Goal: Information Seeking & Learning: Learn about a topic

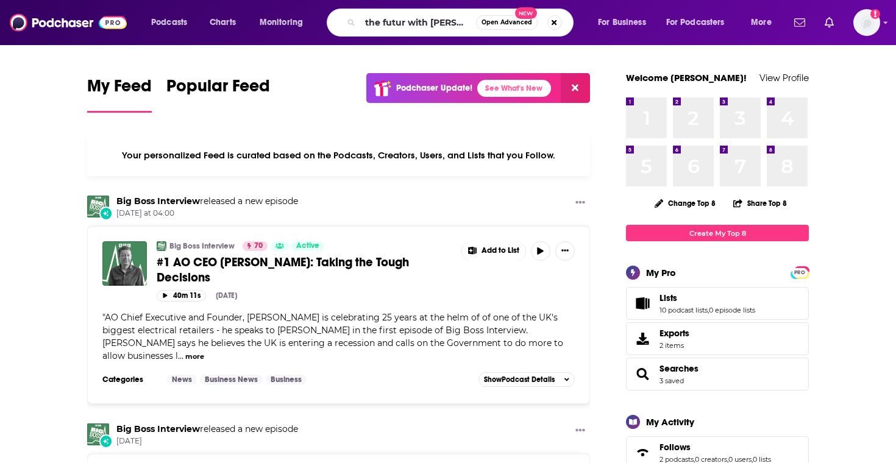
type input "the futur with [PERSON_NAME]"
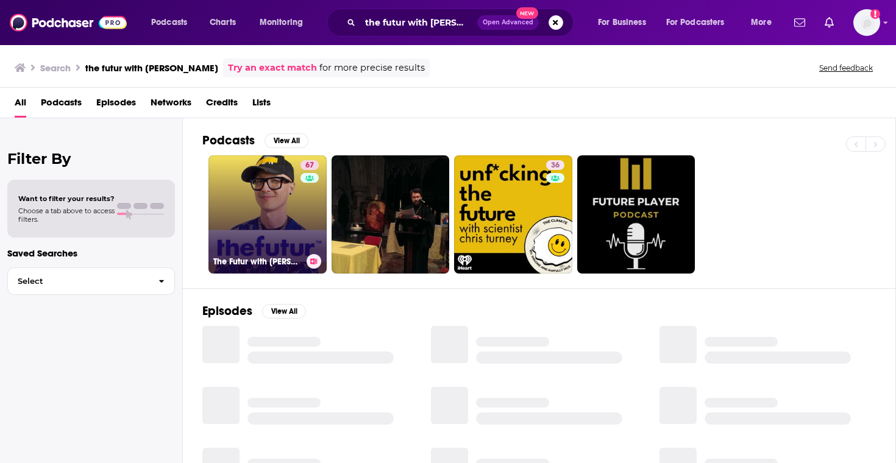
click at [293, 248] on link "67 The Futur with [PERSON_NAME]" at bounding box center [267, 214] width 118 height 118
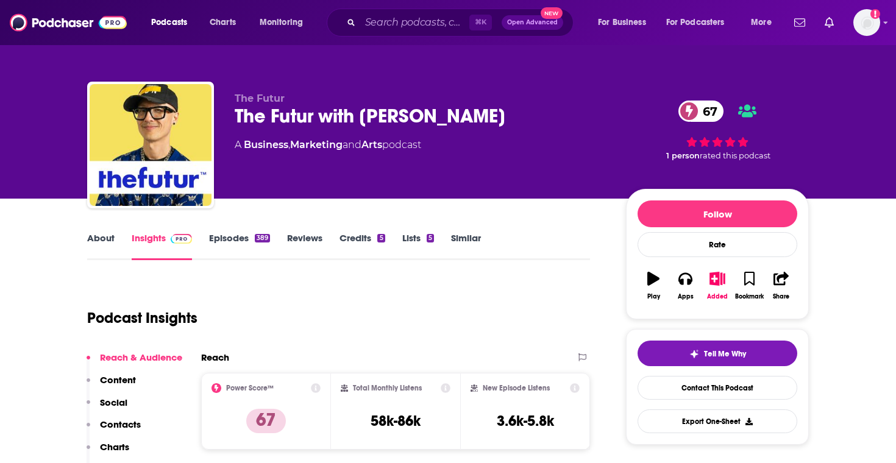
click at [242, 238] on link "Episodes 389" at bounding box center [239, 246] width 61 height 28
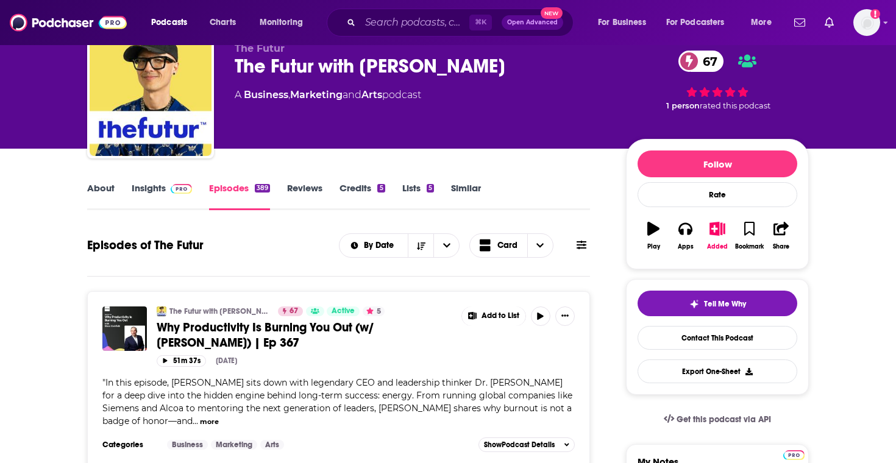
scroll to position [40, 0]
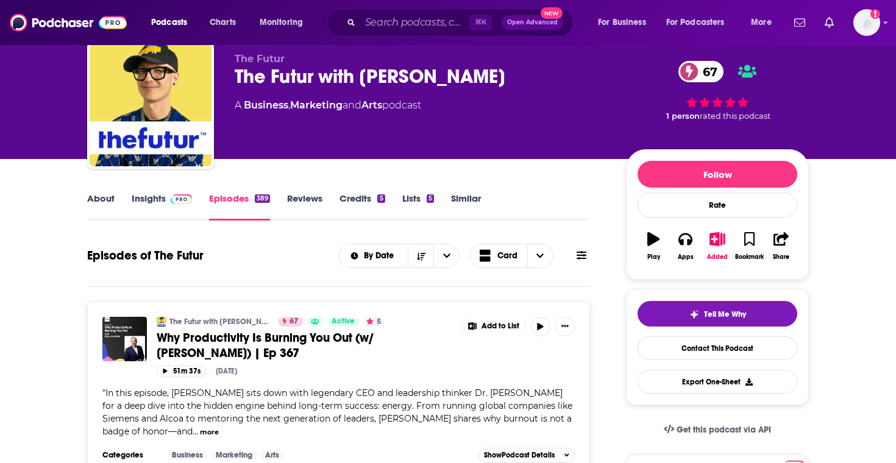
click at [102, 201] on link "About" at bounding box center [100, 207] width 27 height 28
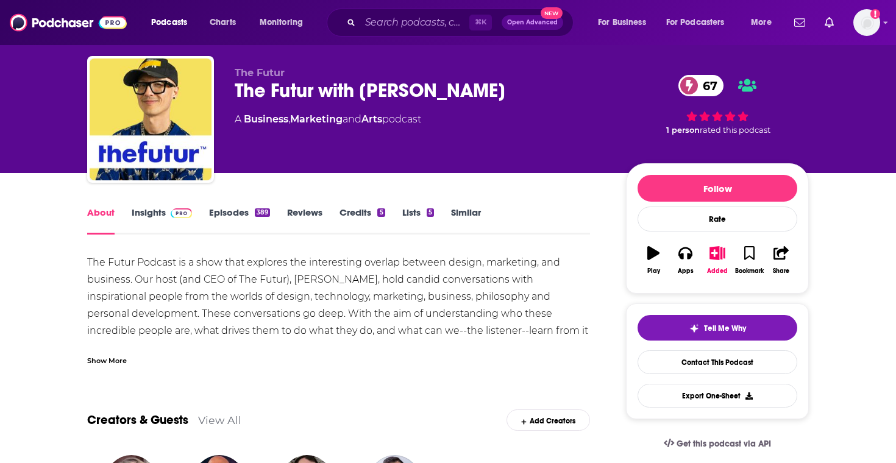
scroll to position [71, 0]
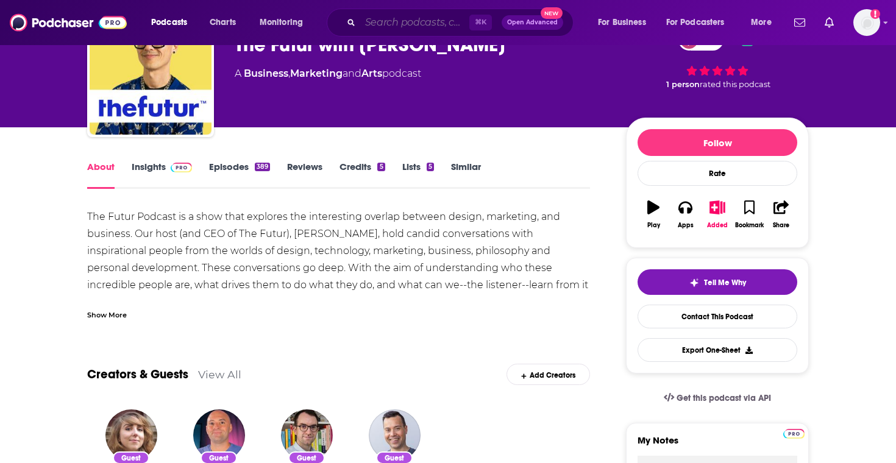
click at [371, 22] on input "Search podcasts, credits, & more..." at bounding box center [414, 23] width 109 height 20
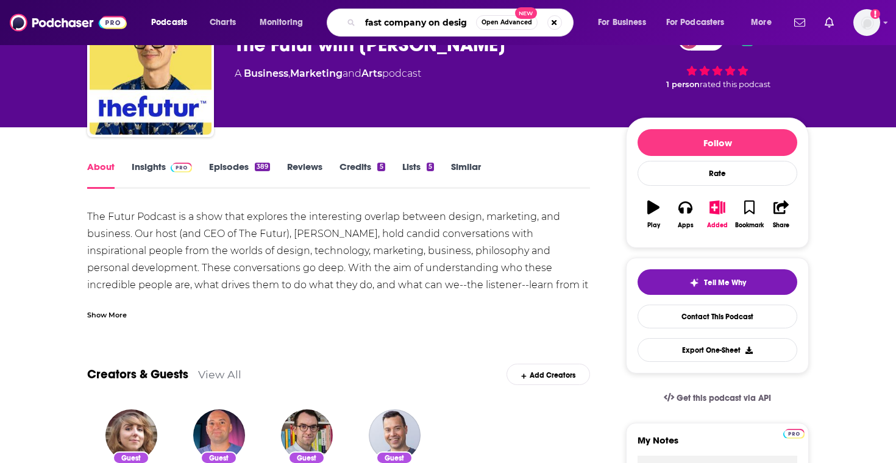
type input "fast company on design"
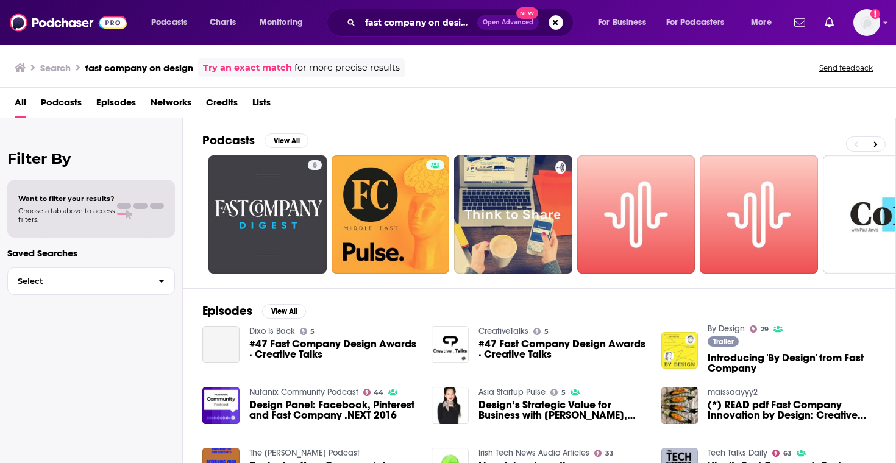
click at [670, 340] on img "Introducing 'By Design' from Fast Company" at bounding box center [679, 350] width 37 height 37
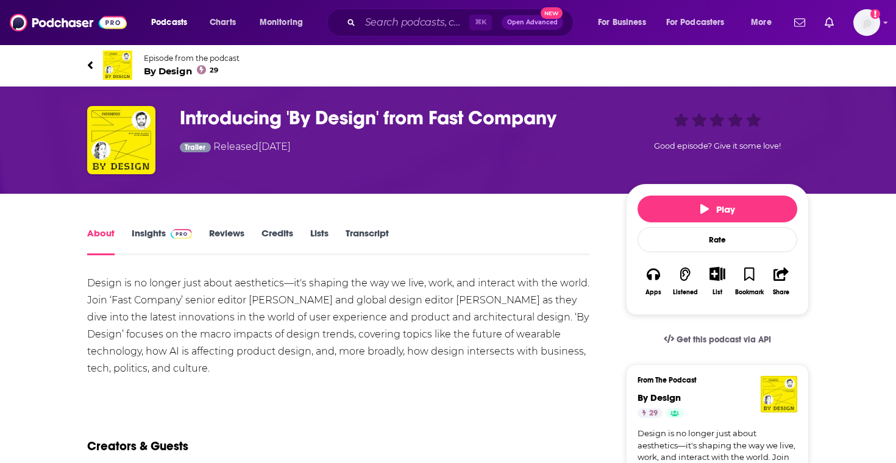
click at [180, 68] on span "By Design 29" at bounding box center [192, 71] width 96 height 12
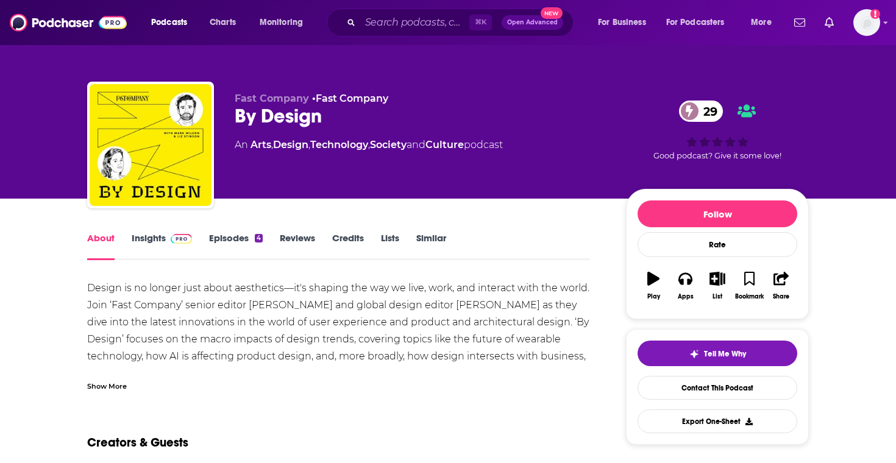
click at [235, 249] on link "Episodes 4" at bounding box center [236, 246] width 54 height 28
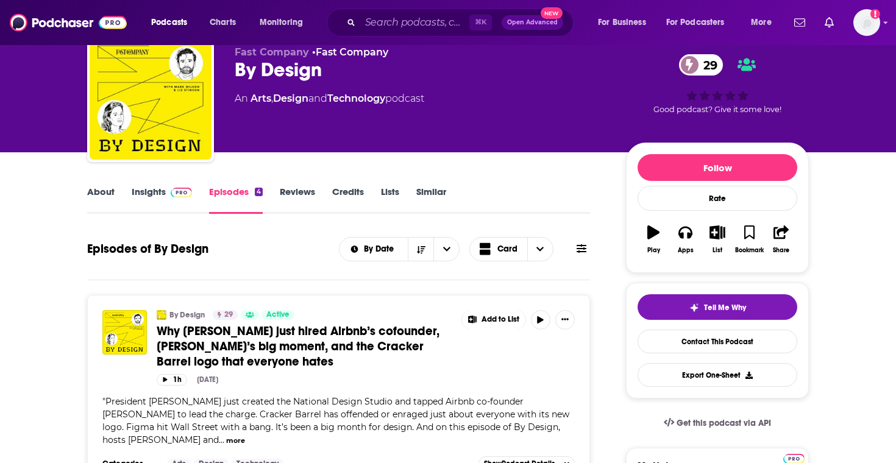
scroll to position [28, 0]
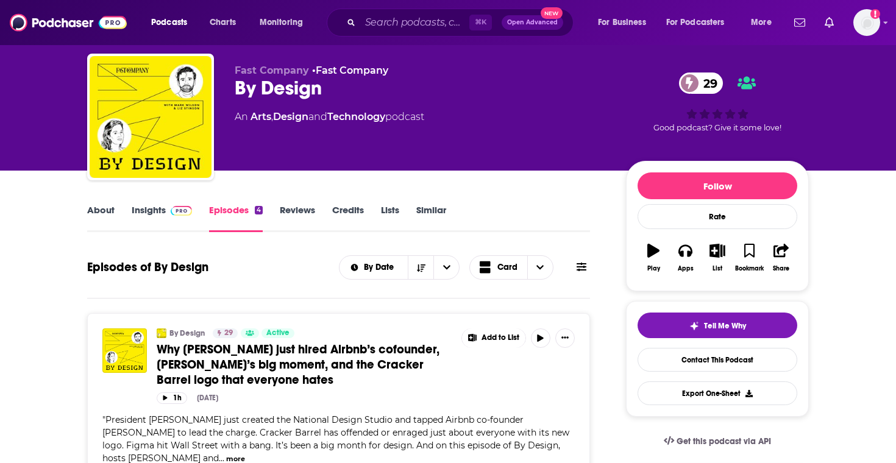
click at [104, 207] on link "About" at bounding box center [100, 218] width 27 height 28
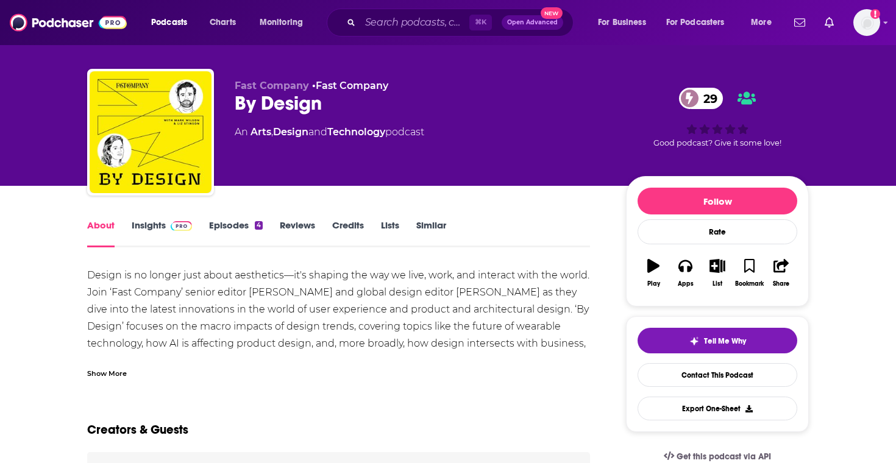
scroll to position [14, 0]
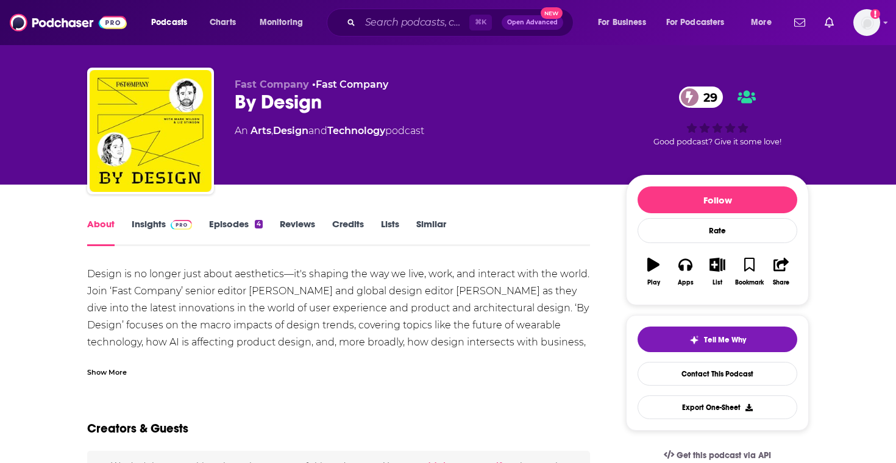
click at [183, 223] on img at bounding box center [181, 225] width 21 height 10
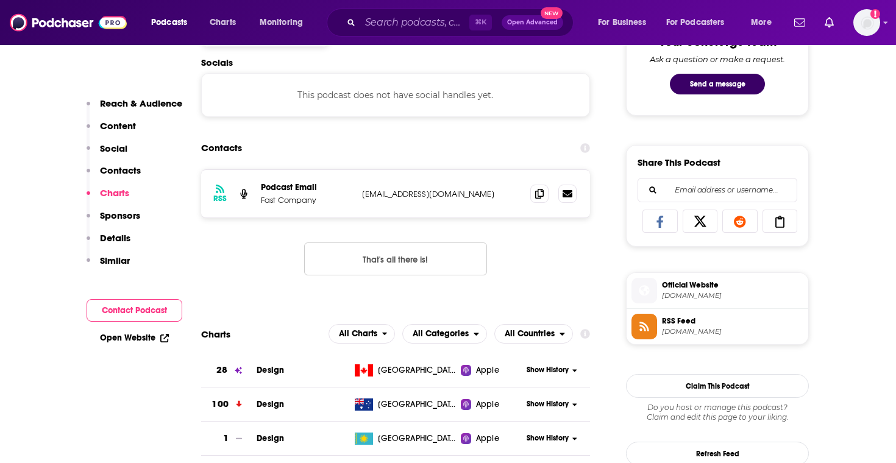
scroll to position [666, 0]
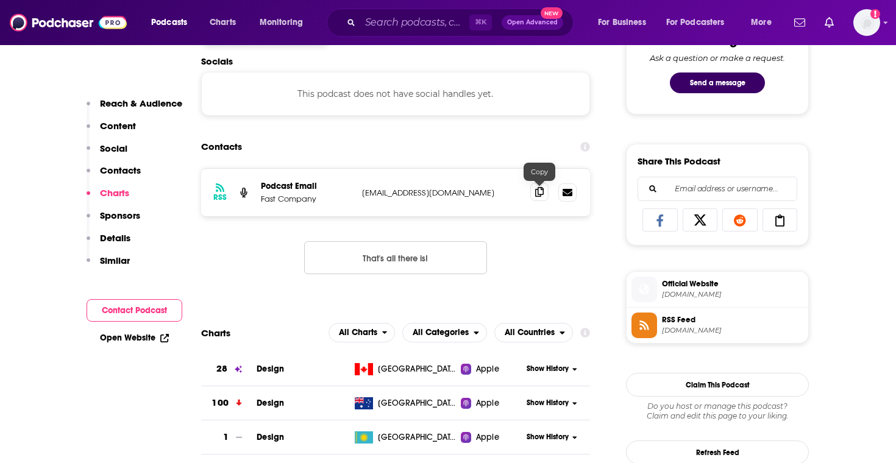
click at [534, 193] on span at bounding box center [539, 192] width 18 height 18
click at [372, 22] on input "Search podcasts, credits, & more..." at bounding box center [414, 23] width 109 height 20
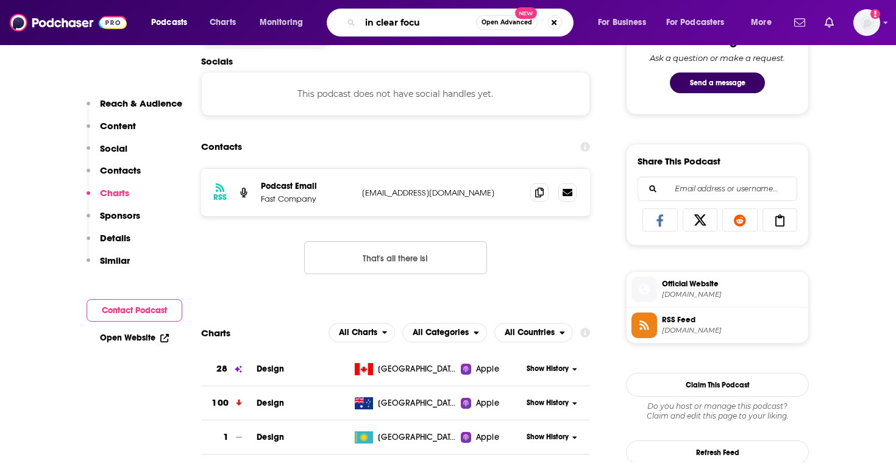
type input "in clear focus"
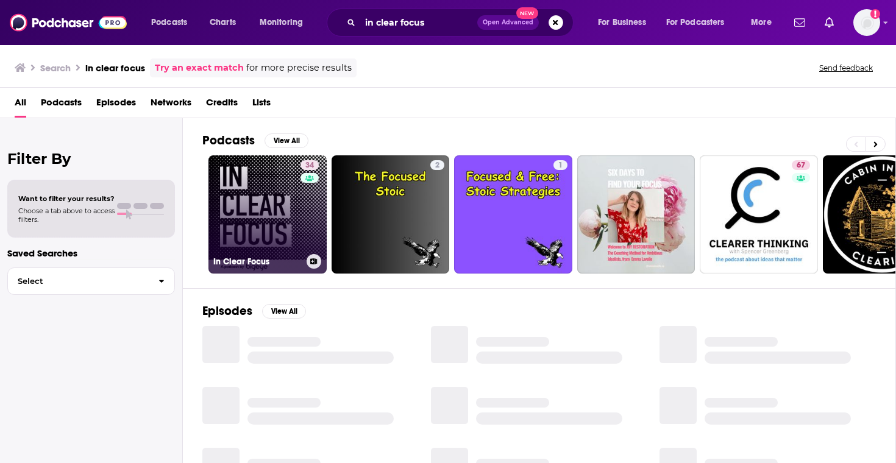
click at [283, 190] on link "34 In Clear Focus" at bounding box center [267, 214] width 118 height 118
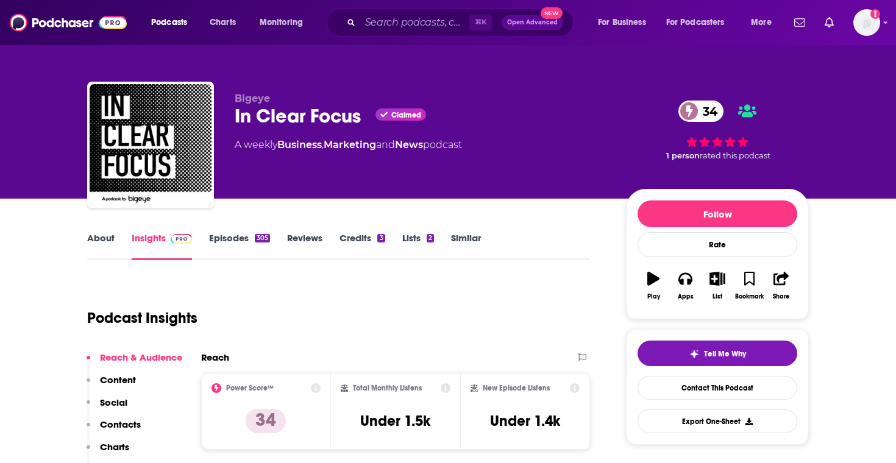
click at [237, 245] on link "Episodes 305" at bounding box center [239, 246] width 61 height 28
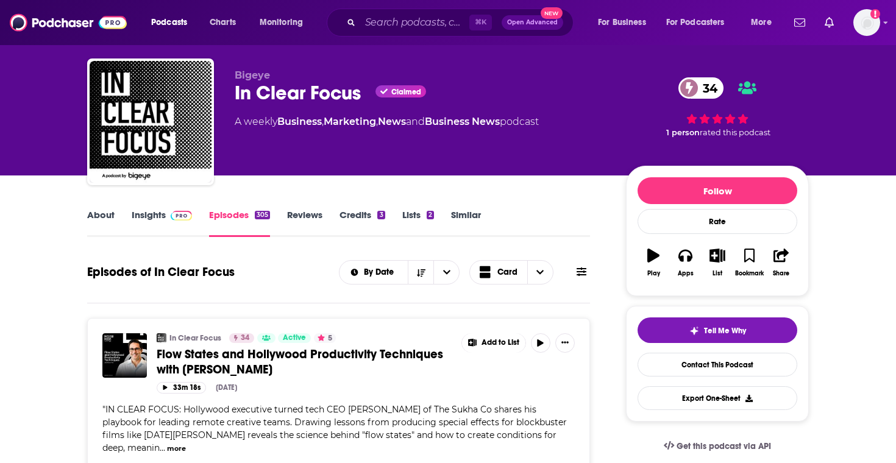
scroll to position [29, 0]
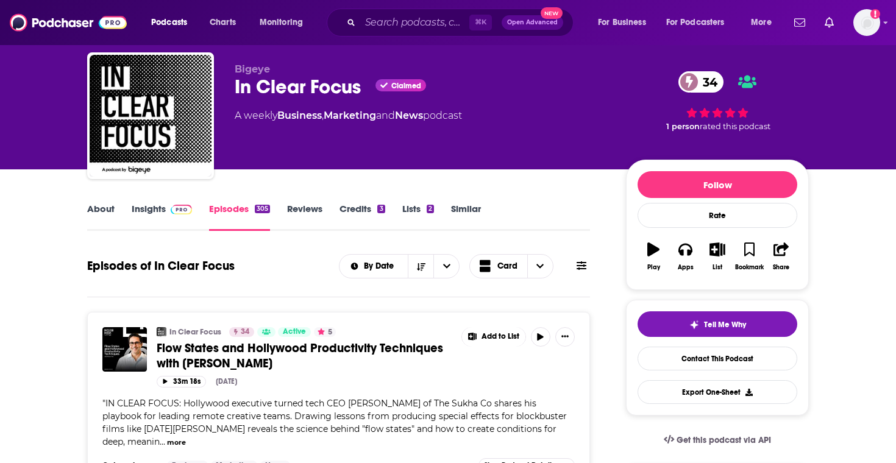
click at [169, 222] on link "Insights" at bounding box center [162, 217] width 60 height 28
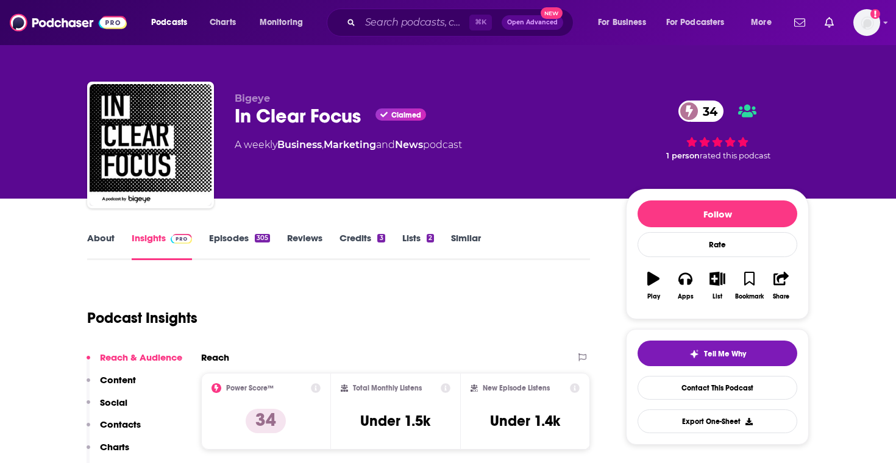
click at [103, 244] on link "About" at bounding box center [100, 246] width 27 height 28
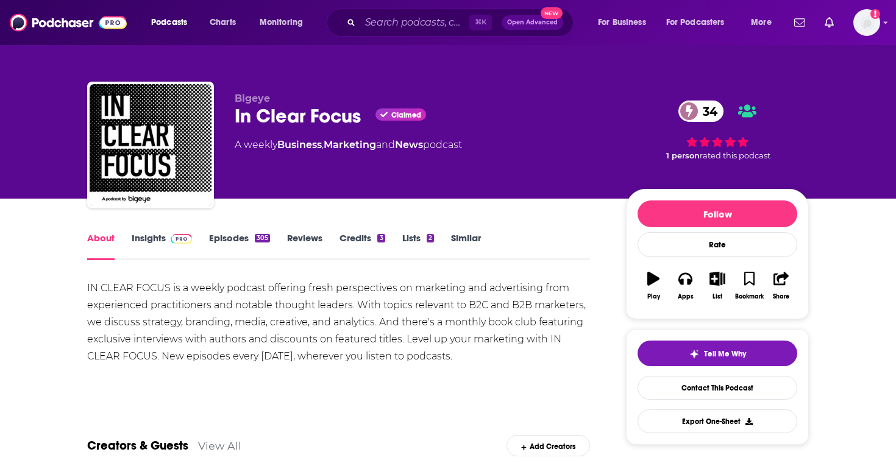
click at [308, 243] on link "Reviews" at bounding box center [304, 246] width 35 height 28
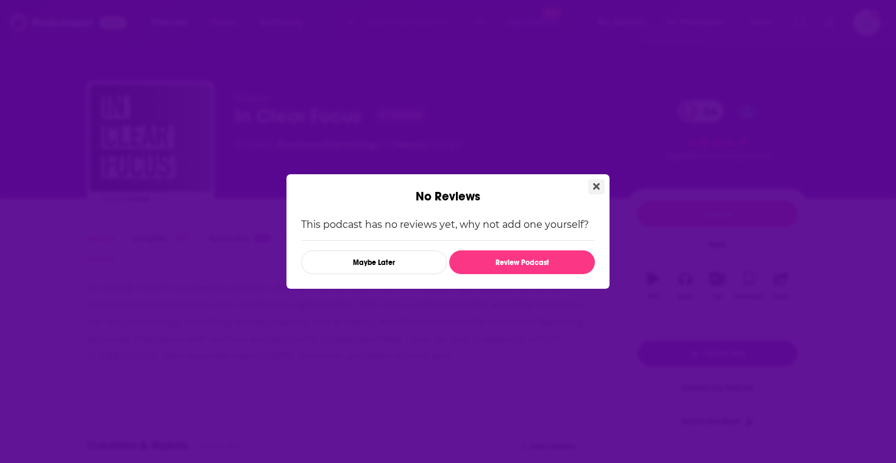
click at [593, 182] on button "Close" at bounding box center [596, 186] width 16 height 15
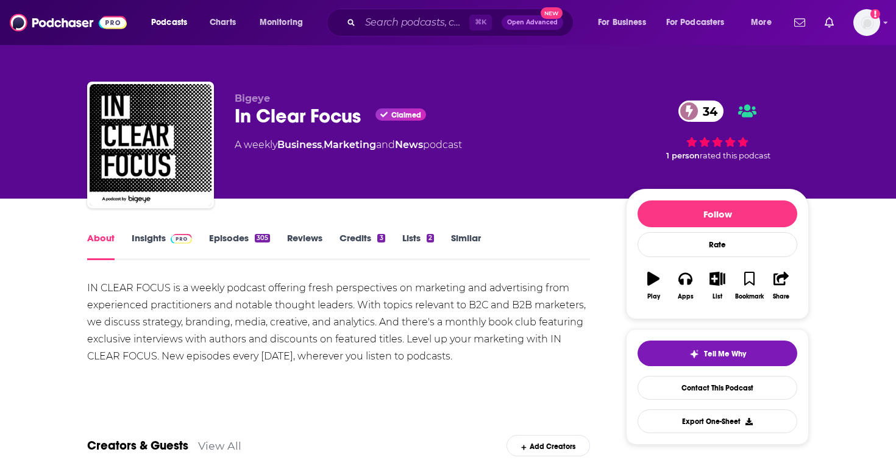
click at [239, 241] on link "Episodes 305" at bounding box center [239, 246] width 61 height 28
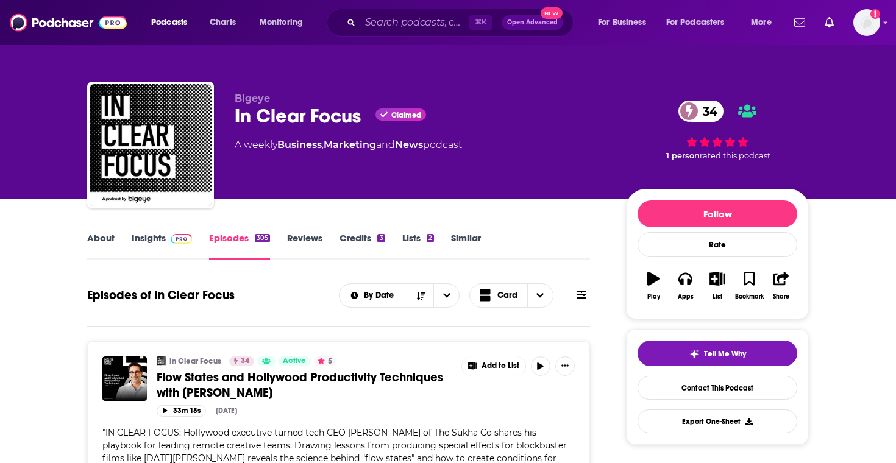
click at [149, 253] on link "Insights" at bounding box center [162, 246] width 60 height 28
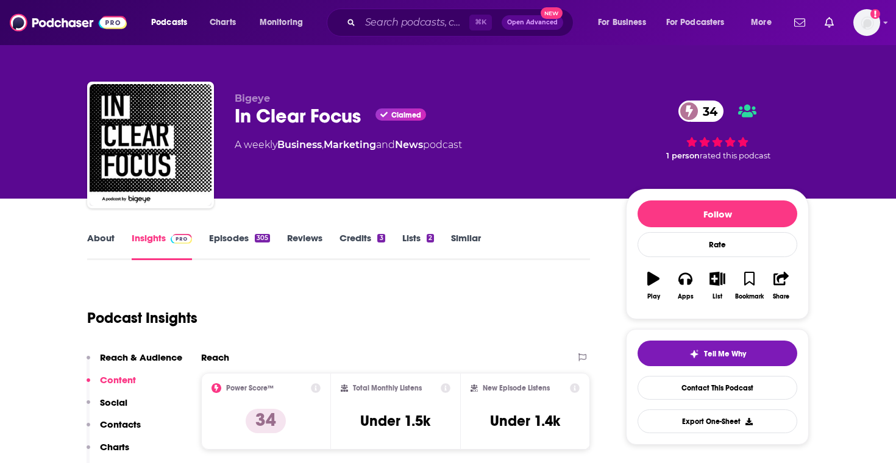
scroll to position [3, 0]
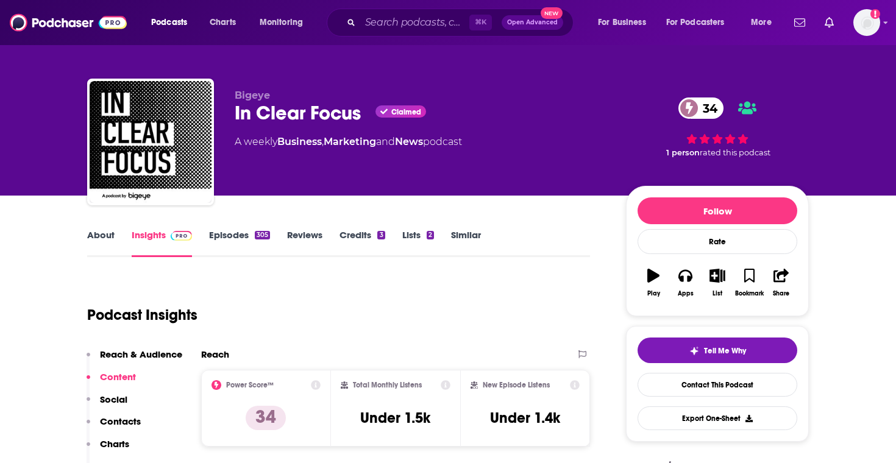
click at [110, 247] on link "About" at bounding box center [100, 243] width 27 height 28
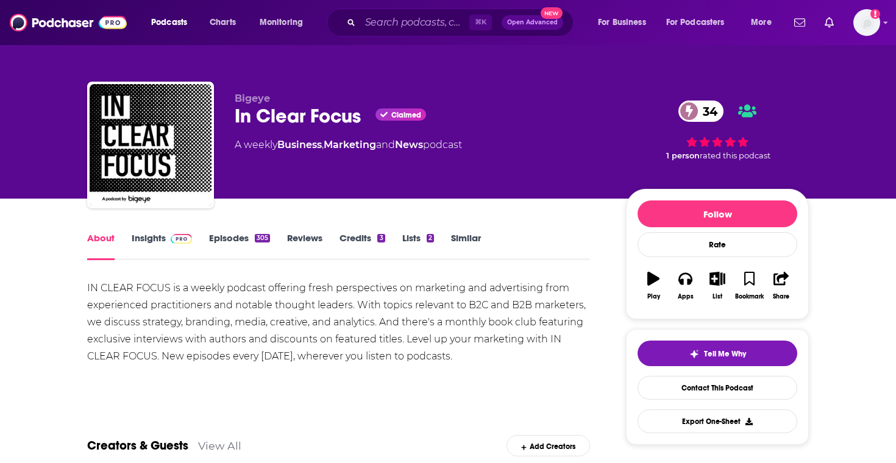
click at [241, 239] on link "Episodes 305" at bounding box center [239, 246] width 61 height 28
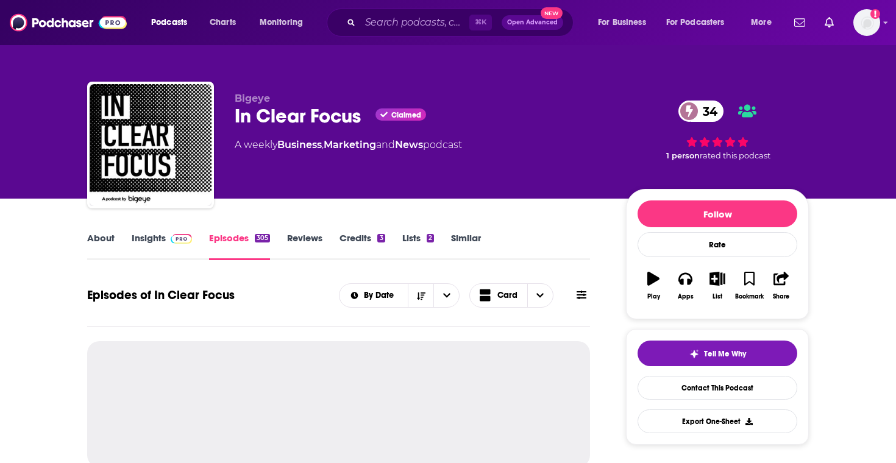
click at [177, 250] on link "Insights" at bounding box center [162, 246] width 60 height 28
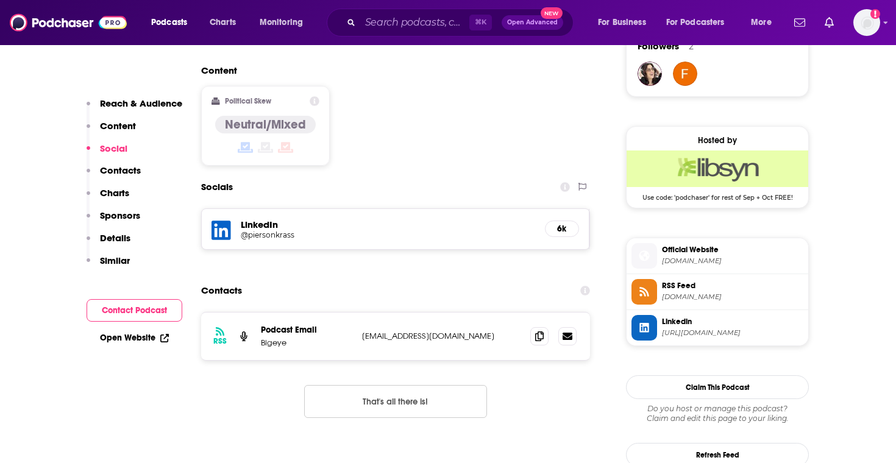
scroll to position [924, 0]
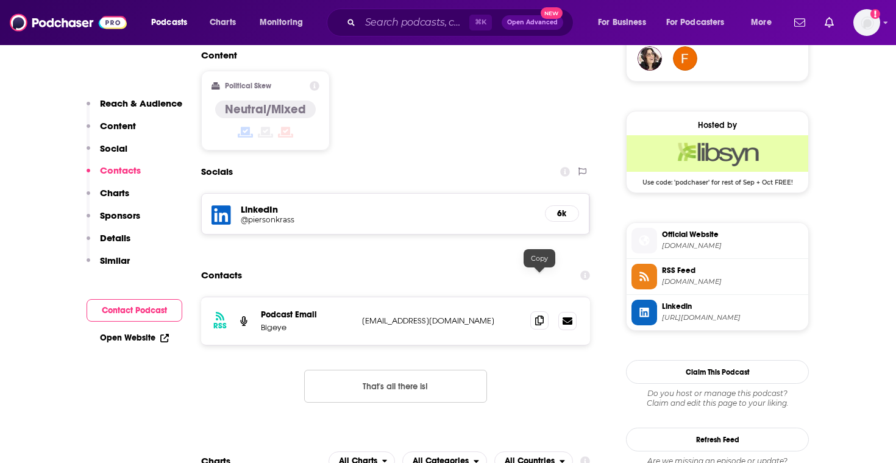
click at [543, 316] on icon at bounding box center [539, 321] width 9 height 10
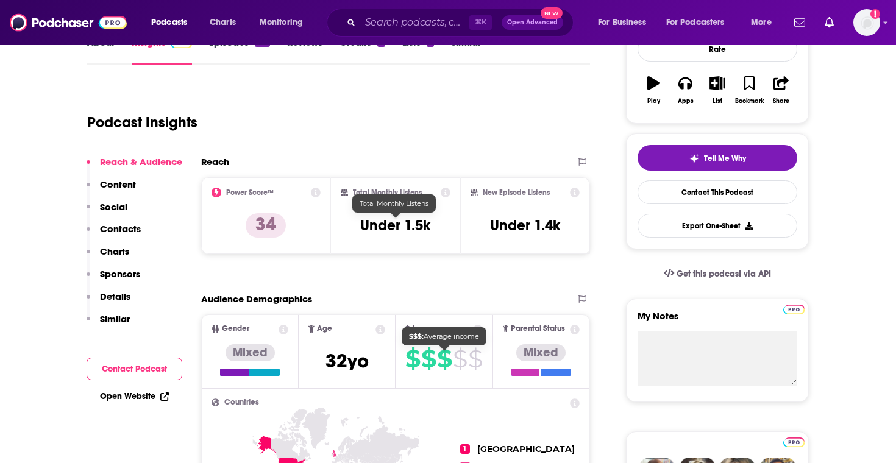
scroll to position [0, 0]
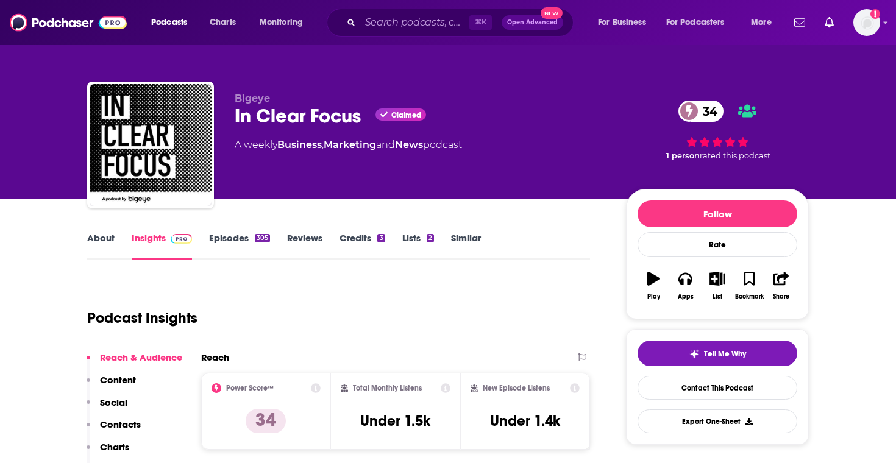
click at [258, 237] on div "305" at bounding box center [262, 238] width 15 height 9
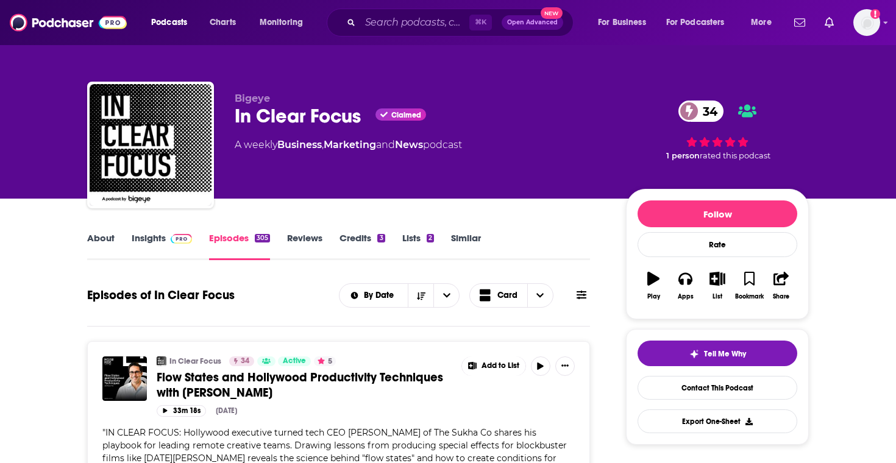
click at [156, 234] on link "Insights" at bounding box center [162, 246] width 60 height 28
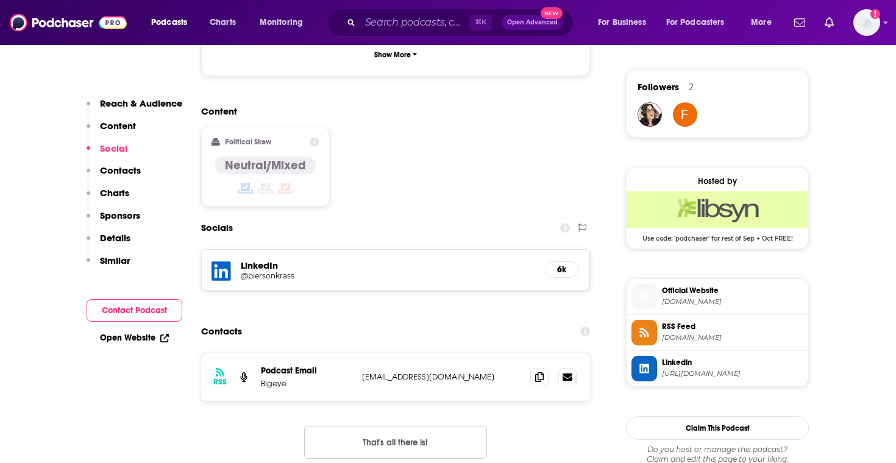
scroll to position [891, 0]
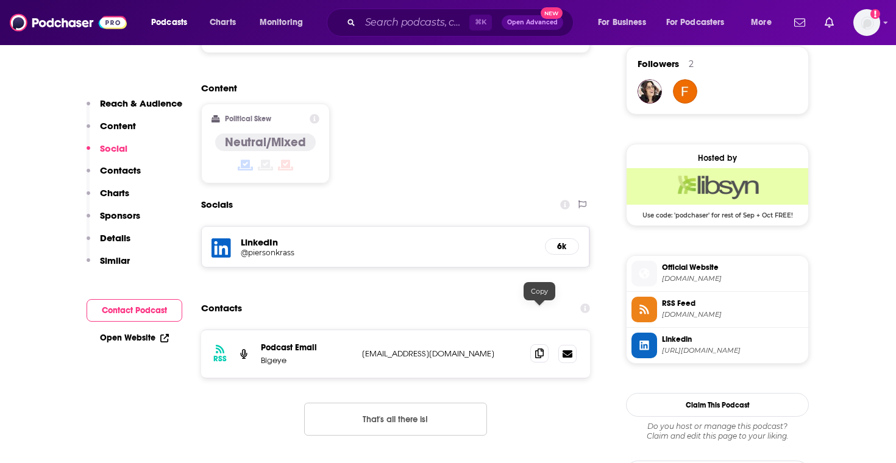
click at [536, 349] on icon at bounding box center [539, 354] width 9 height 10
click at [390, 35] on div "⌘ K Open Advanced New" at bounding box center [450, 23] width 247 height 28
click at [401, 32] on input "Search podcasts, credits, & more..." at bounding box center [414, 23] width 109 height 20
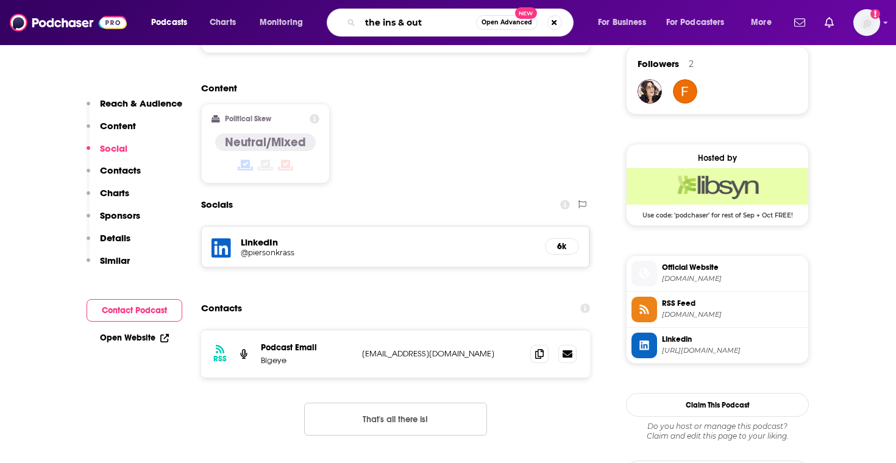
type input "the ins & outs"
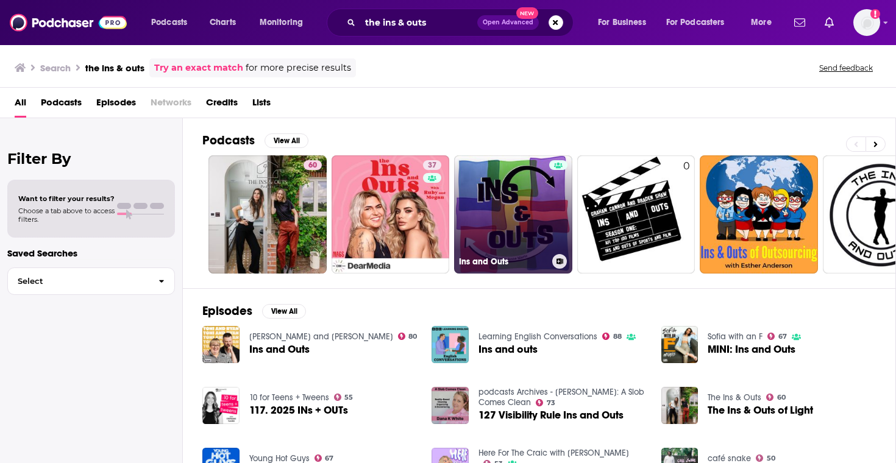
click at [471, 173] on link "Ins and Outs" at bounding box center [513, 214] width 118 height 118
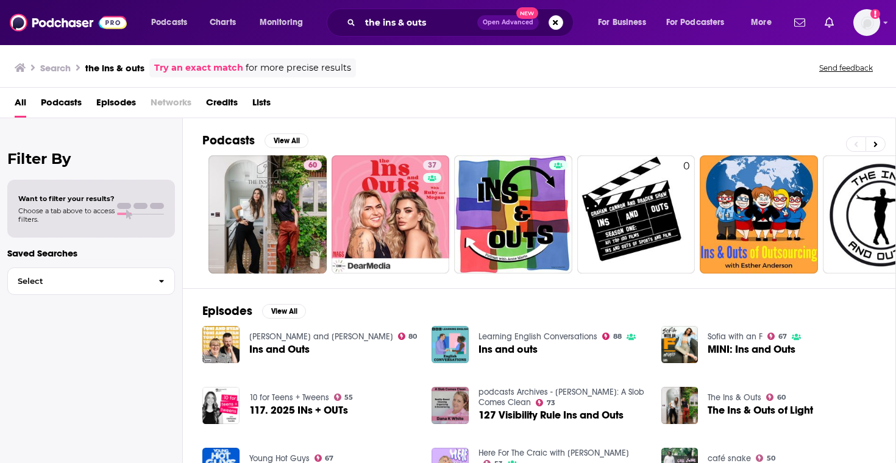
click at [451, 35] on div "the ins & outs Open Advanced New" at bounding box center [450, 23] width 247 height 28
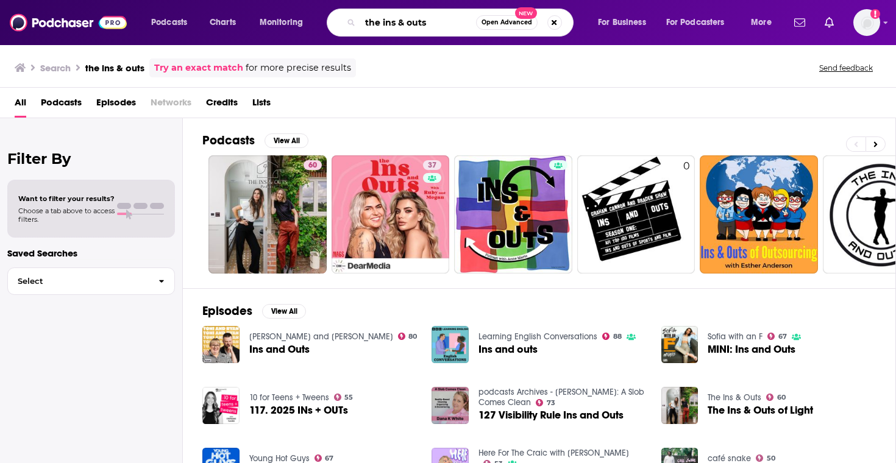
click at [450, 28] on input "the ins & outs" at bounding box center [418, 23] width 116 height 20
type input "the ins & outs design"
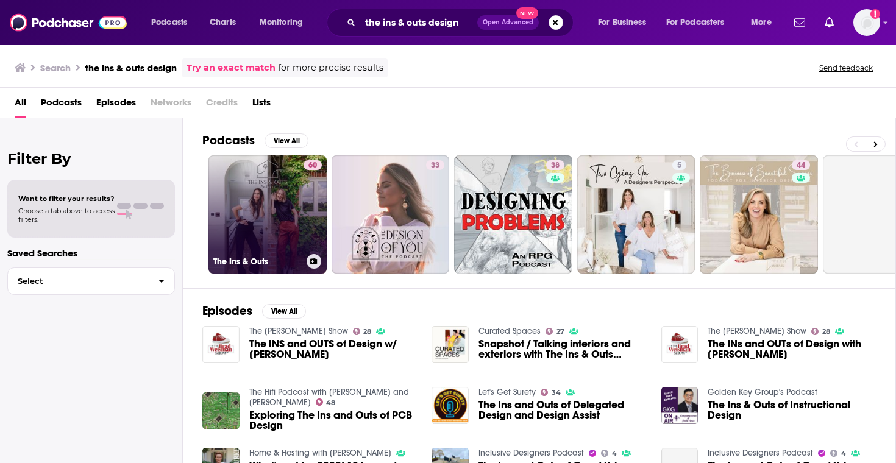
click at [280, 210] on link "60 The Ins & Outs" at bounding box center [267, 214] width 118 height 118
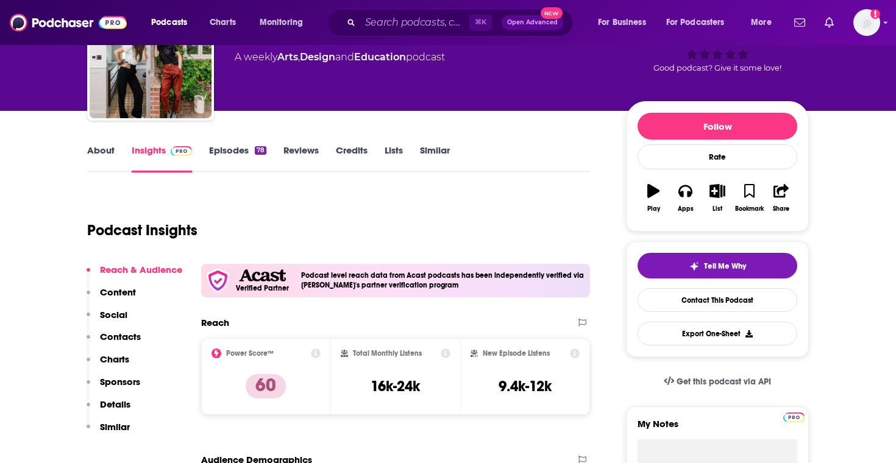
scroll to position [91, 0]
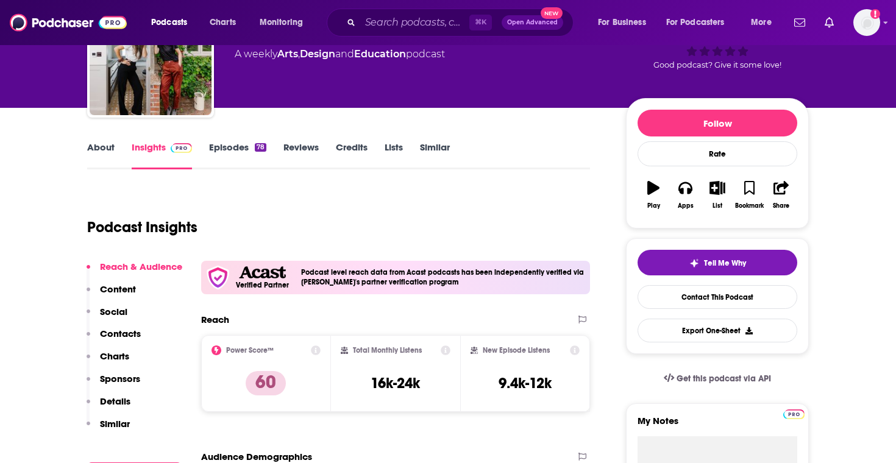
click at [105, 149] on link "About" at bounding box center [100, 155] width 27 height 28
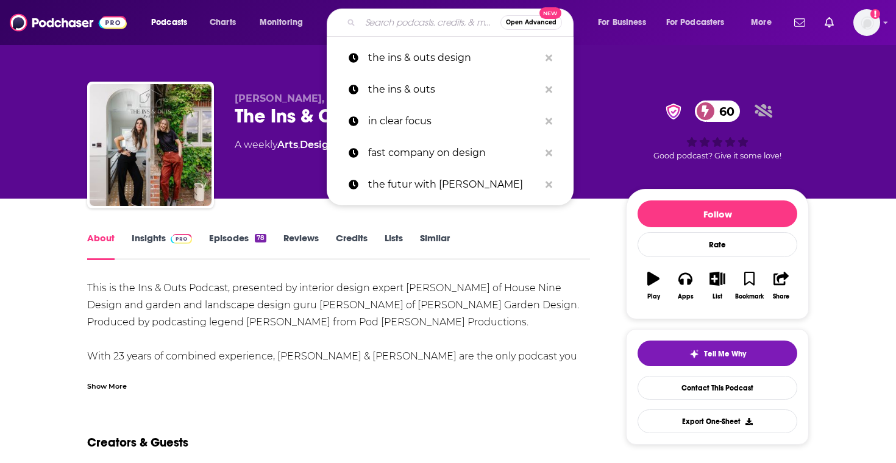
click at [362, 23] on input "Search podcasts, credits, & more..." at bounding box center [430, 23] width 140 height 20
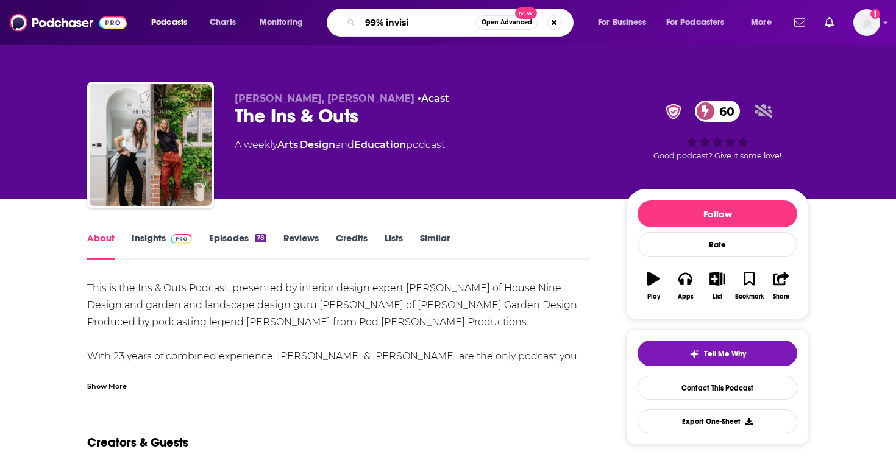
click at [376, 16] on input "99% invisi" at bounding box center [418, 23] width 116 height 20
click at [383, 21] on input "99% invisi" at bounding box center [418, 23] width 116 height 20
click at [423, 18] on input "99 invisi" at bounding box center [418, 23] width 116 height 20
click at [424, 27] on input "99 invisi" at bounding box center [418, 23] width 116 height 20
type input "99 invisible"
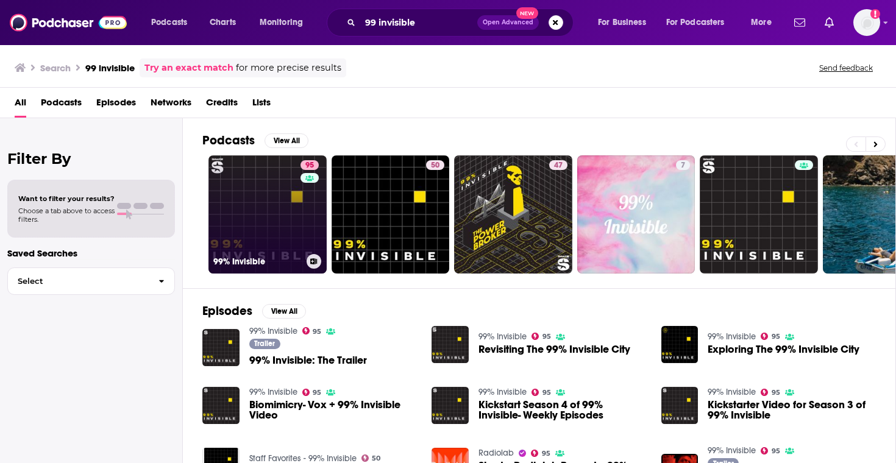
click at [273, 220] on link "95 99% Invisible" at bounding box center [267, 214] width 118 height 118
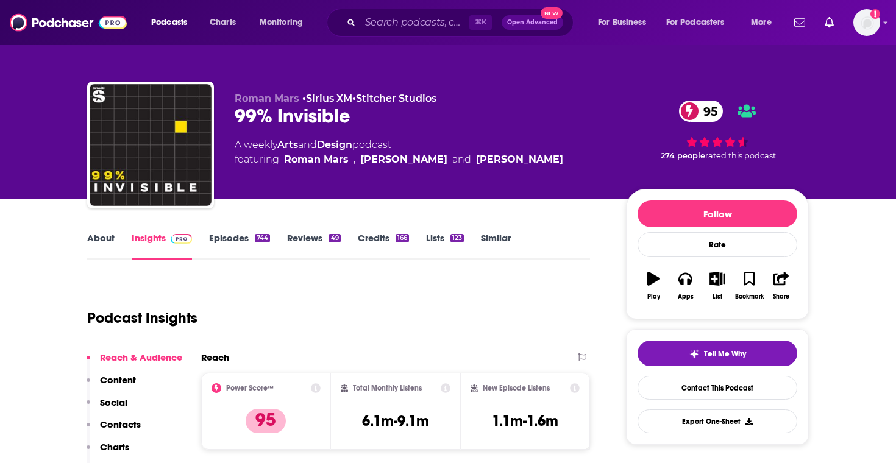
scroll to position [23, 0]
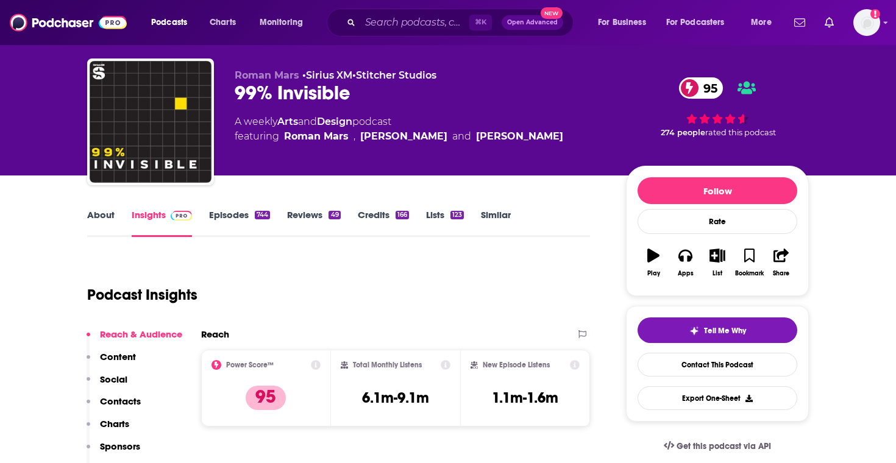
click at [260, 224] on link "Episodes 744" at bounding box center [239, 223] width 61 height 28
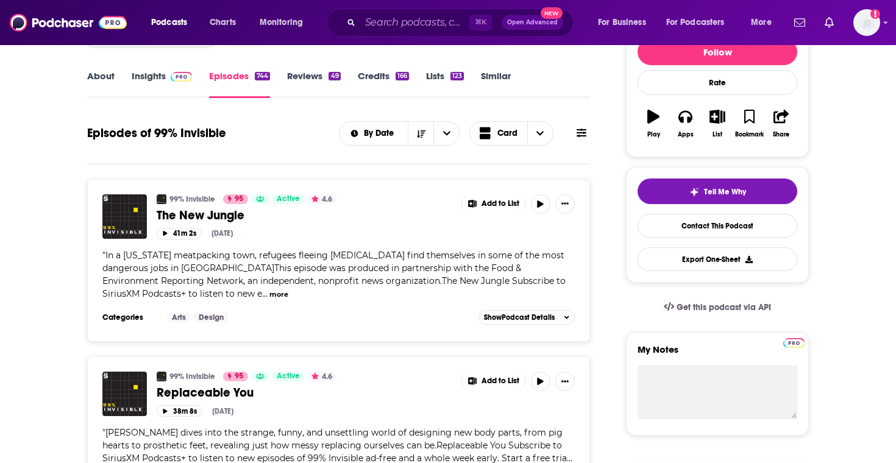
scroll to position [163, 0]
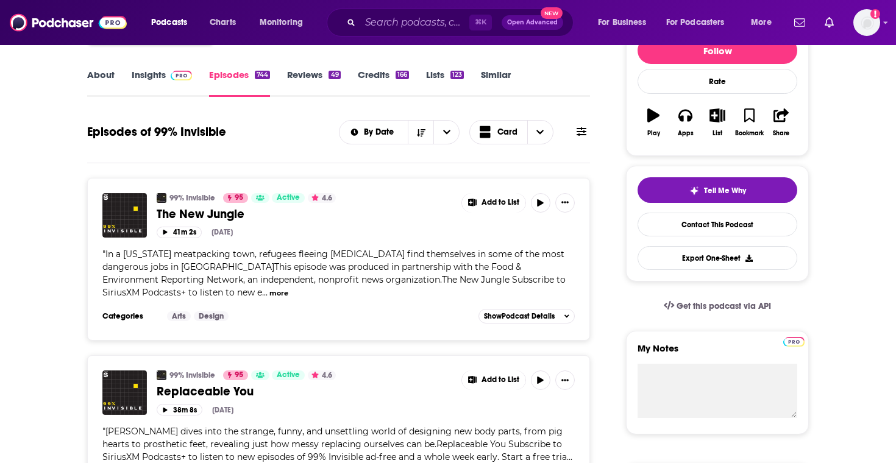
click at [174, 85] on link "Insights" at bounding box center [162, 83] width 60 height 28
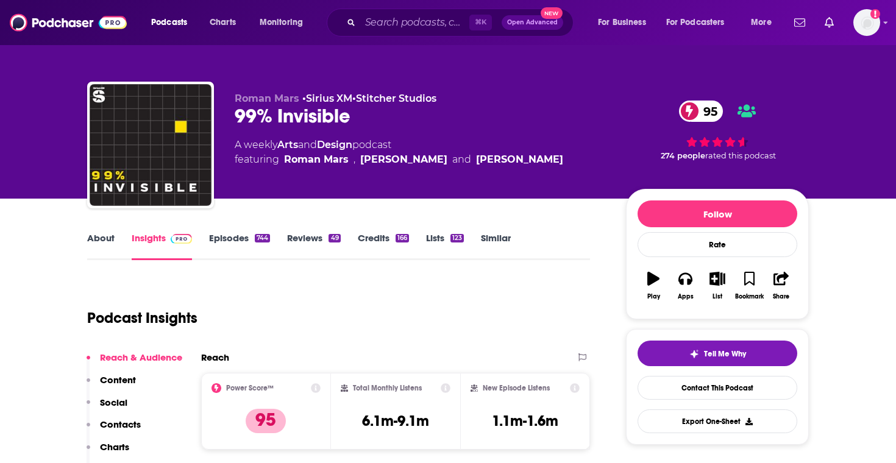
scroll to position [26, 0]
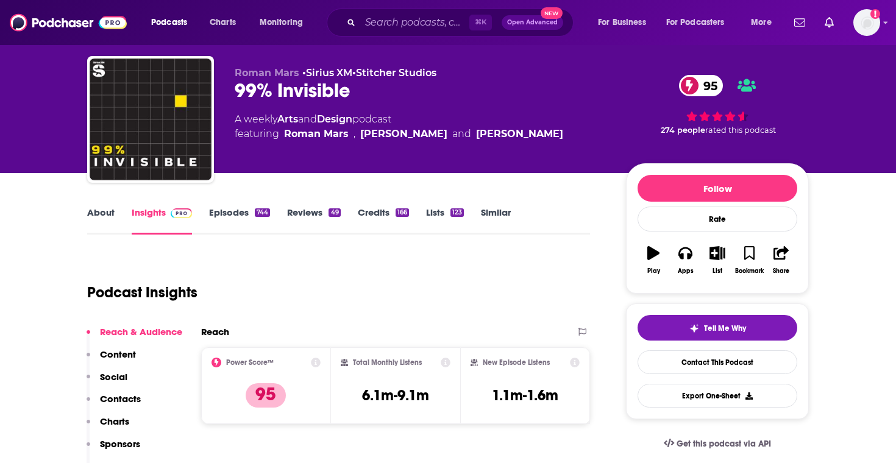
click at [227, 217] on link "Episodes 744" at bounding box center [239, 221] width 61 height 28
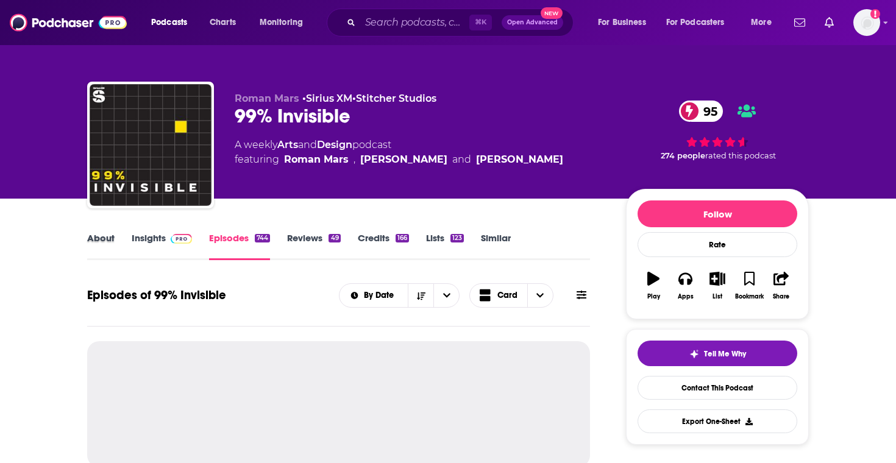
click at [115, 238] on div "About" at bounding box center [109, 246] width 45 height 28
click at [108, 233] on link "About" at bounding box center [100, 246] width 27 height 28
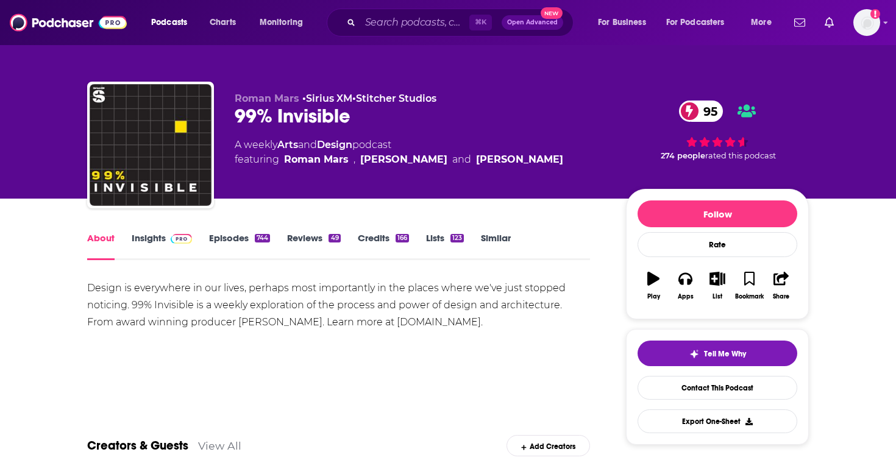
click at [151, 249] on link "Insights" at bounding box center [162, 246] width 60 height 28
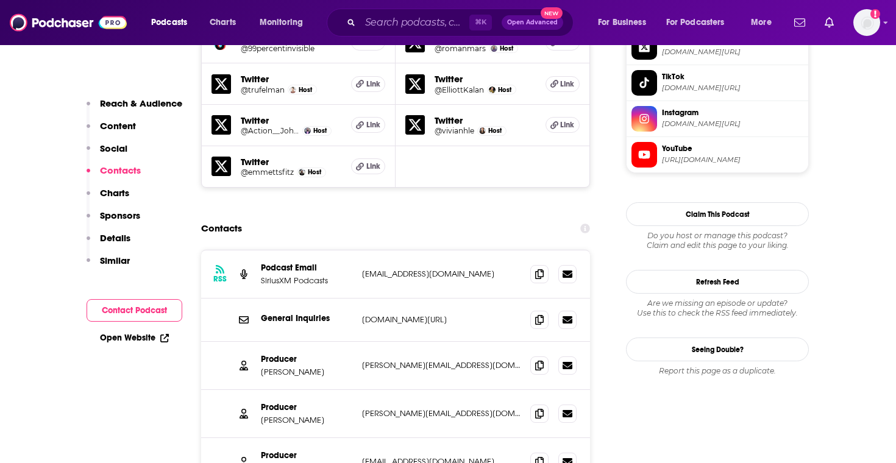
scroll to position [1234, 0]
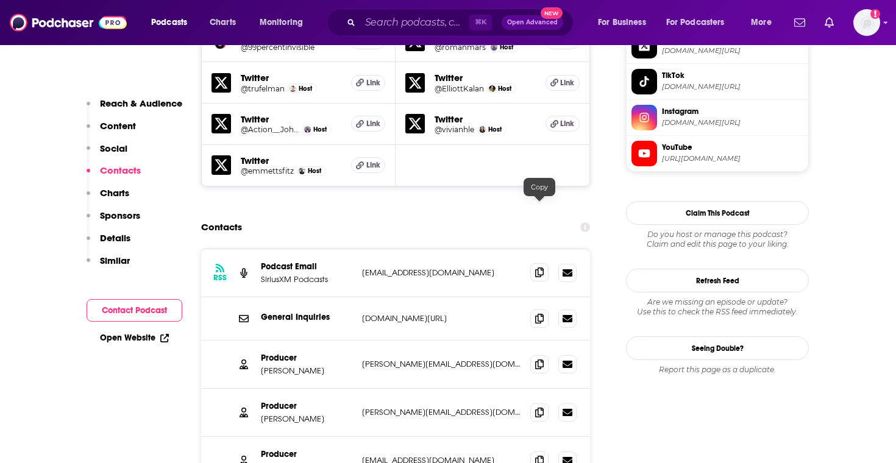
click at [538, 268] on icon at bounding box center [539, 273] width 9 height 10
click at [405, 25] on input "Search podcasts, credits, & more..." at bounding box center [414, 23] width 109 height 20
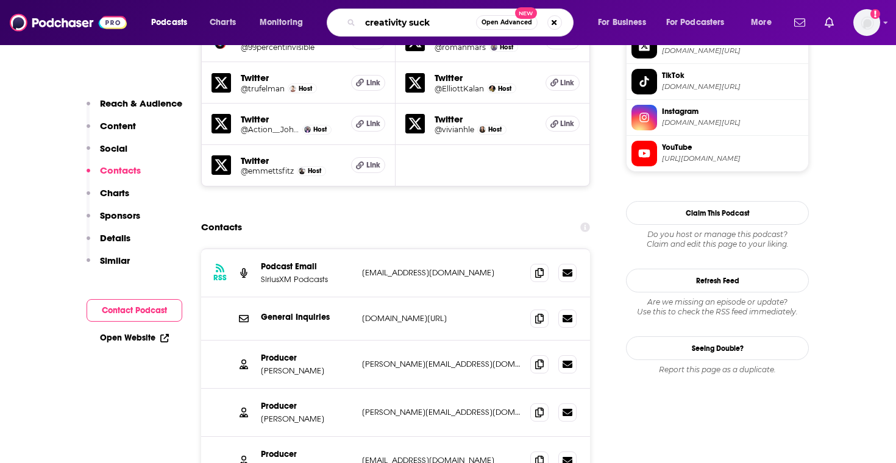
type input "creativity sucks"
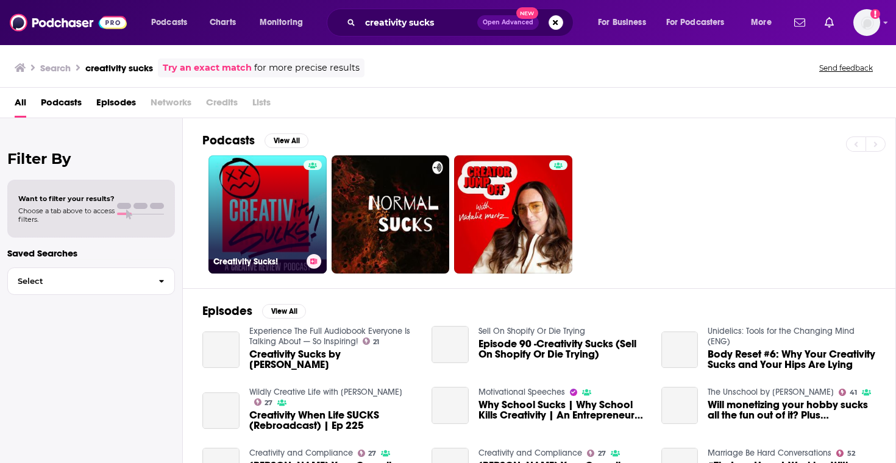
click at [308, 204] on div at bounding box center [313, 207] width 18 height 94
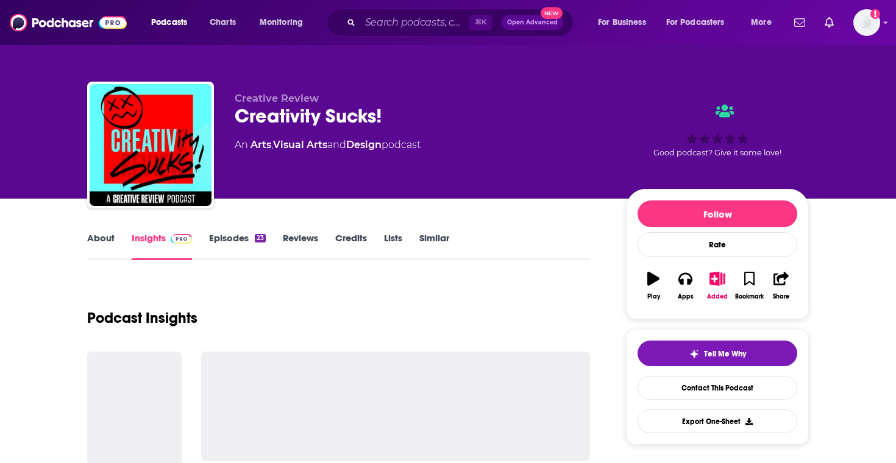
click at [240, 251] on link "Episodes 23" at bounding box center [237, 246] width 57 height 28
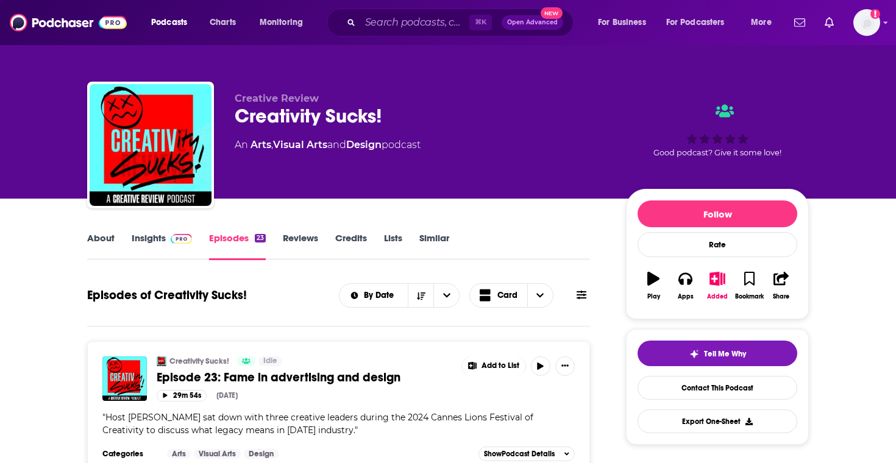
click at [187, 248] on link "Insights" at bounding box center [162, 246] width 60 height 28
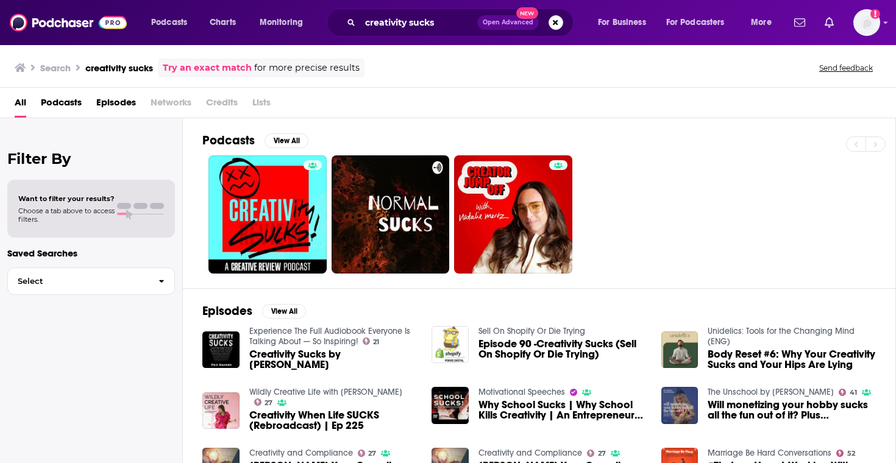
drag, startPoint x: 233, startPoint y: 242, endPoint x: 855, endPoint y: 1, distance: 667.6
click at [394, 24] on input "creativity sucks" at bounding box center [418, 23] width 117 height 20
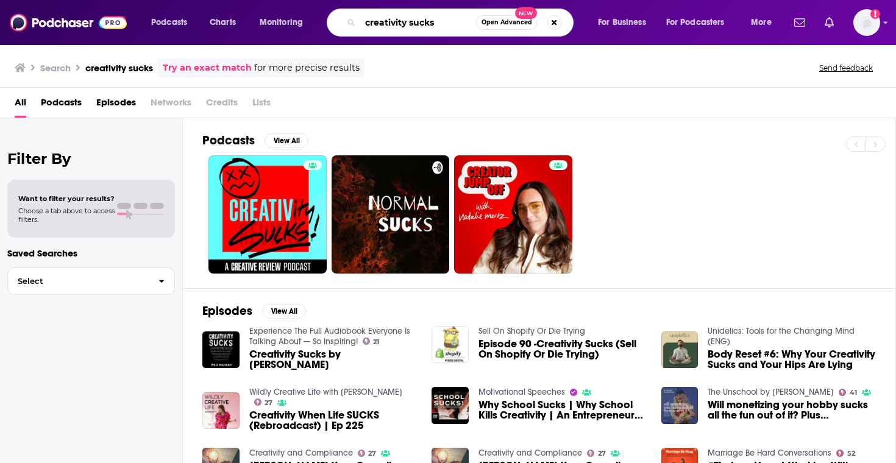
click at [394, 24] on input "creativity sucks" at bounding box center [418, 23] width 116 height 20
click at [399, 28] on input "sucks" at bounding box center [418, 23] width 116 height 20
click at [397, 28] on input "sucks" at bounding box center [418, 23] width 116 height 20
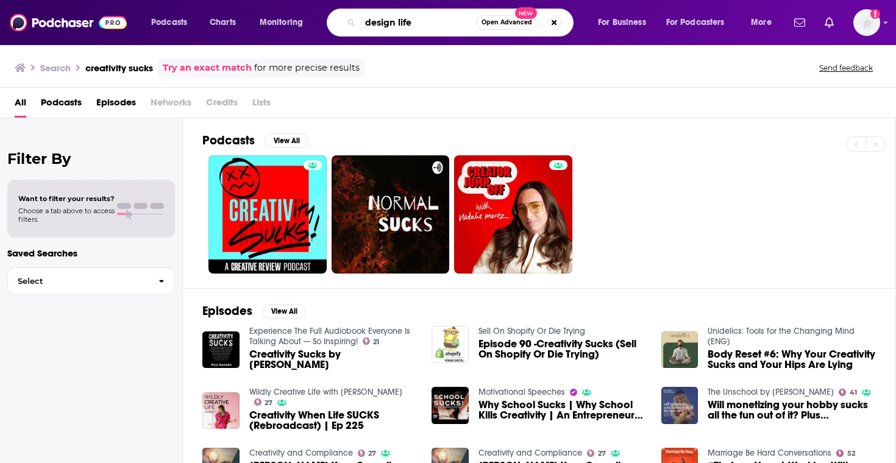
type input "design life"
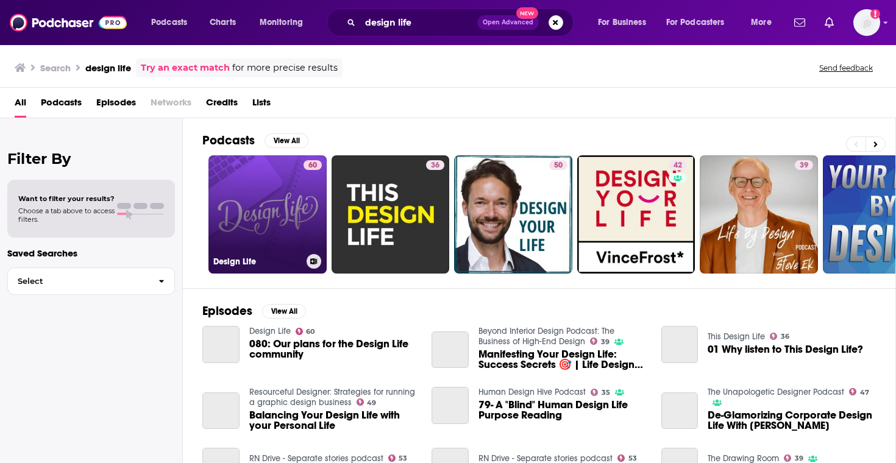
click at [304, 212] on div "60" at bounding box center [313, 207] width 18 height 94
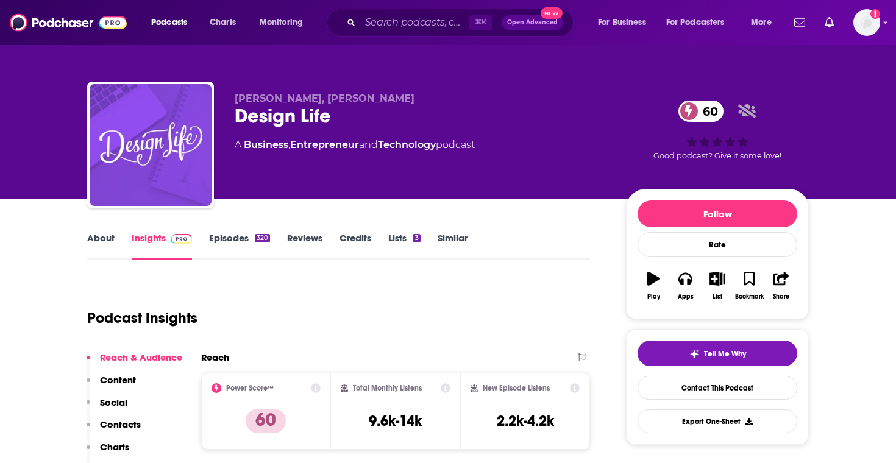
click at [255, 239] on div "320" at bounding box center [262, 238] width 15 height 9
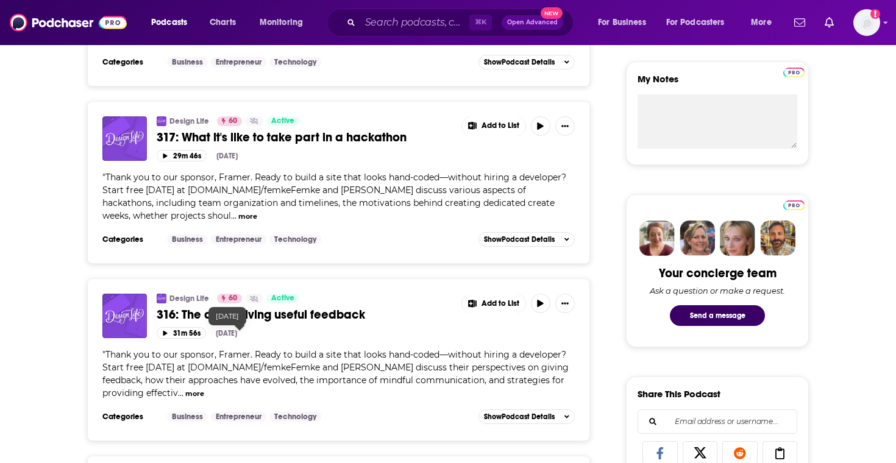
scroll to position [445, 0]
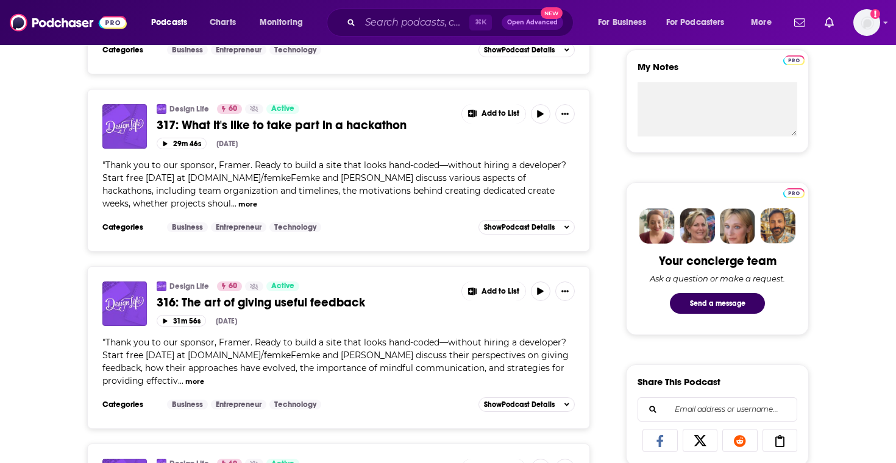
click at [185, 386] on button "more" at bounding box center [194, 382] width 19 height 10
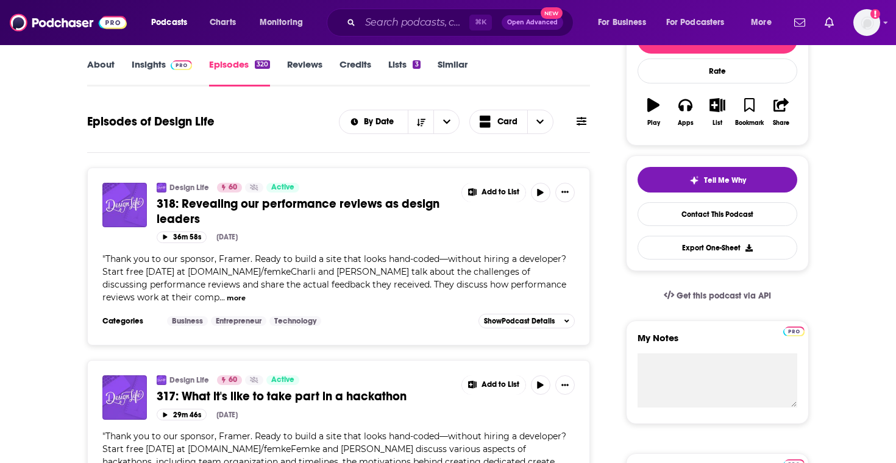
scroll to position [140, 0]
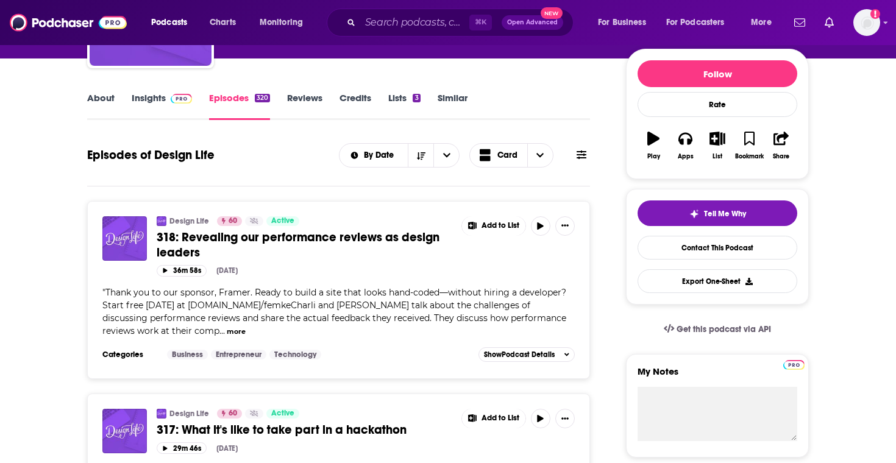
click at [171, 102] on img at bounding box center [181, 99] width 21 height 10
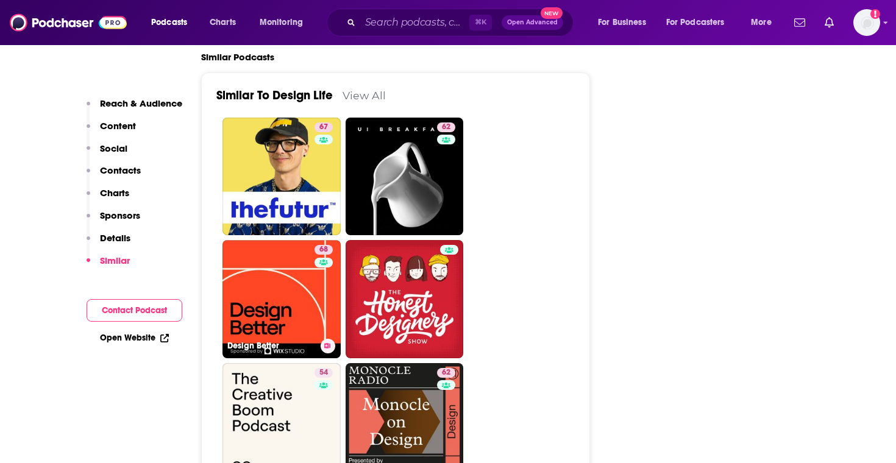
scroll to position [1979, 0]
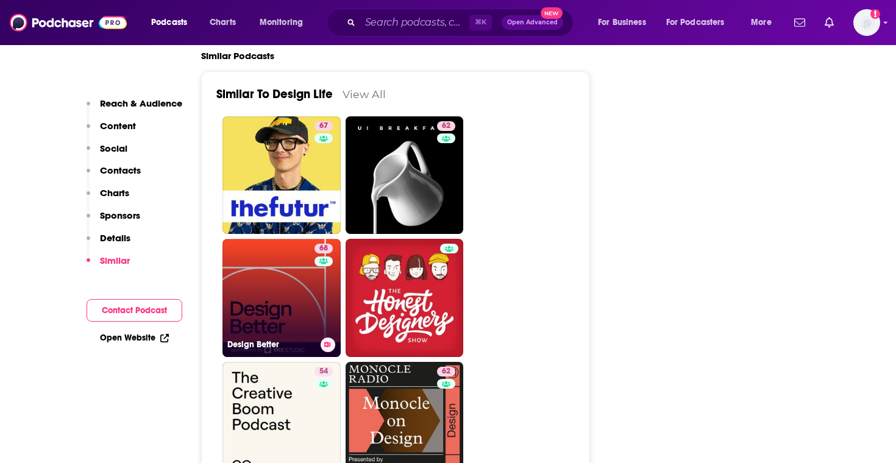
click at [292, 266] on link "68 Design Better" at bounding box center [282, 298] width 118 height 118
type input "https://www.podchaser.com/podcasts/design-better-543371"
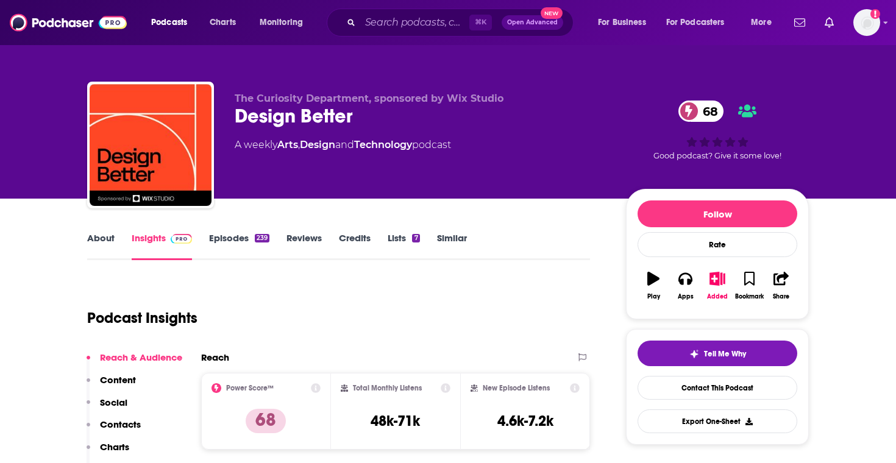
click at [254, 243] on link "Episodes 239" at bounding box center [239, 246] width 60 height 28
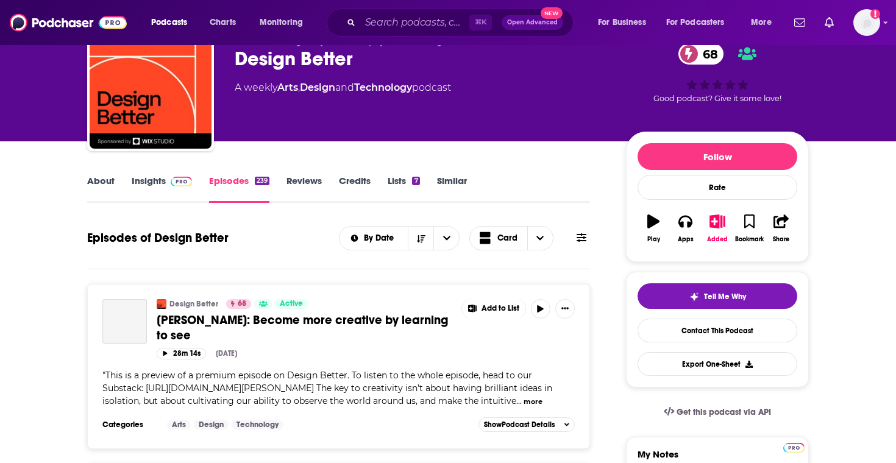
scroll to position [49, 0]
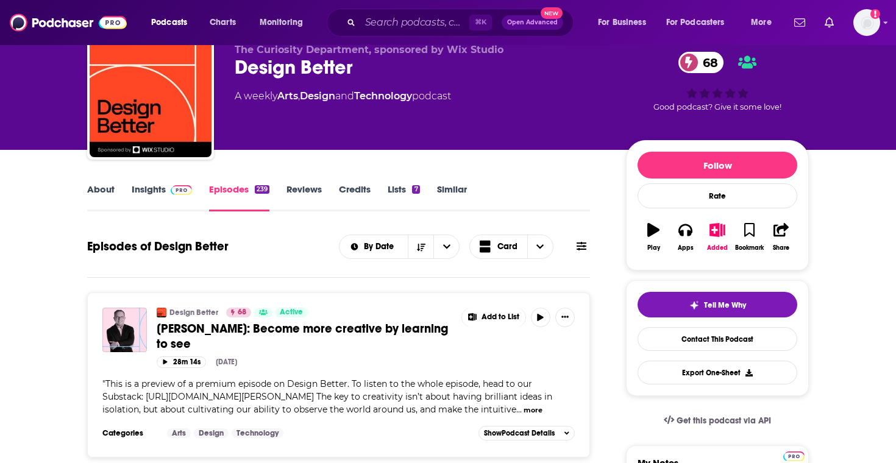
click at [177, 193] on img at bounding box center [181, 190] width 21 height 10
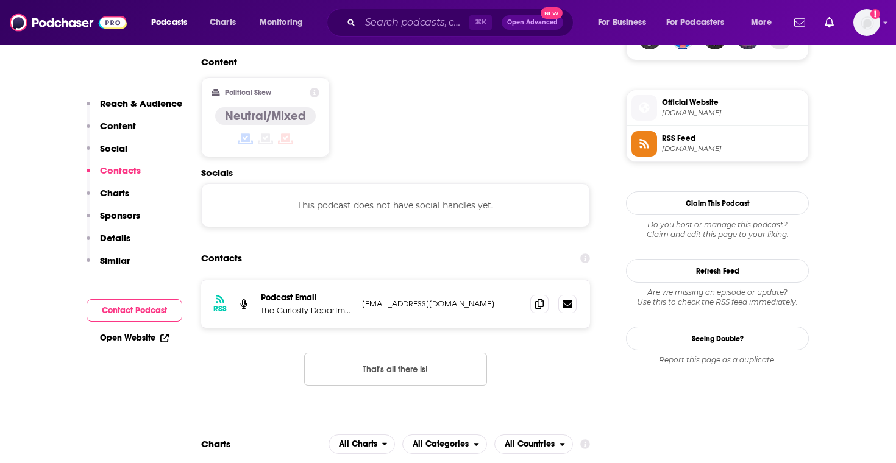
scroll to position [1012, 0]
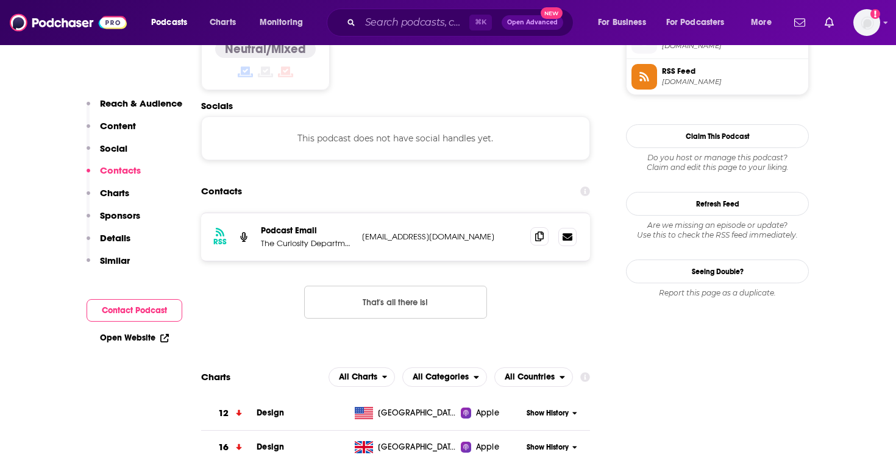
click at [538, 232] on icon at bounding box center [539, 237] width 9 height 10
click at [537, 232] on icon at bounding box center [539, 237] width 9 height 10
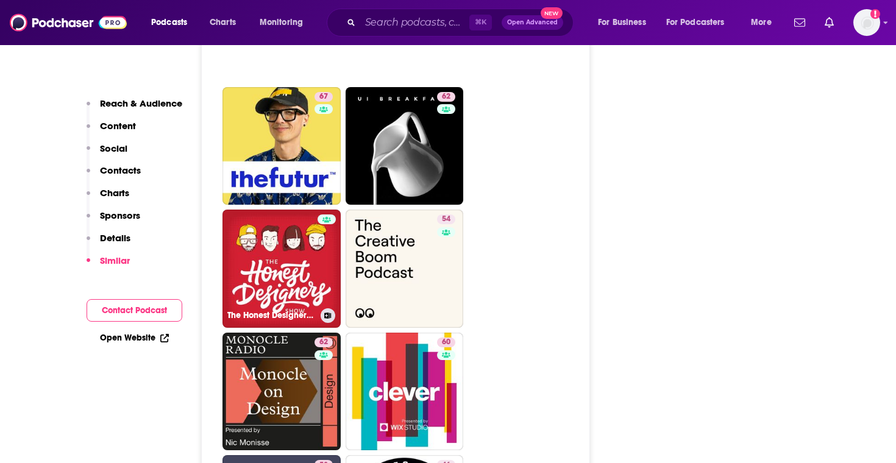
scroll to position [2549, 0]
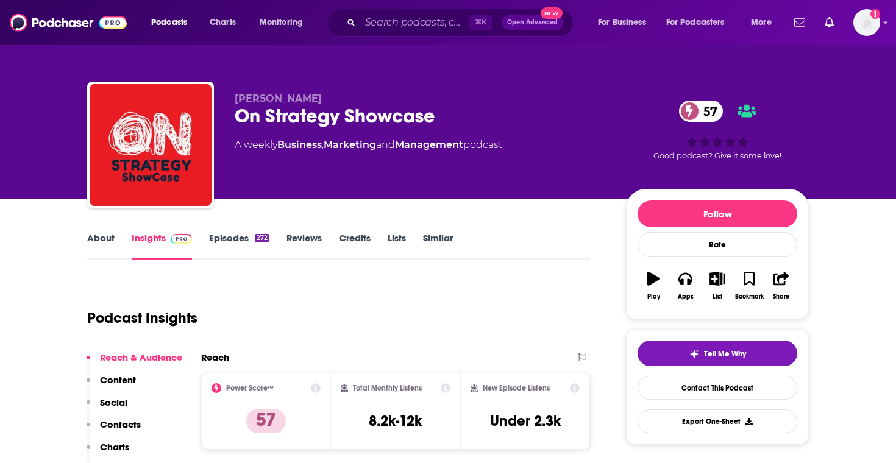
click at [249, 250] on link "Episodes 272" at bounding box center [239, 246] width 60 height 28
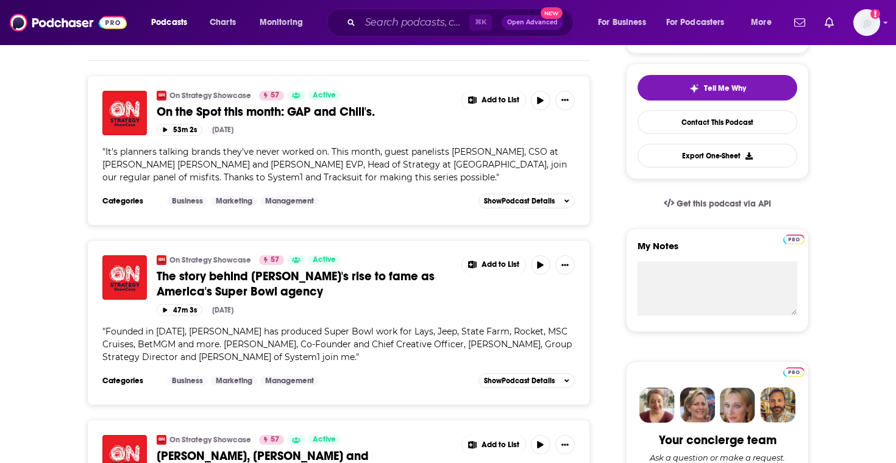
scroll to position [4, 0]
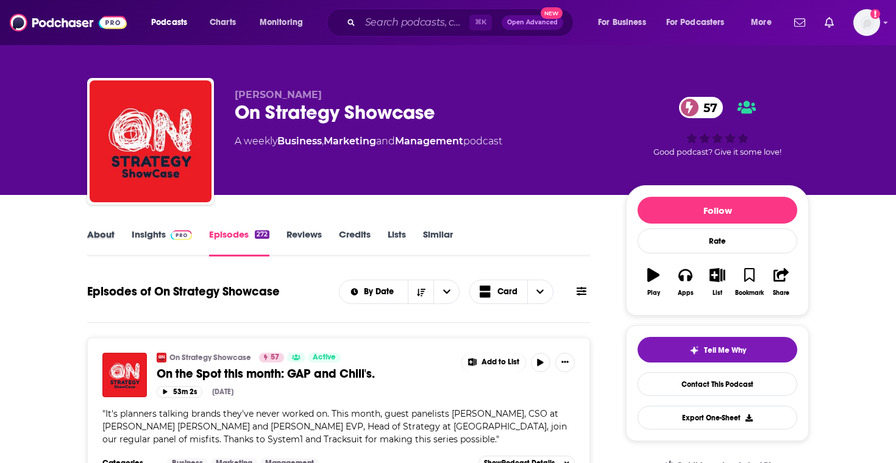
click at [115, 243] on div "About" at bounding box center [109, 243] width 45 height 28
click at [107, 239] on link "About" at bounding box center [100, 243] width 27 height 28
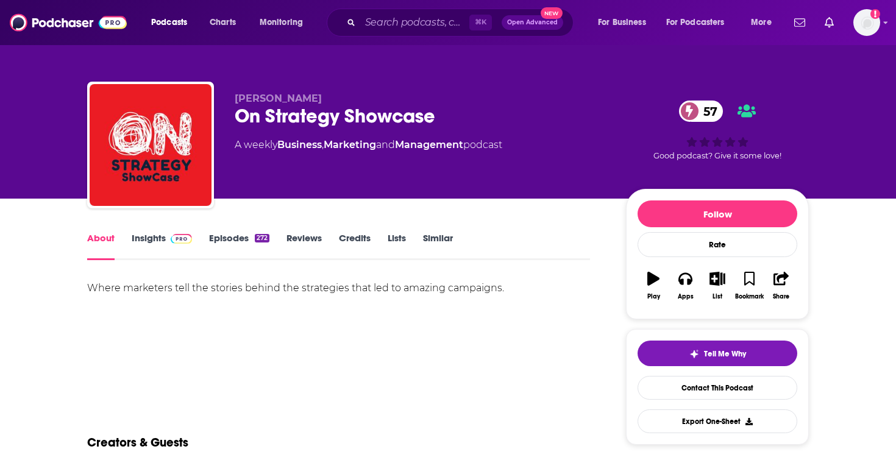
click at [241, 241] on link "Episodes 272" at bounding box center [239, 246] width 60 height 28
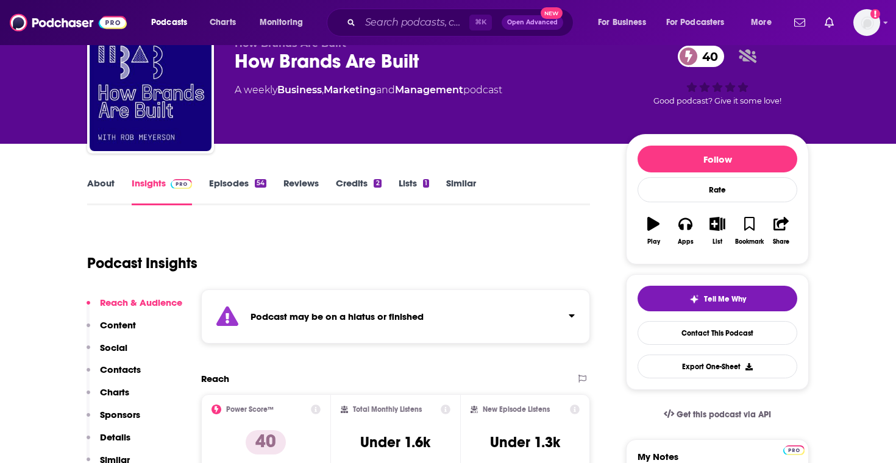
scroll to position [57, 0]
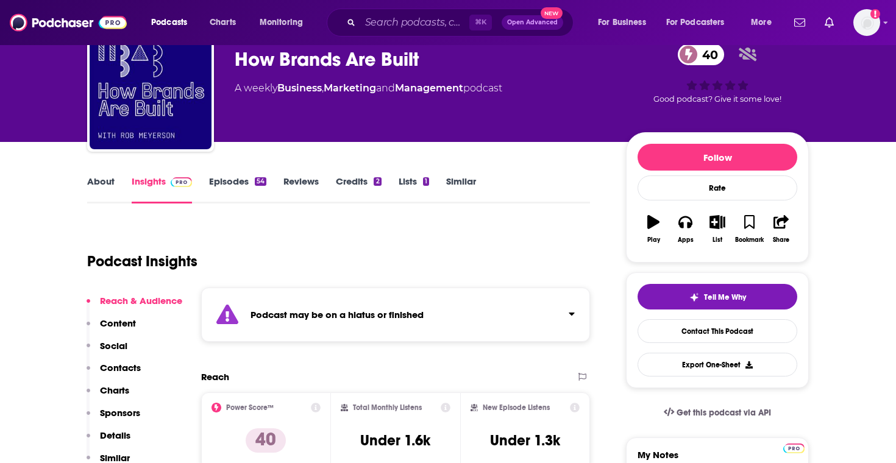
click at [245, 193] on link "Episodes 54" at bounding box center [237, 190] width 57 height 28
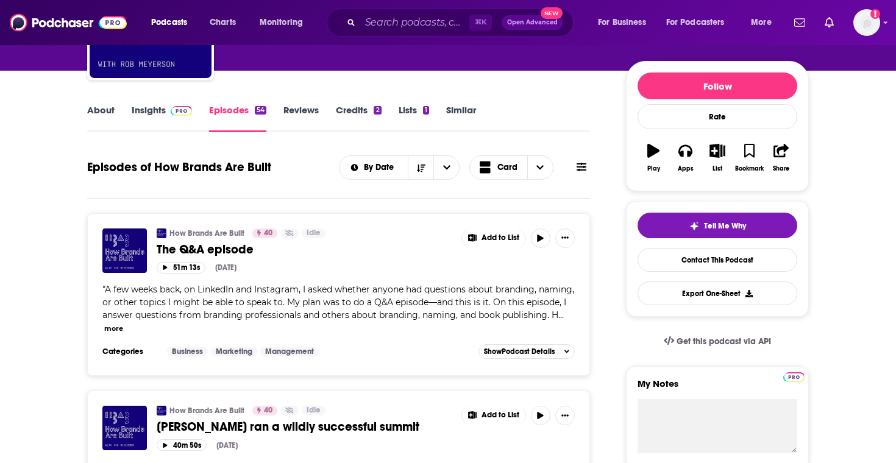
scroll to position [263, 0]
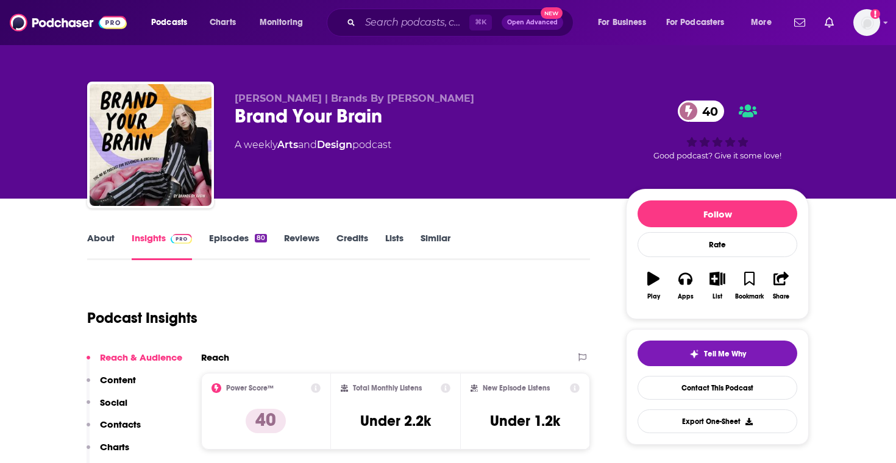
click at [255, 246] on link "Episodes 80" at bounding box center [238, 246] width 58 height 28
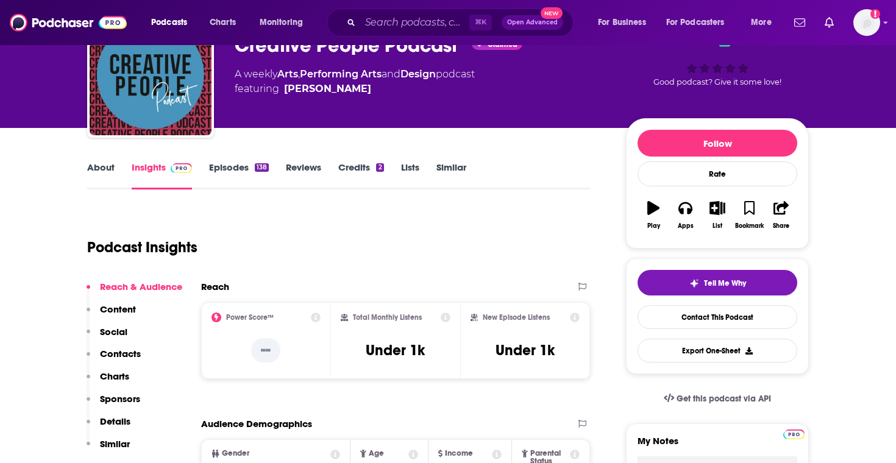
scroll to position [74, 0]
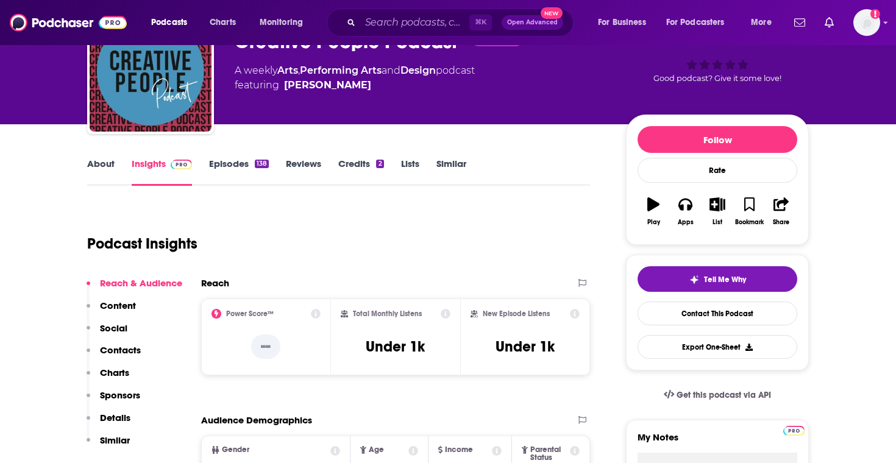
click at [266, 168] on link "Episodes 138" at bounding box center [239, 172] width 60 height 28
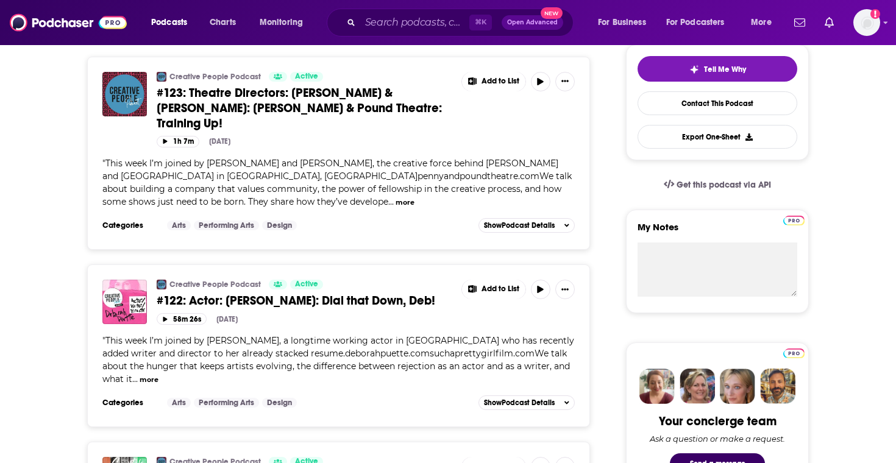
scroll to position [5, 0]
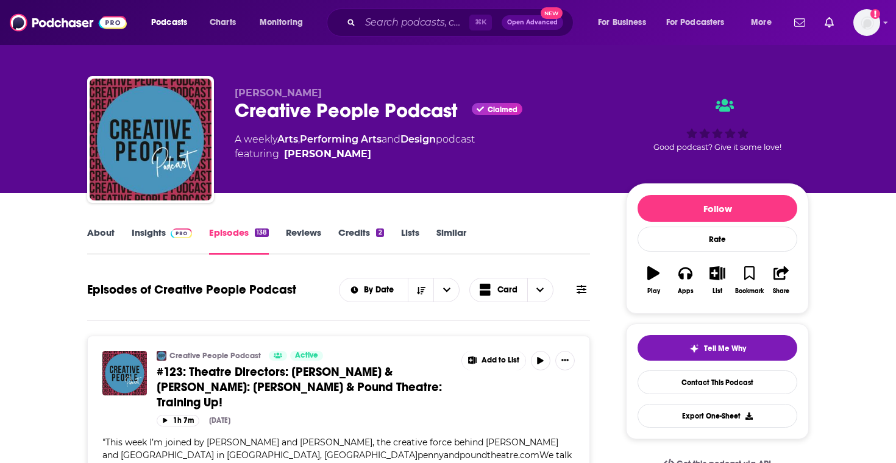
click at [107, 232] on link "About" at bounding box center [100, 241] width 27 height 28
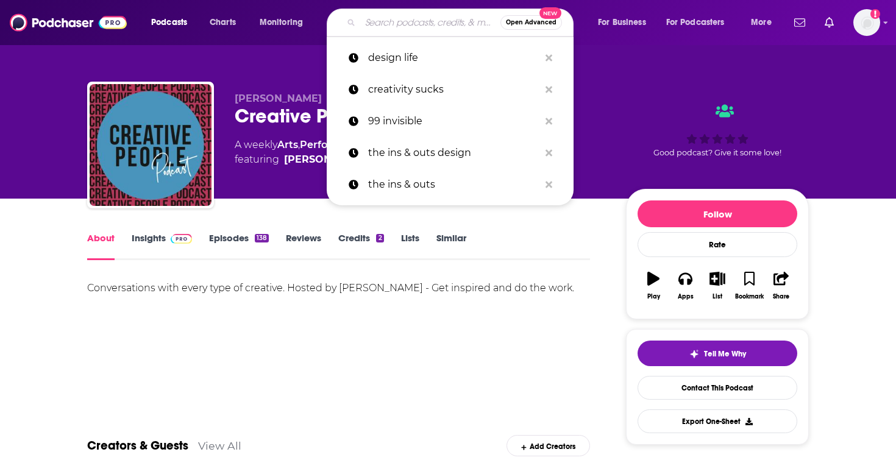
click at [430, 26] on input "Search podcasts, credits, & more..." at bounding box center [430, 23] width 140 height 20
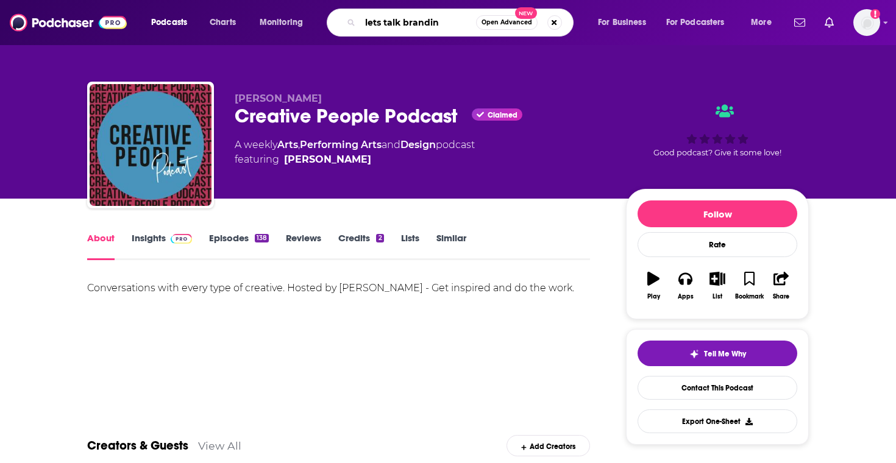
type input "lets talk branding"
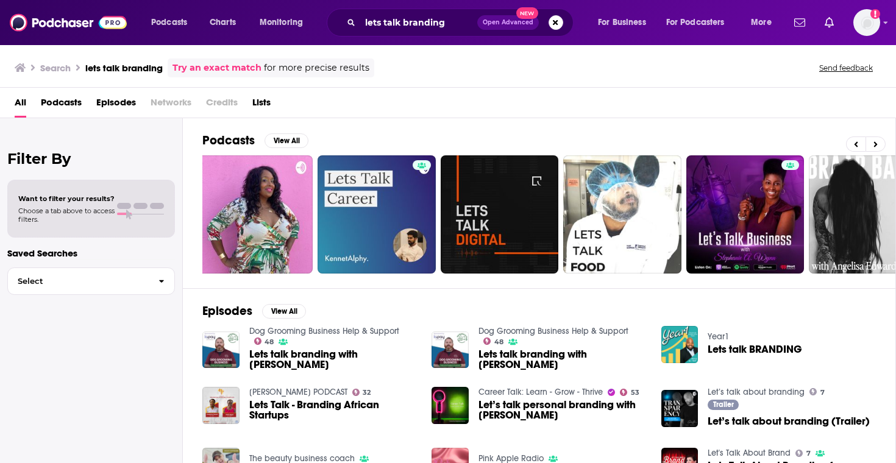
click at [80, 98] on span "Podcasts" at bounding box center [61, 105] width 41 height 25
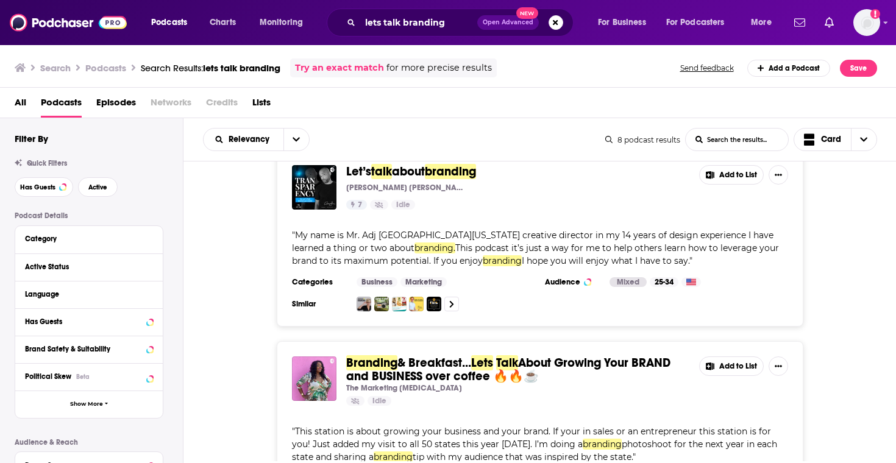
scroll to position [33, 0]
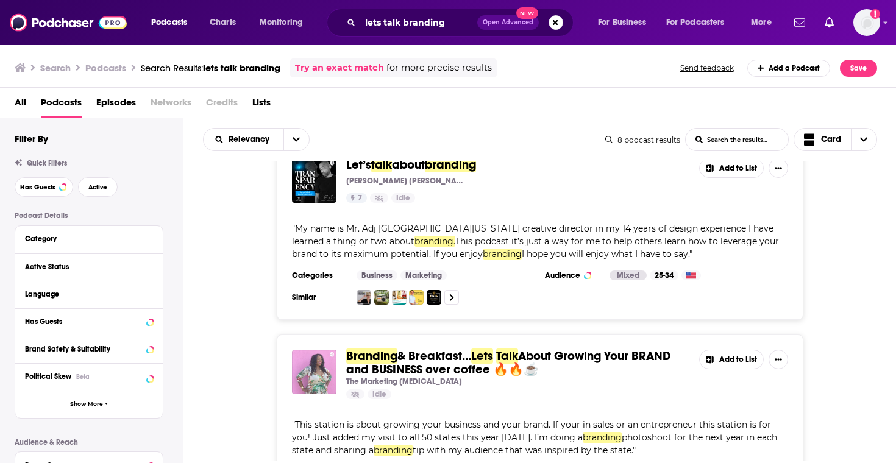
click at [309, 374] on img "Branding & Breakfast...Lets Talk About Growing Your BRAND and BUSINESS over cof…" at bounding box center [314, 372] width 45 height 45
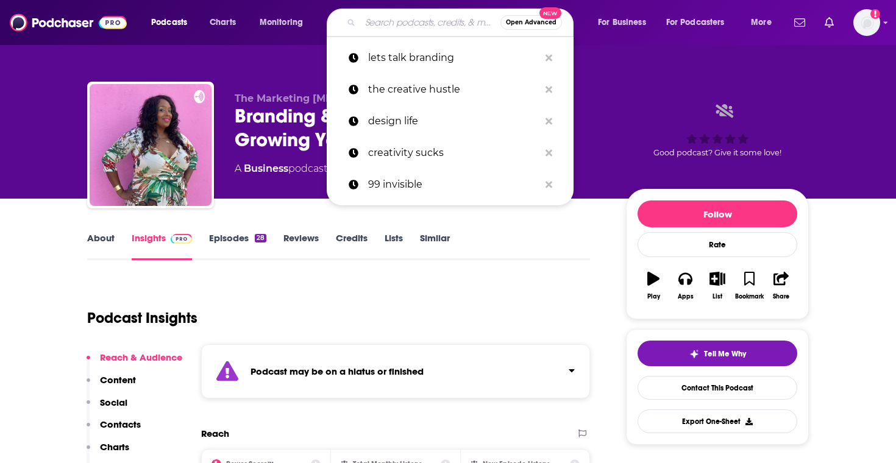
click at [368, 26] on input "Search podcasts, credits, & more..." at bounding box center [430, 23] width 140 height 20
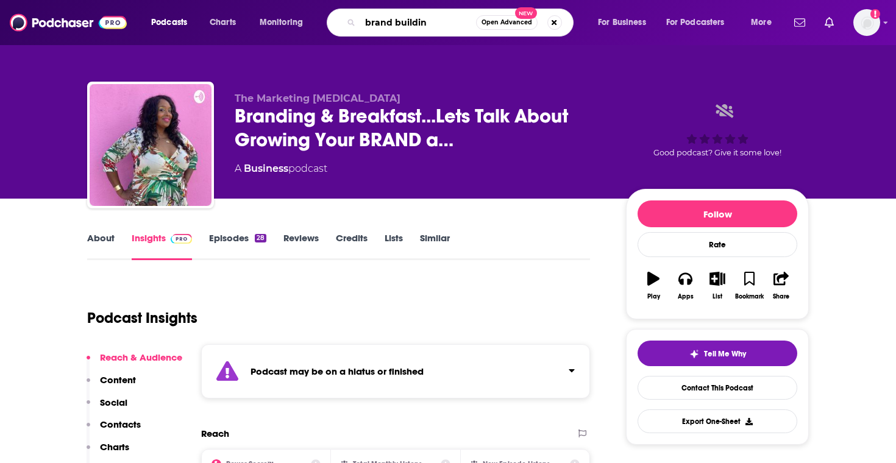
type input "brand building"
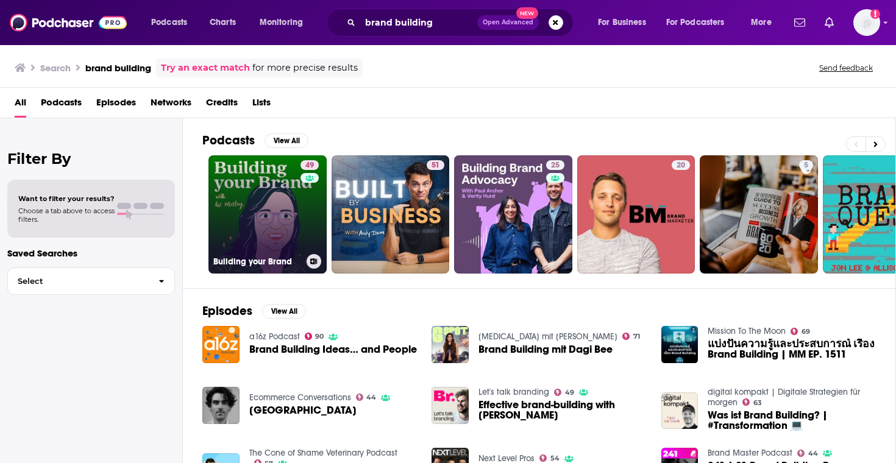
click at [294, 228] on link "49 Building your Brand" at bounding box center [267, 214] width 118 height 118
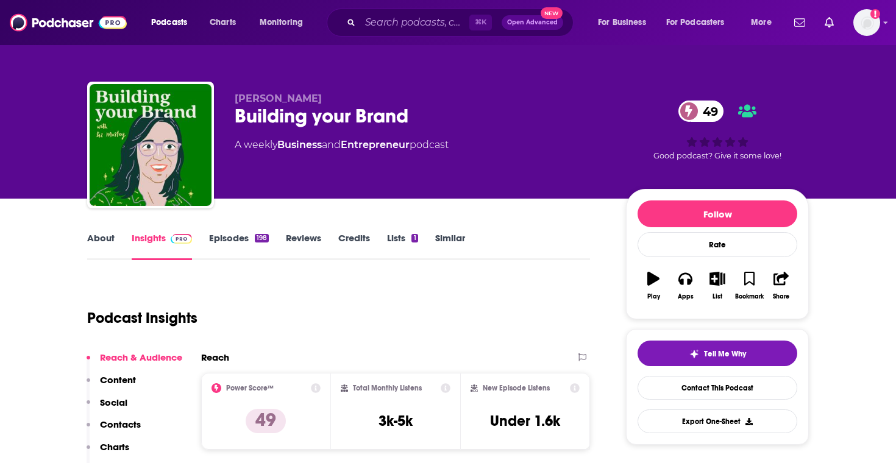
click at [245, 241] on link "Episodes 198" at bounding box center [239, 246] width 60 height 28
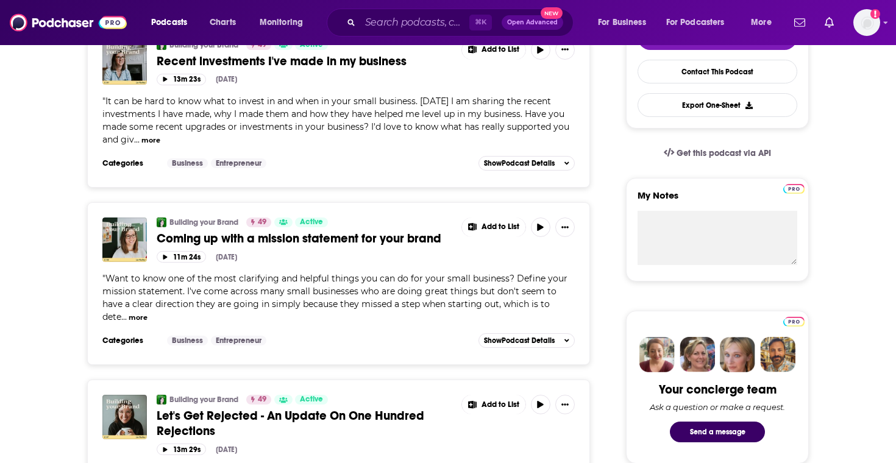
scroll to position [396, 0]
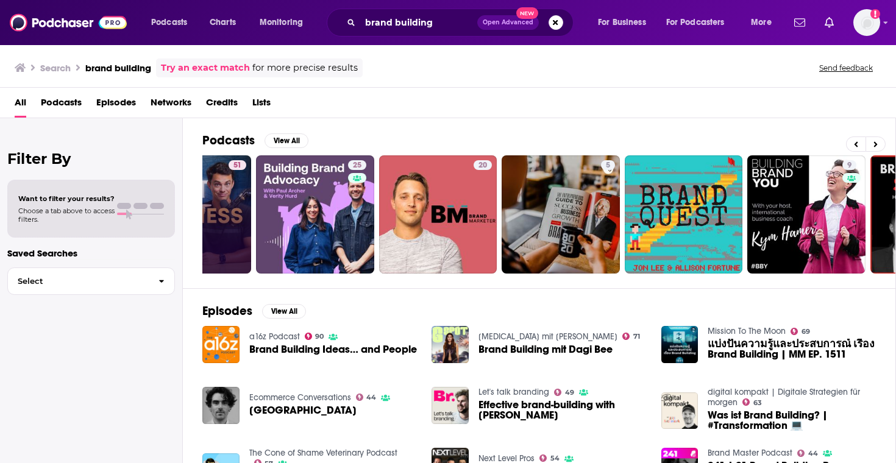
scroll to position [0, 199]
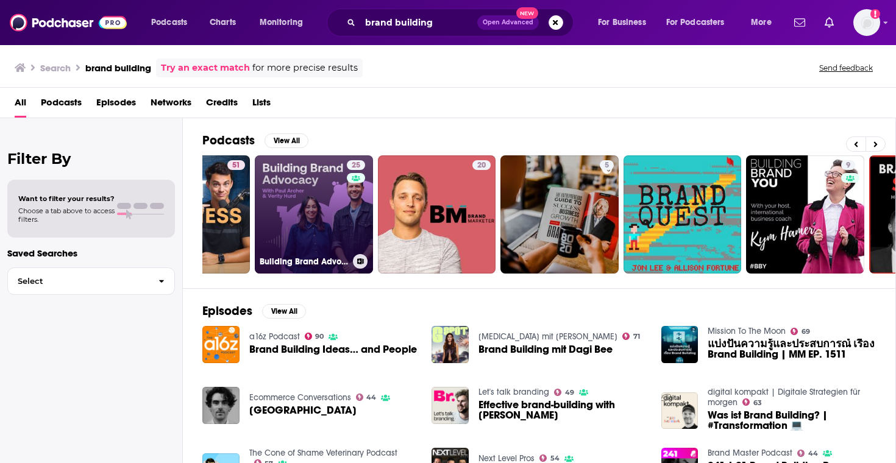
click at [355, 229] on div "25" at bounding box center [357, 207] width 21 height 94
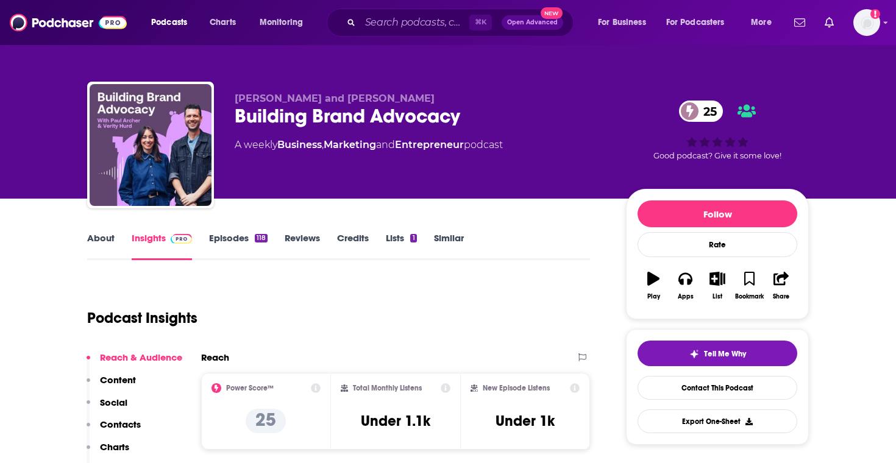
click at [243, 242] on link "Episodes 118" at bounding box center [238, 246] width 59 height 28
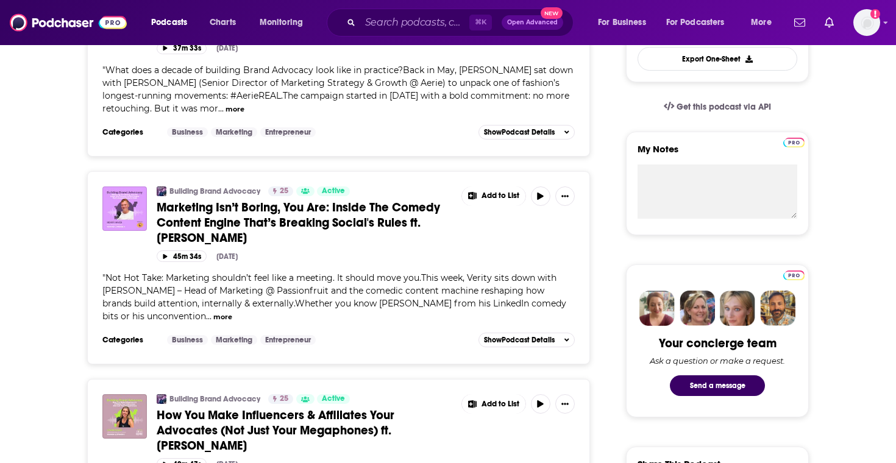
scroll to position [485, 0]
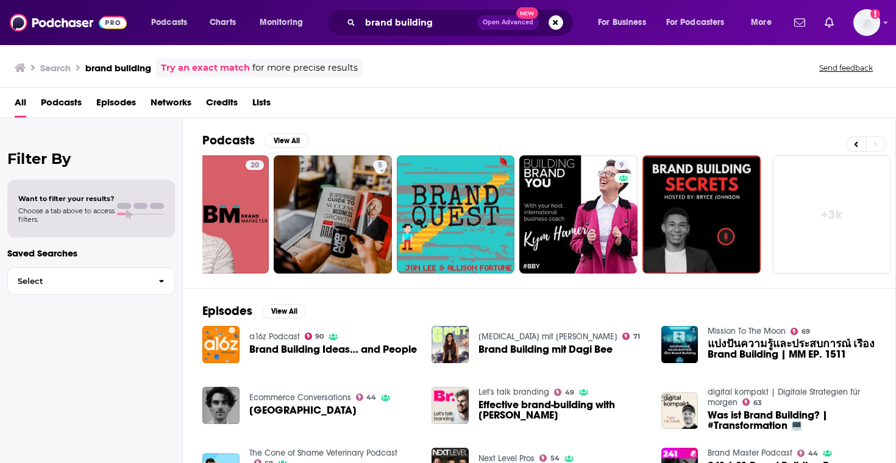
scroll to position [21, 0]
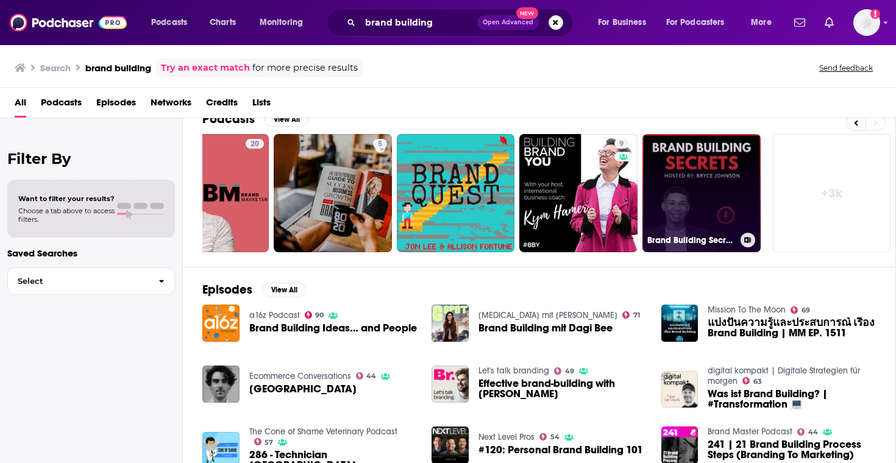
click at [701, 160] on link "Brand Building Secrets Podcast" at bounding box center [702, 193] width 118 height 118
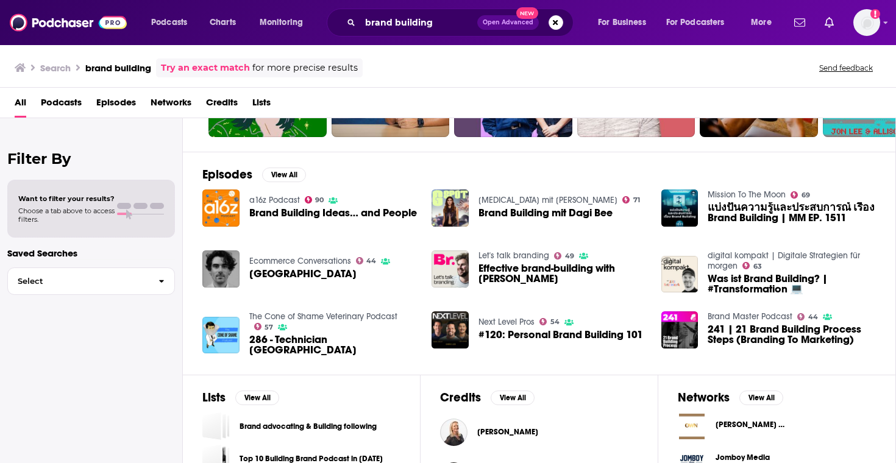
scroll to position [208, 0]
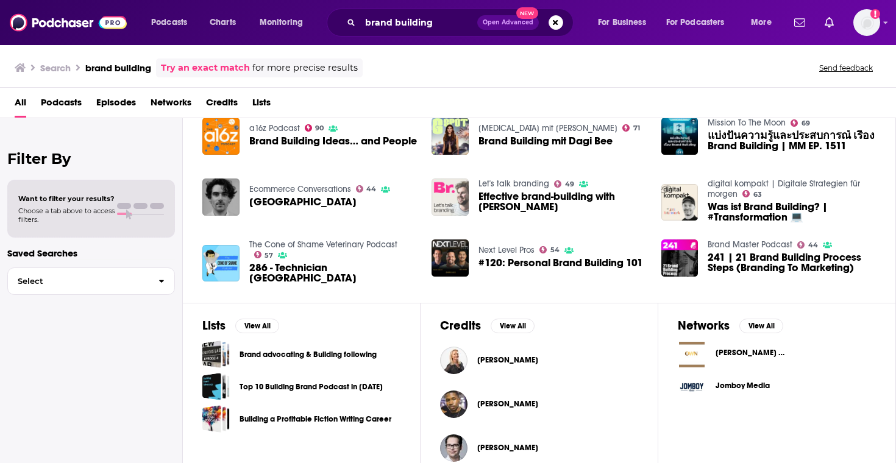
click at [438, 194] on img "Effective brand-building with Grace Kite" at bounding box center [450, 197] width 37 height 37
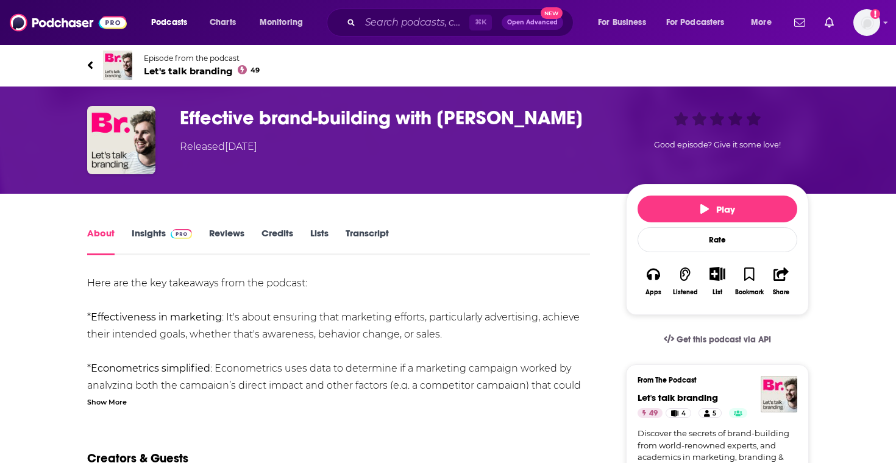
click at [199, 67] on span "Let's talk branding 49" at bounding box center [202, 71] width 116 height 12
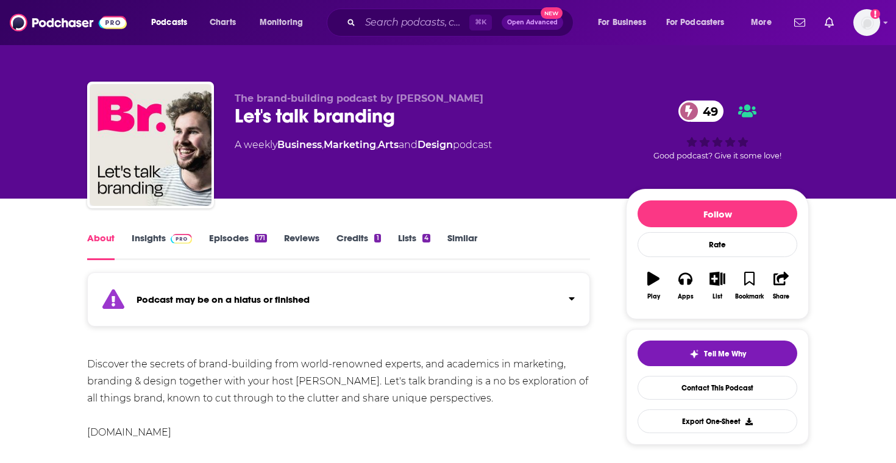
click at [232, 240] on link "Episodes 171" at bounding box center [238, 246] width 58 height 28
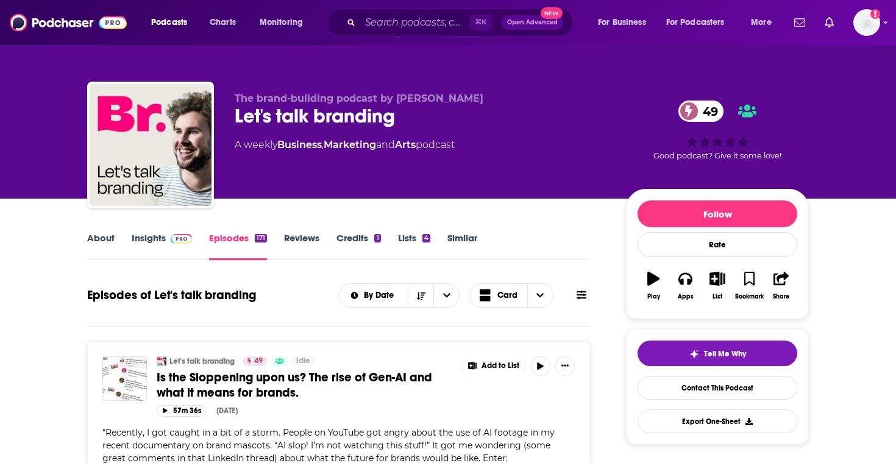
click at [179, 236] on img at bounding box center [181, 239] width 21 height 10
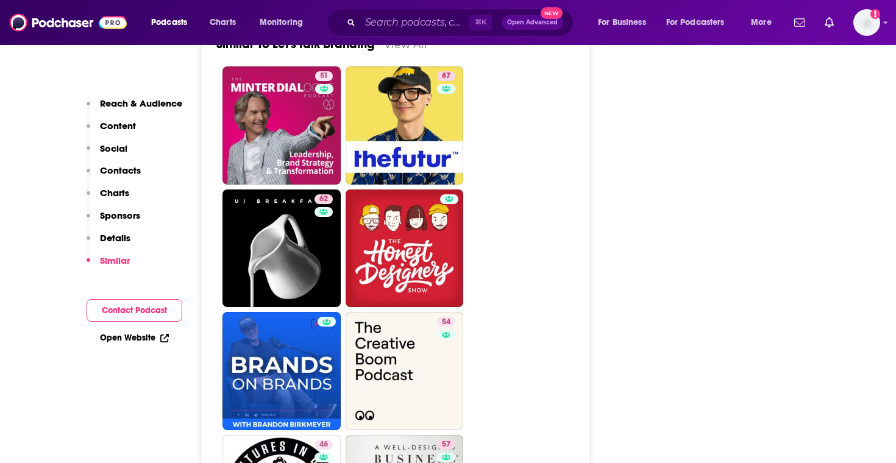
scroll to position [2272, 0]
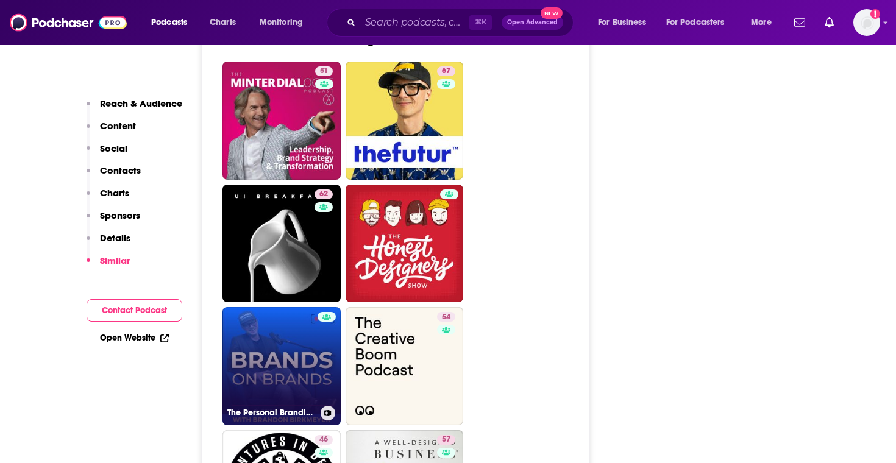
click at [266, 328] on link "The Personal Branding Podcast - Brands On Brands" at bounding box center [282, 366] width 118 height 118
type input "https://www.podchaser.com/podcasts/the-personal-branding-podcast-849794"
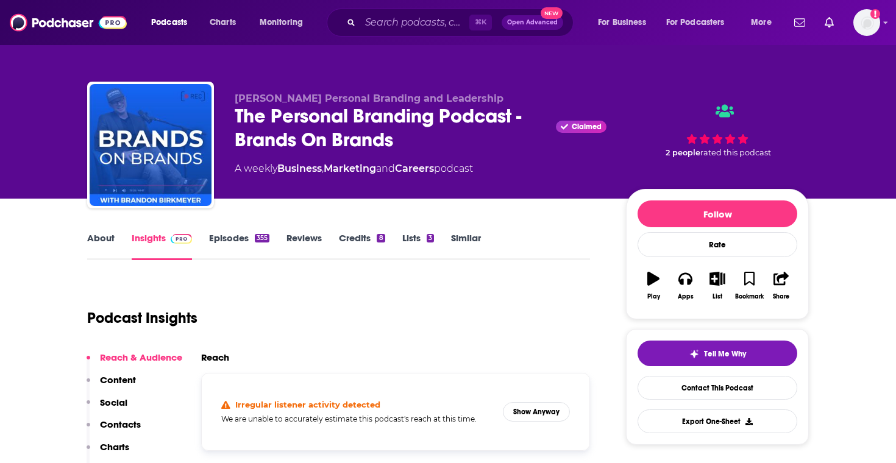
click at [249, 245] on link "Episodes 355" at bounding box center [239, 246] width 60 height 28
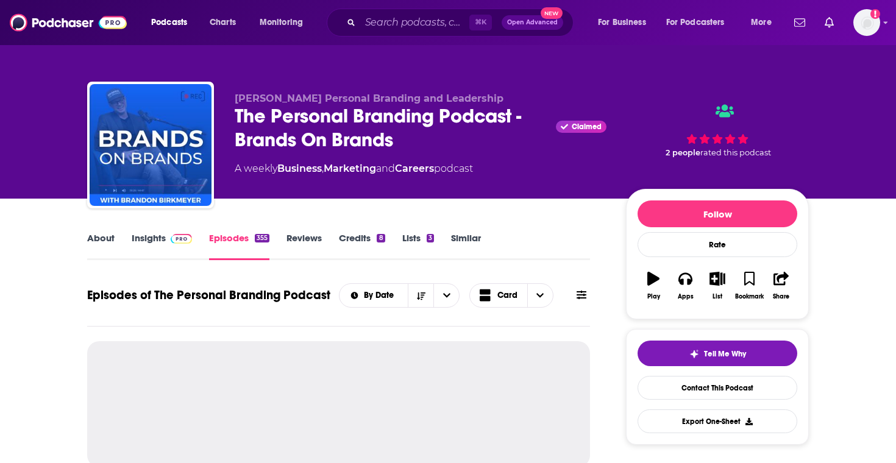
click at [177, 238] on img at bounding box center [181, 239] width 21 height 10
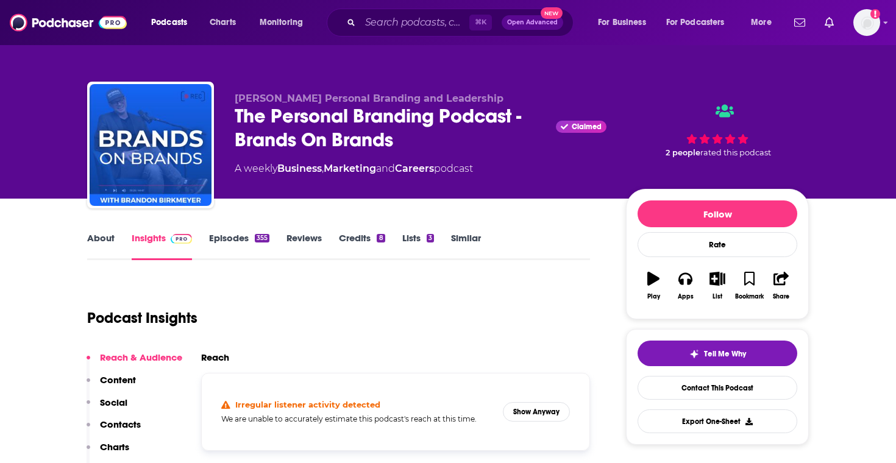
click at [236, 237] on link "Episodes 355" at bounding box center [239, 246] width 60 height 28
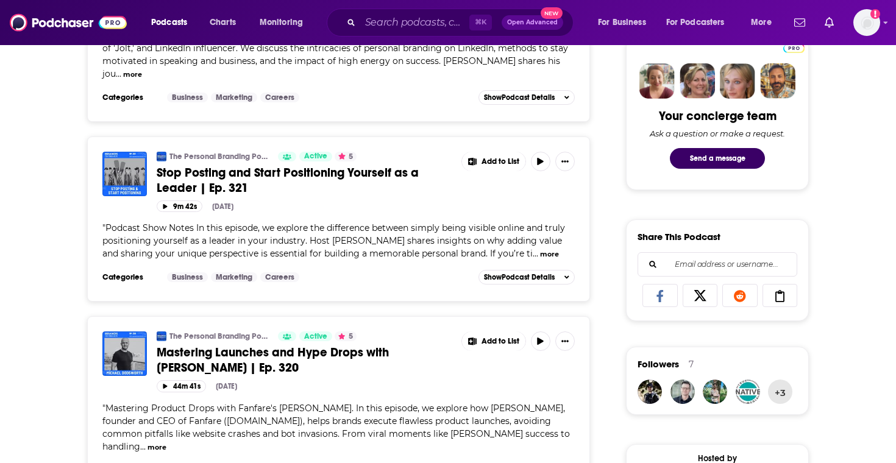
scroll to position [592, 0]
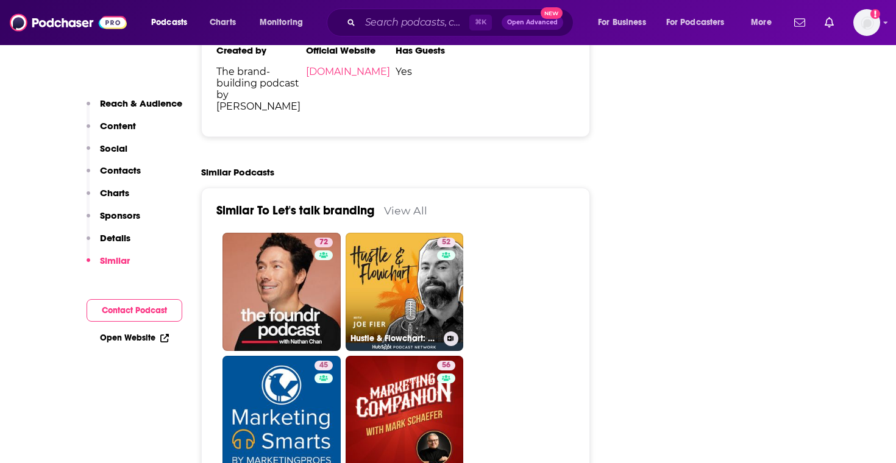
scroll to position [2096, 0]
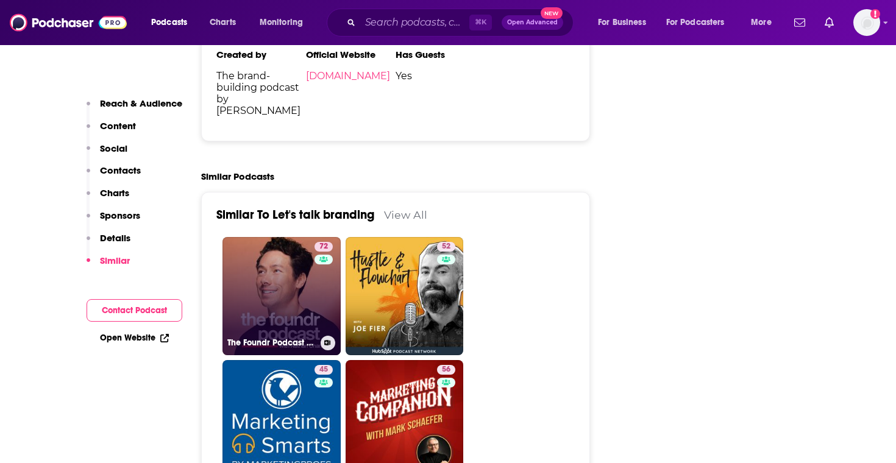
click at [306, 258] on link "72 The Foundr Podcast with Nathan Chan" at bounding box center [282, 296] width 118 height 118
type input "https://www.podchaser.com/podcasts/the-foundr-podcast-with-nathan-7089"
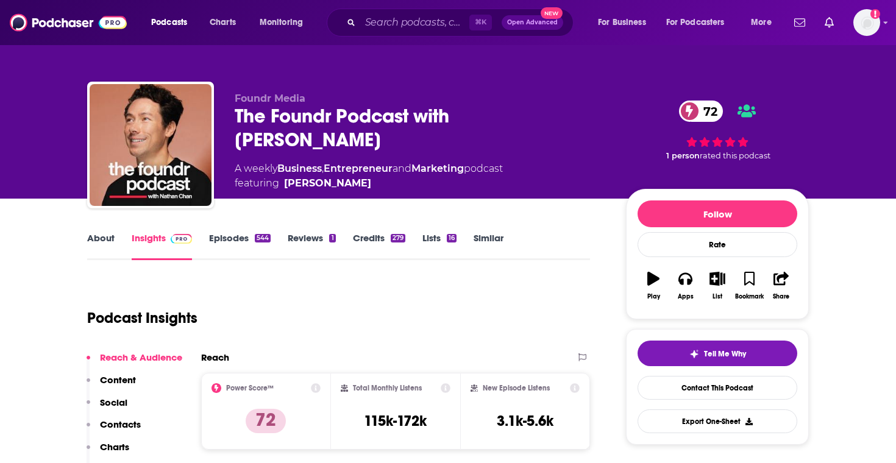
click at [243, 246] on link "Episodes 544" at bounding box center [240, 246] width 62 height 28
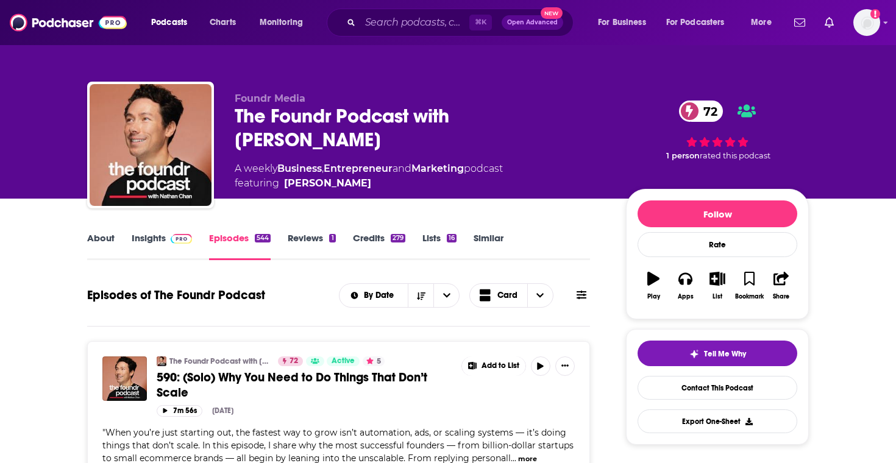
click at [162, 251] on link "Insights" at bounding box center [162, 246] width 60 height 28
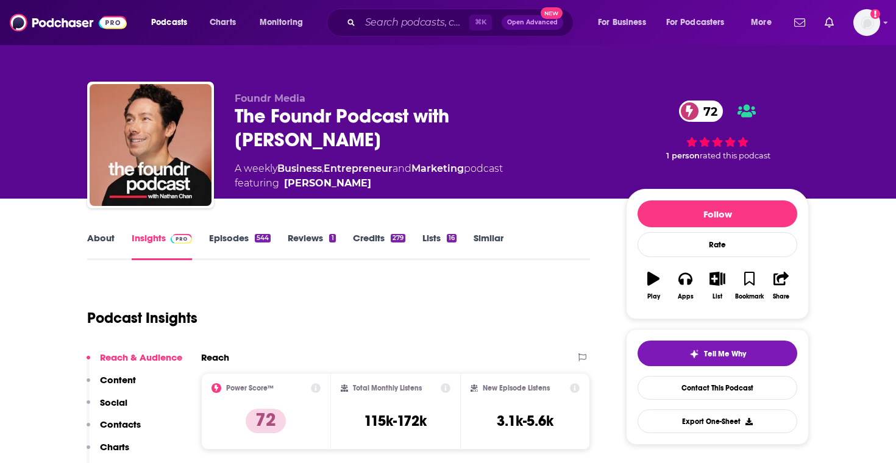
click at [99, 240] on link "About" at bounding box center [100, 246] width 27 height 28
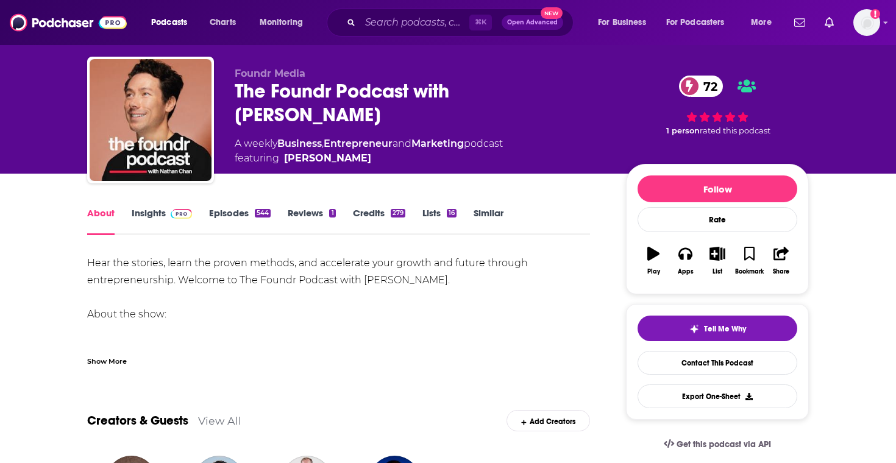
scroll to position [26, 0]
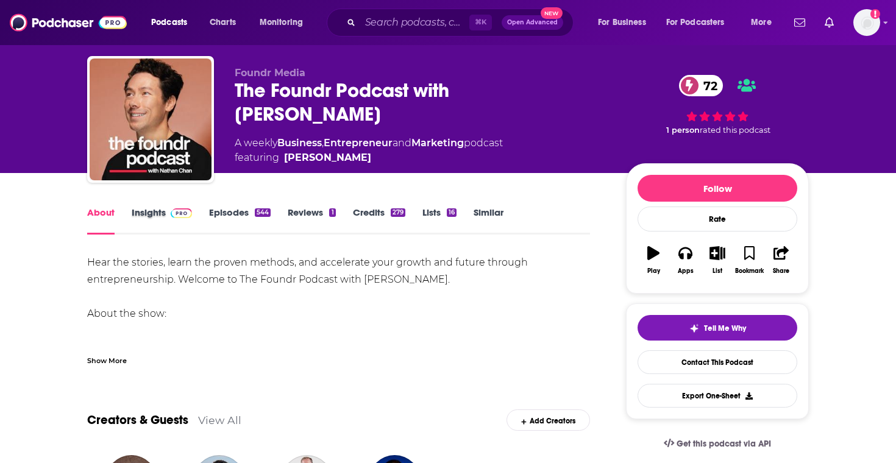
click at [199, 215] on div "Insights" at bounding box center [170, 221] width 77 height 28
click at [183, 211] on img at bounding box center [181, 213] width 21 height 10
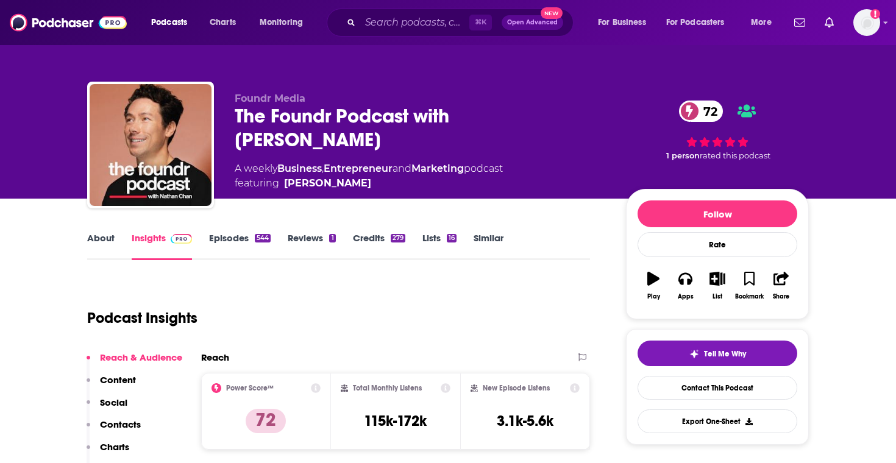
click at [231, 255] on link "Episodes 544" at bounding box center [240, 246] width 62 height 28
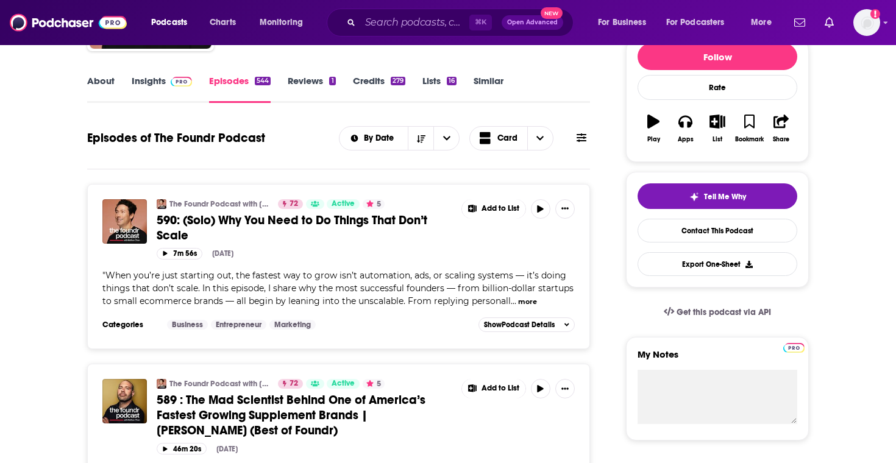
scroll to position [21, 0]
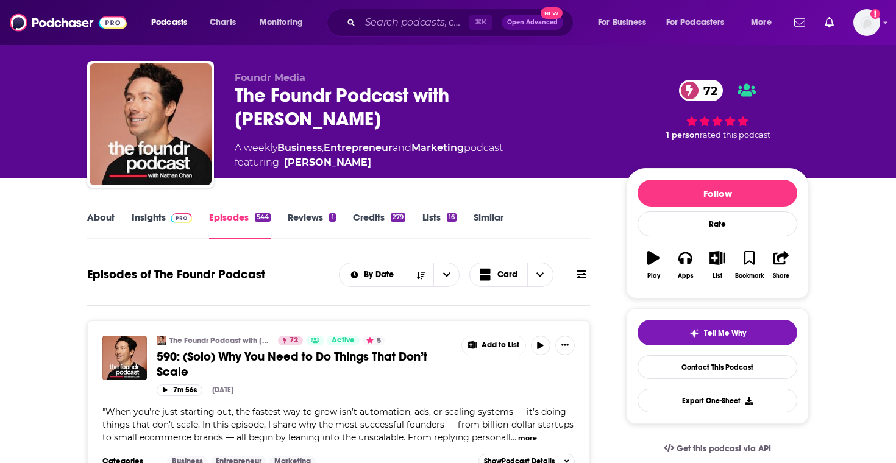
click at [176, 217] on img at bounding box center [181, 218] width 21 height 10
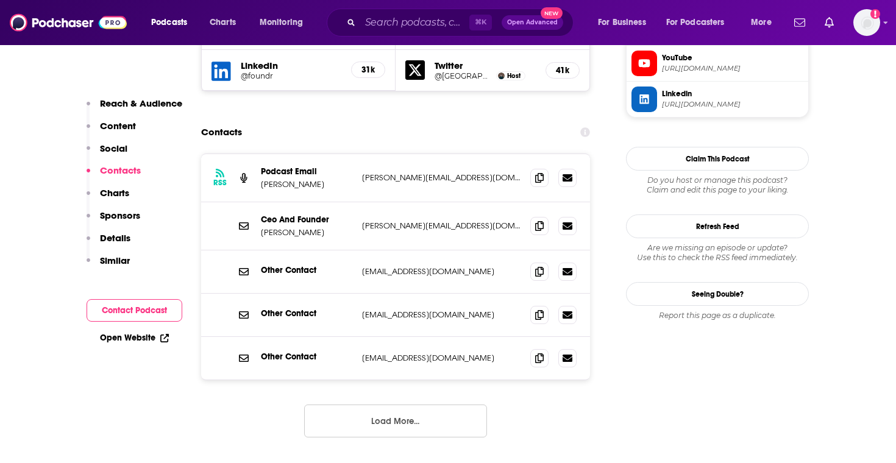
scroll to position [1169, 0]
click at [538, 221] on icon at bounding box center [539, 226] width 9 height 10
click at [533, 169] on span at bounding box center [539, 178] width 18 height 18
click at [543, 173] on icon at bounding box center [539, 178] width 9 height 10
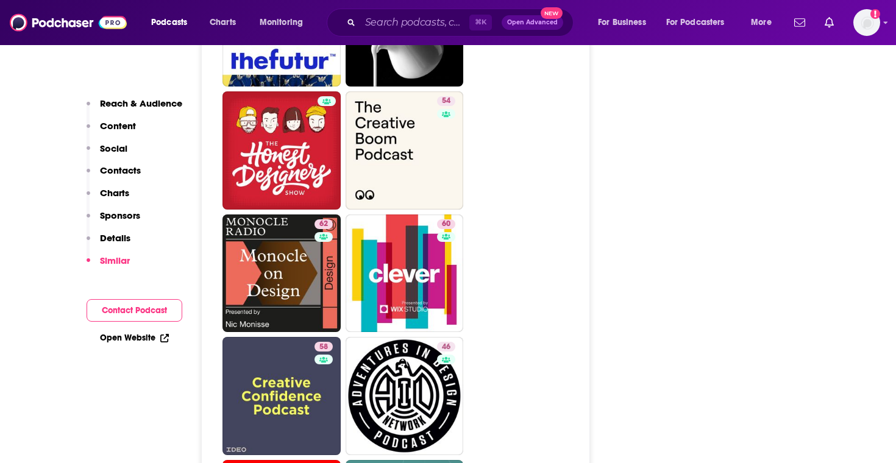
scroll to position [2673, 0]
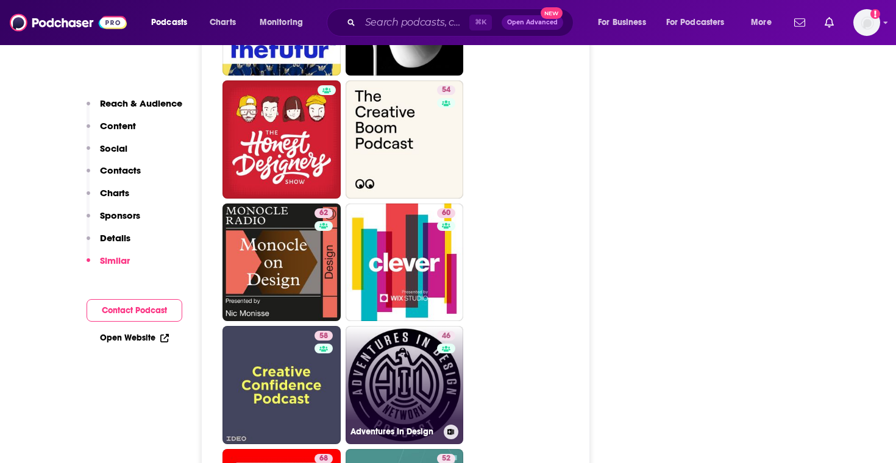
click at [393, 337] on link "46 Adventures In Design" at bounding box center [405, 385] width 118 height 118
type input "[URL][DOMAIN_NAME]"
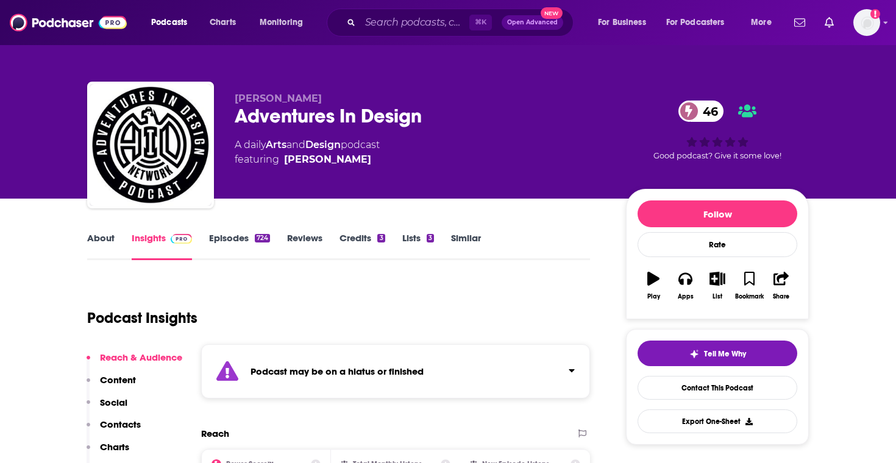
click at [262, 243] on link "Episodes 724" at bounding box center [239, 246] width 61 height 28
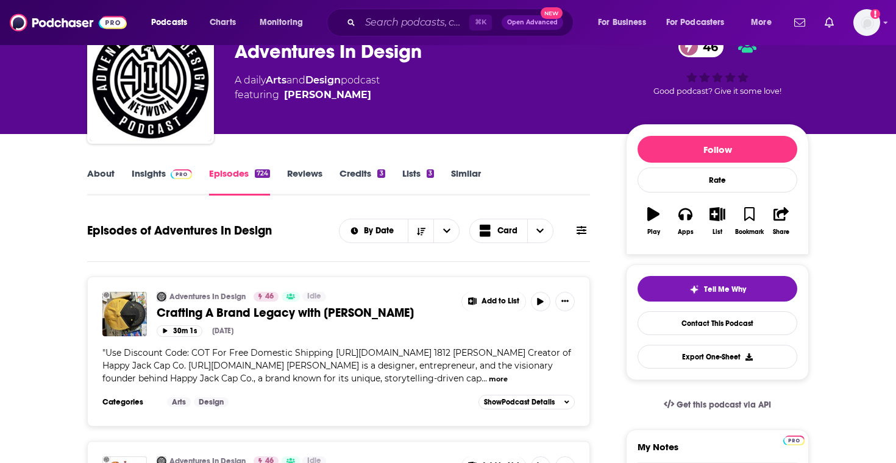
scroll to position [67, 0]
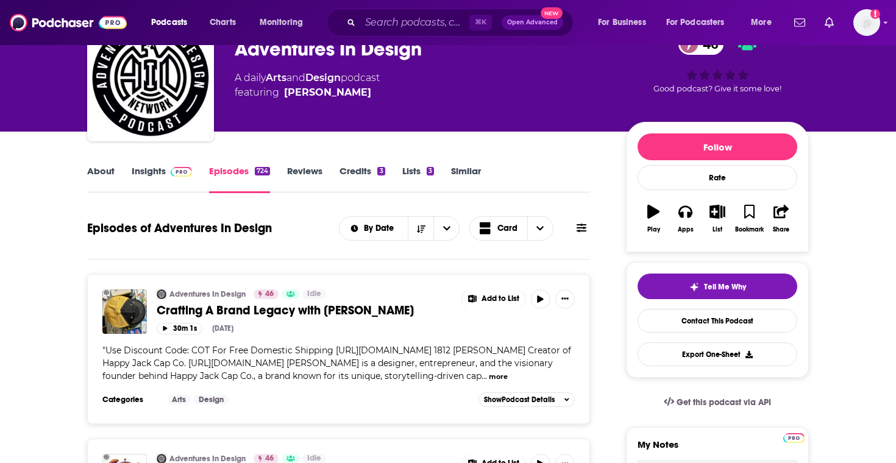
click at [145, 177] on link "Insights" at bounding box center [162, 179] width 60 height 28
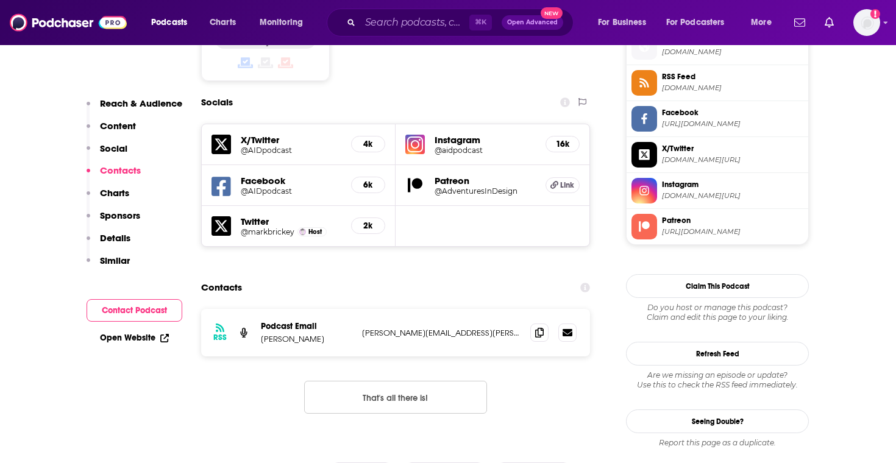
scroll to position [1094, 0]
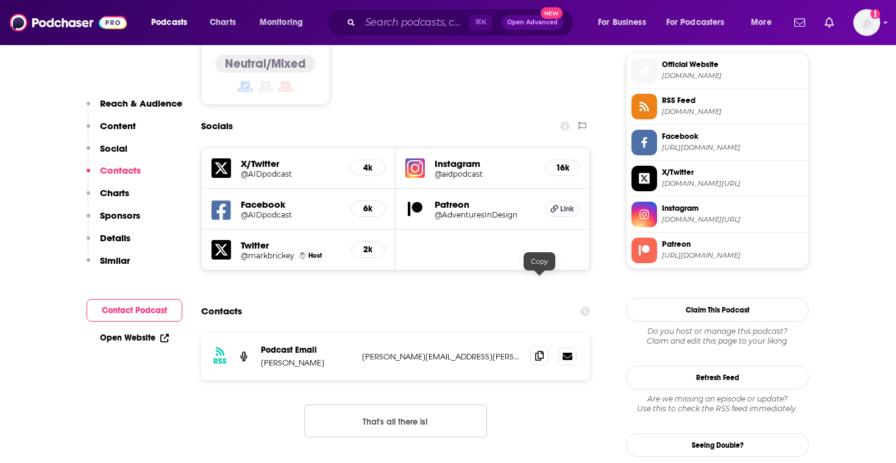
click at [542, 351] on icon at bounding box center [539, 356] width 9 height 10
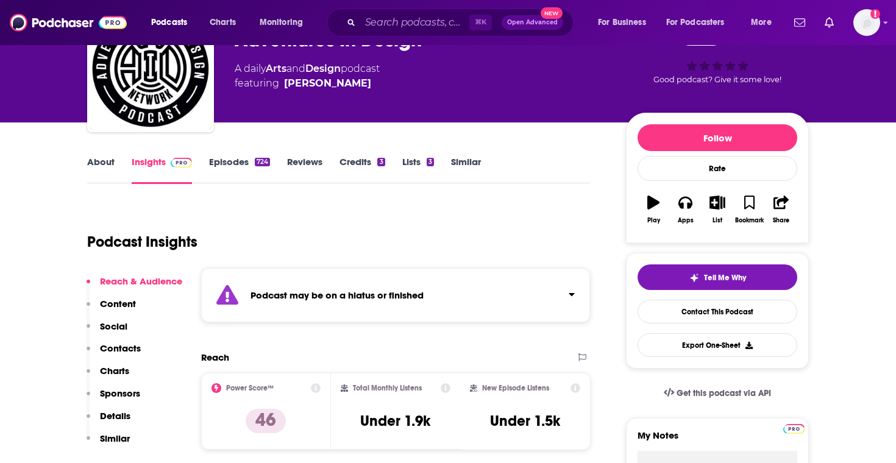
scroll to position [0, 0]
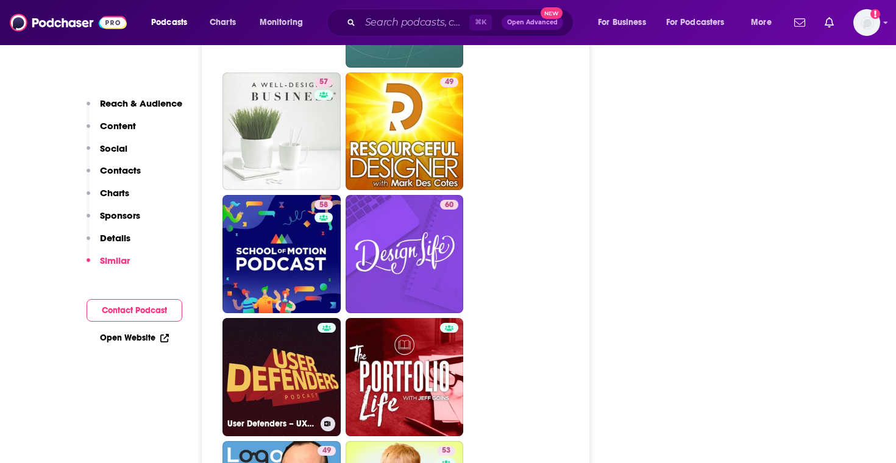
scroll to position [3029, 0]
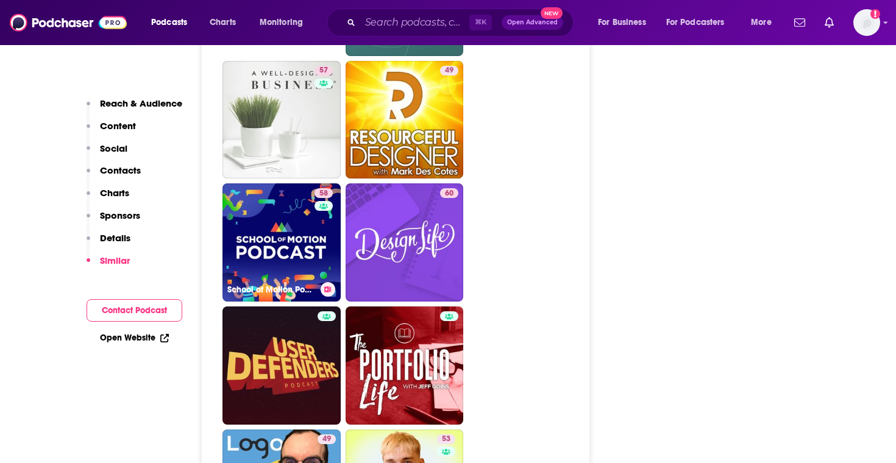
click at [277, 205] on link "58 School of Motion Podcast" at bounding box center [282, 242] width 118 height 118
type input "https://www.podchaser.com/podcasts/school-of-motion-podcast-412555"
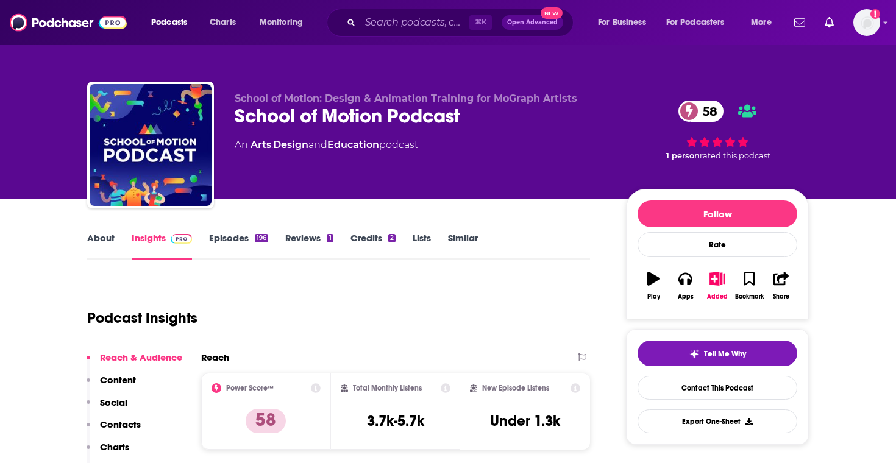
click at [255, 247] on link "Episodes 196" at bounding box center [238, 246] width 59 height 28
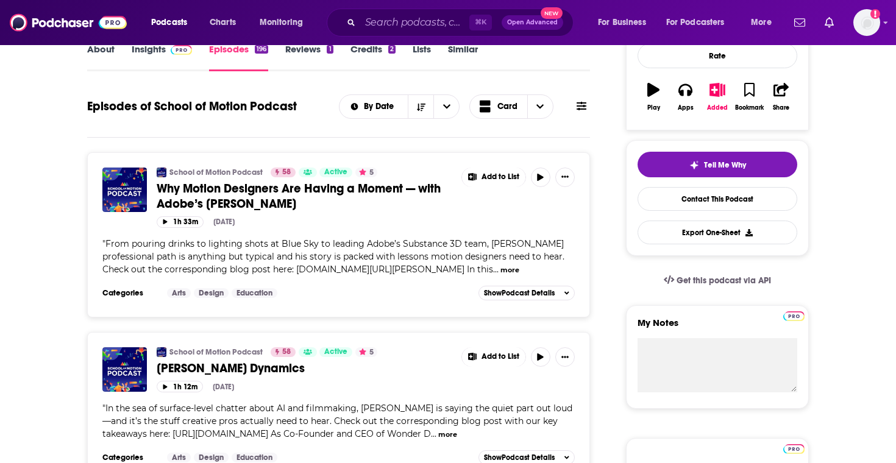
scroll to position [87, 0]
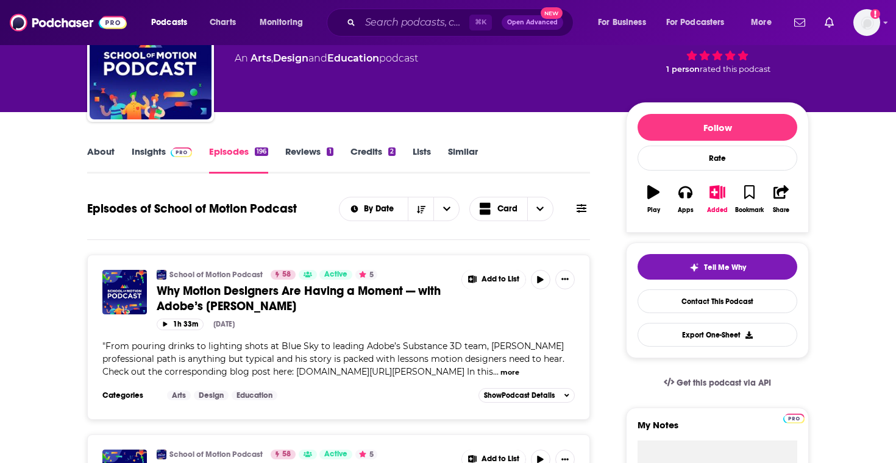
click at [167, 170] on link "Insights" at bounding box center [162, 160] width 60 height 28
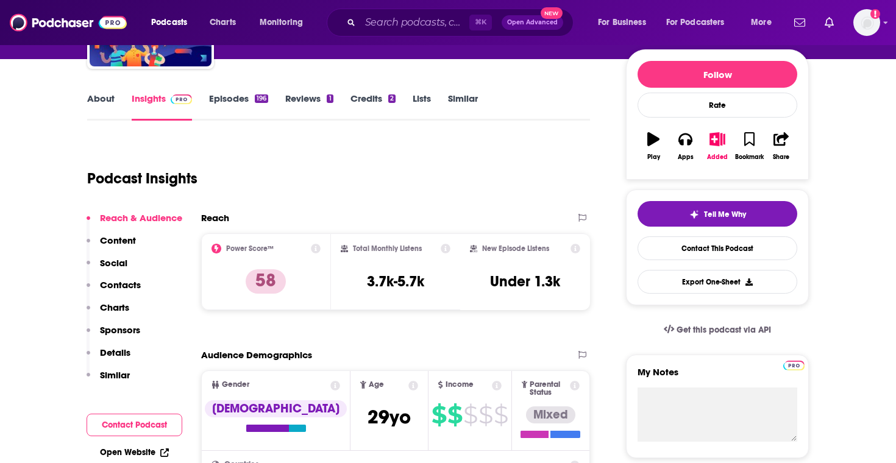
scroll to position [87, 0]
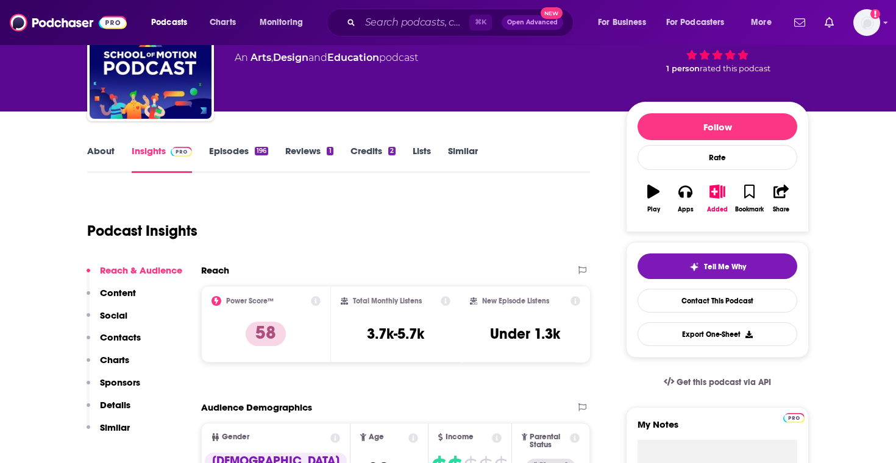
click at [96, 165] on link "About" at bounding box center [100, 159] width 27 height 28
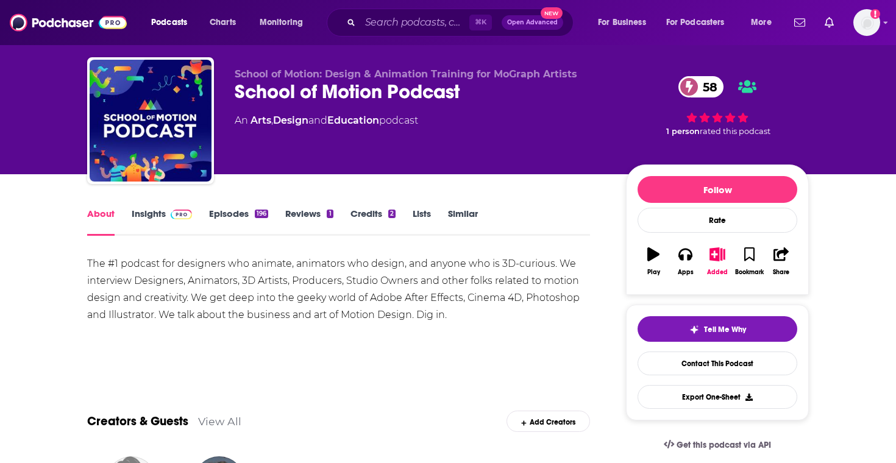
scroll to position [27, 0]
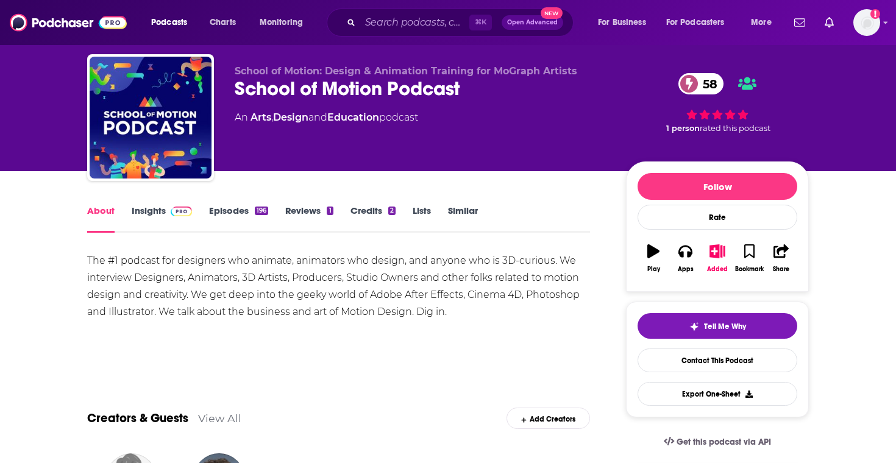
click at [156, 221] on link "Insights" at bounding box center [162, 219] width 60 height 28
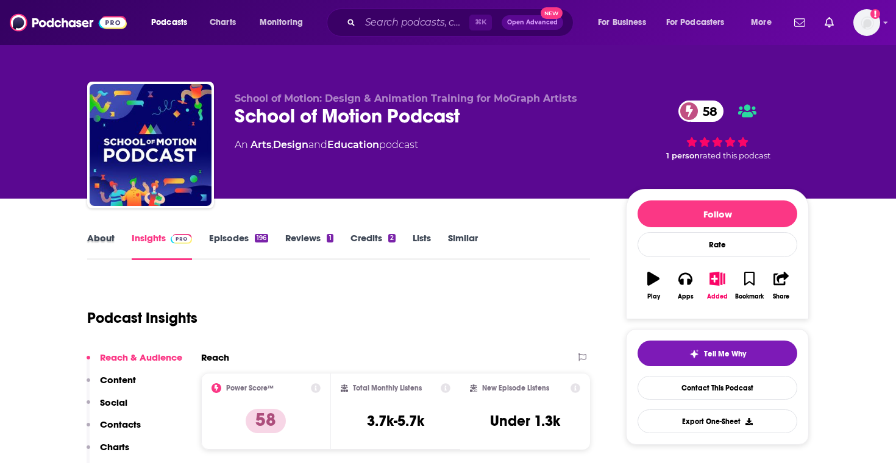
click at [116, 238] on div "About" at bounding box center [109, 246] width 45 height 28
click at [108, 241] on link "About" at bounding box center [100, 246] width 27 height 28
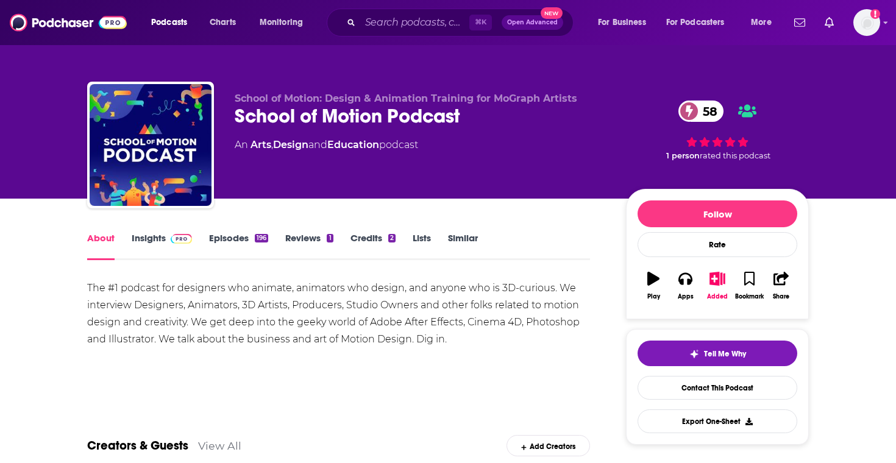
click at [225, 240] on link "Episodes 196" at bounding box center [238, 246] width 59 height 28
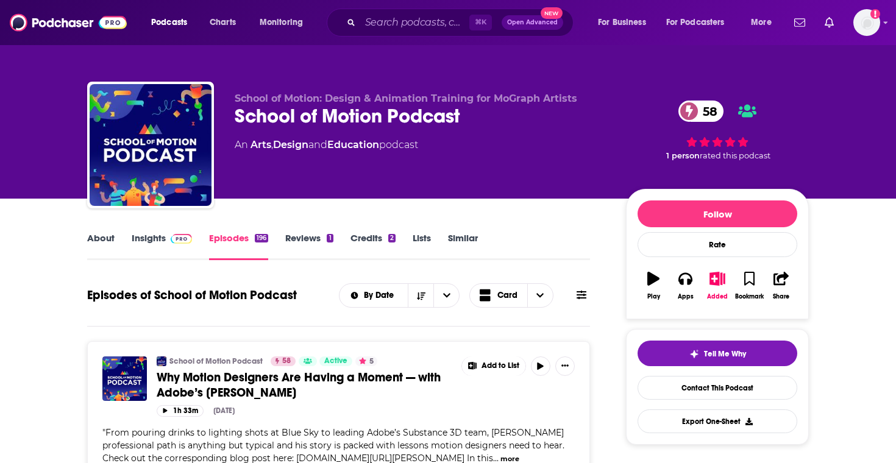
click at [177, 249] on link "Insights" at bounding box center [162, 246] width 60 height 28
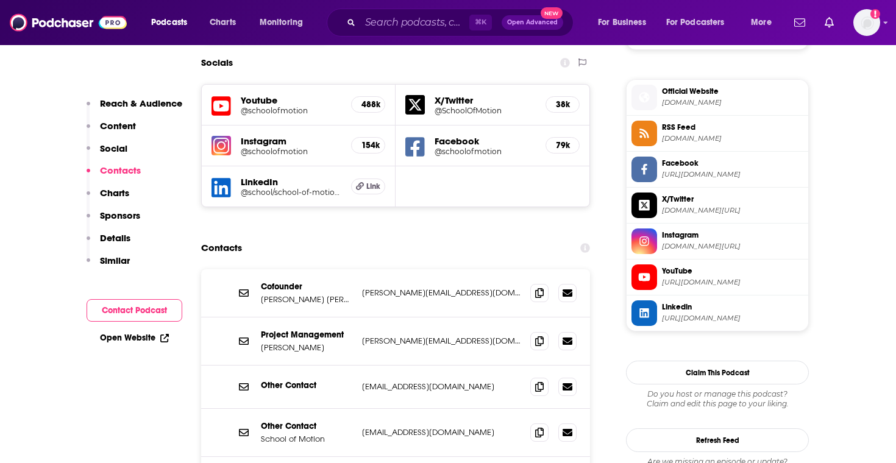
scroll to position [1072, 0]
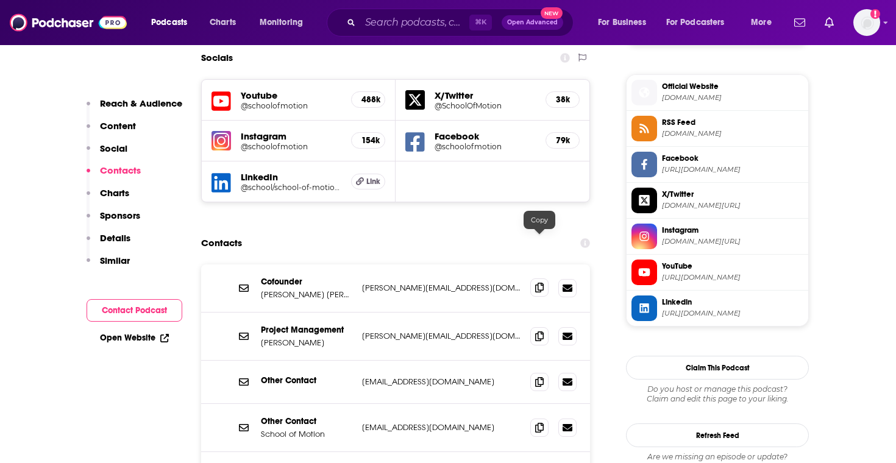
click at [547, 279] on span at bounding box center [539, 288] width 18 height 18
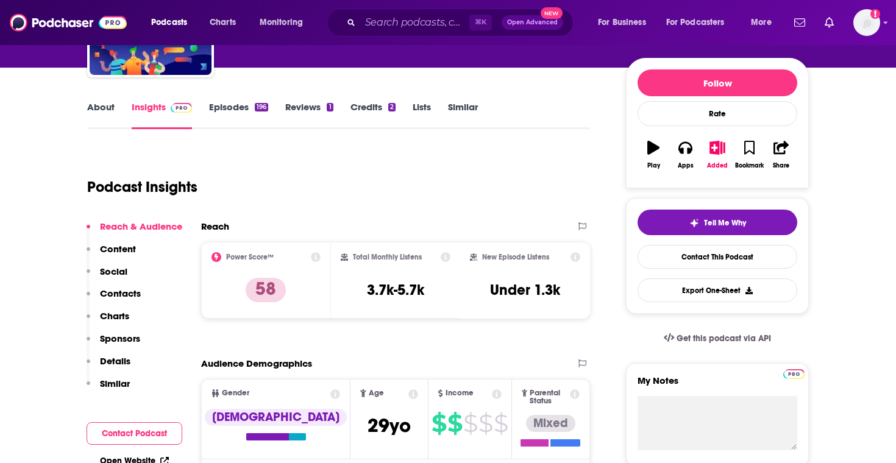
scroll to position [0, 0]
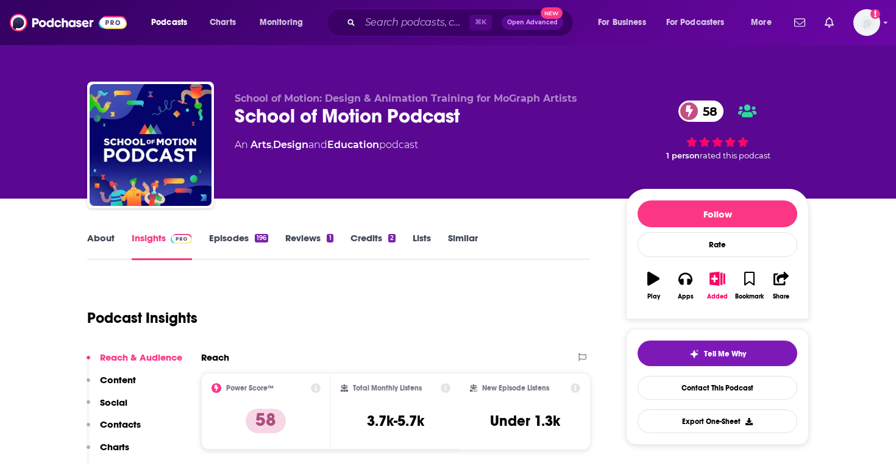
click at [262, 254] on link "Episodes 196" at bounding box center [238, 246] width 59 height 28
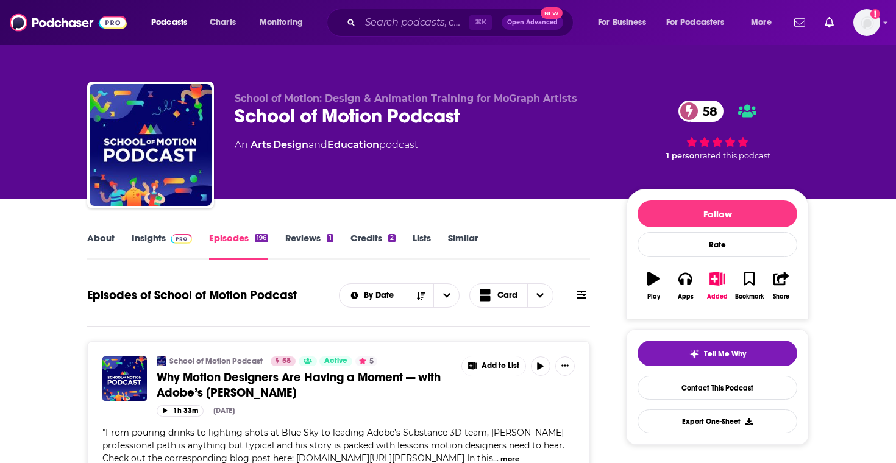
click at [172, 245] on link "Insights" at bounding box center [162, 246] width 60 height 28
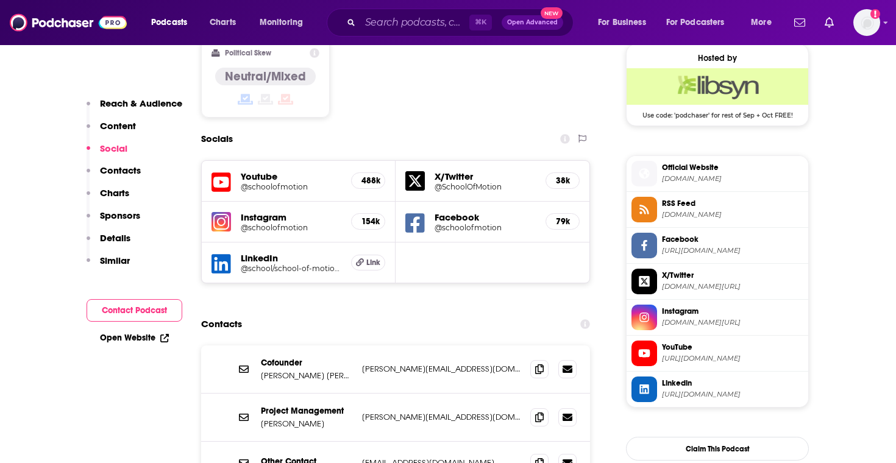
scroll to position [989, 0]
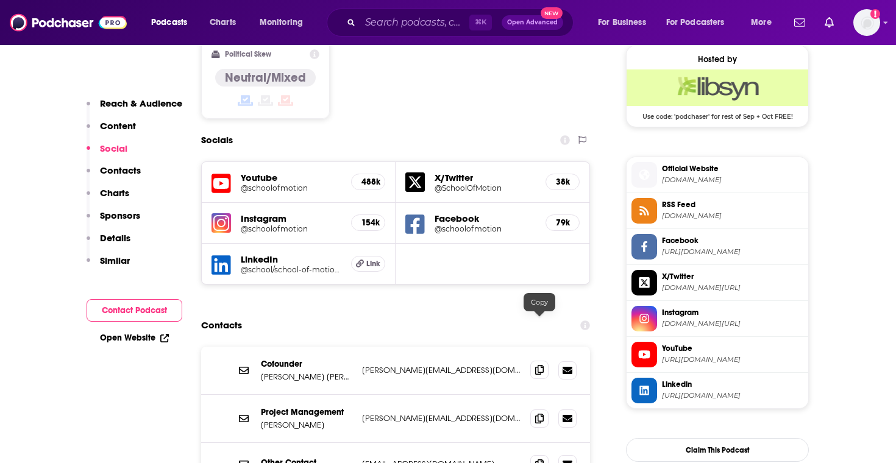
click at [541, 365] on icon at bounding box center [539, 370] width 9 height 10
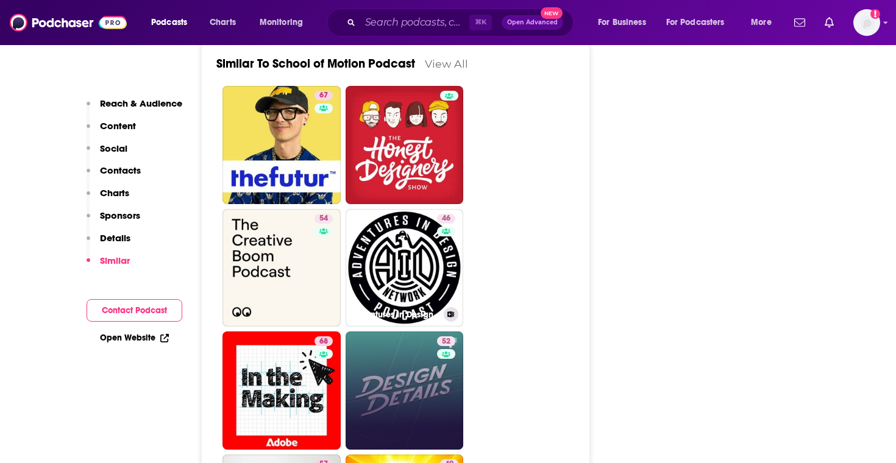
scroll to position [2489, 0]
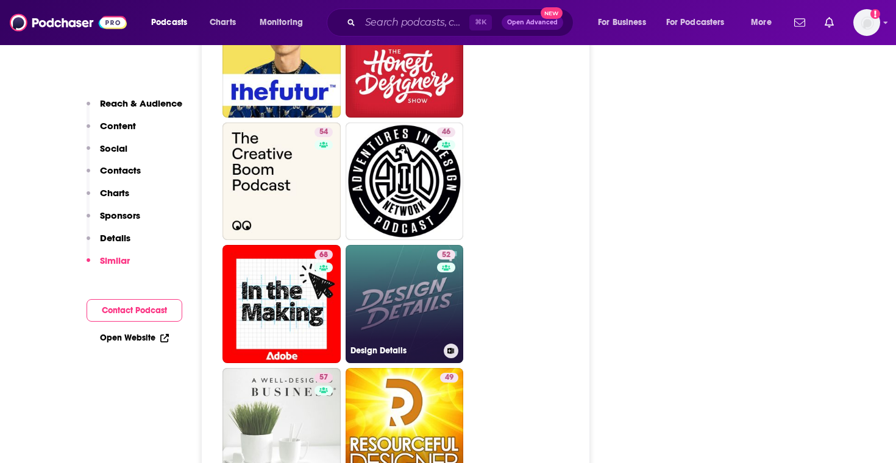
click at [390, 245] on link "52 Design Details" at bounding box center [405, 304] width 118 height 118
type input "https://www.podchaser.com/podcasts/design-details-4643"
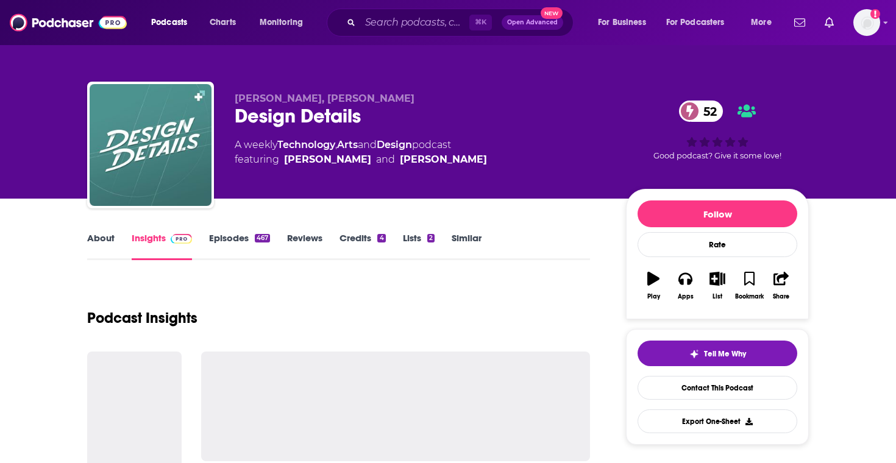
click at [264, 246] on link "Episodes 467" at bounding box center [239, 246] width 61 height 28
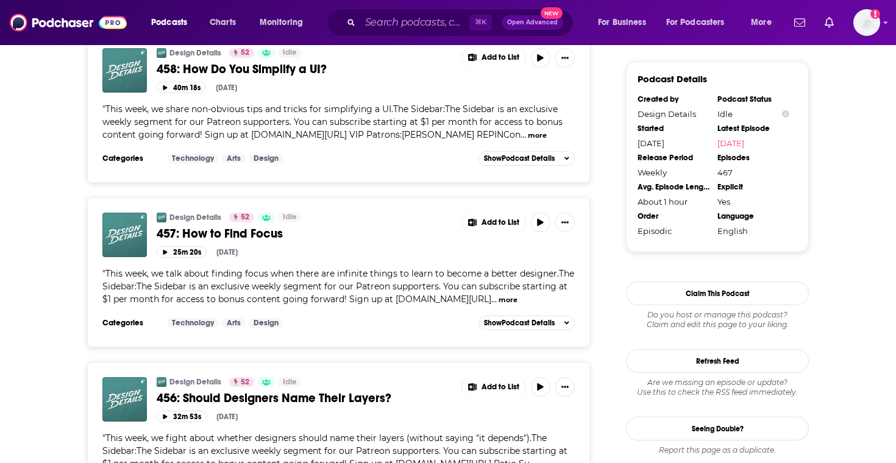
scroll to position [1493, 0]
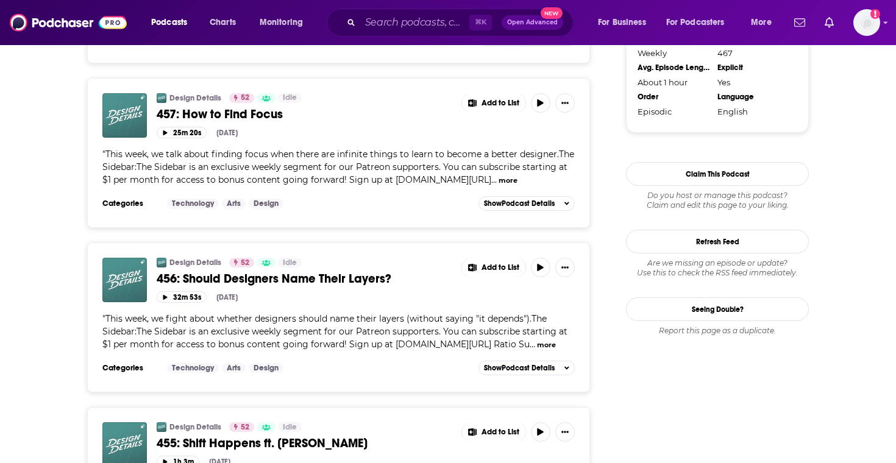
click at [537, 351] on button "more" at bounding box center [546, 345] width 19 height 10
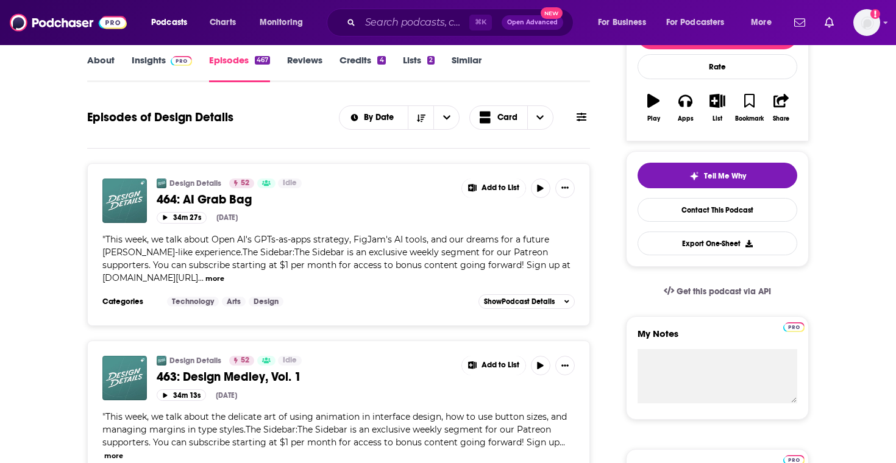
scroll to position [0, 0]
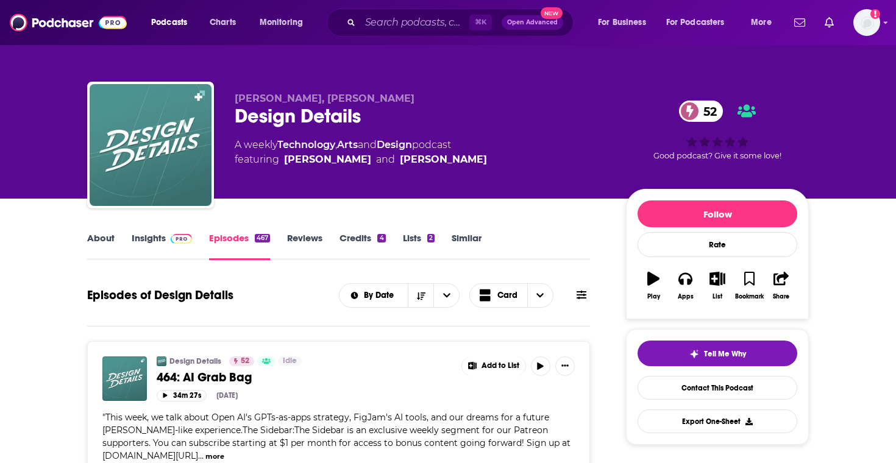
click at [357, 260] on link "Credits 4" at bounding box center [363, 246] width 46 height 28
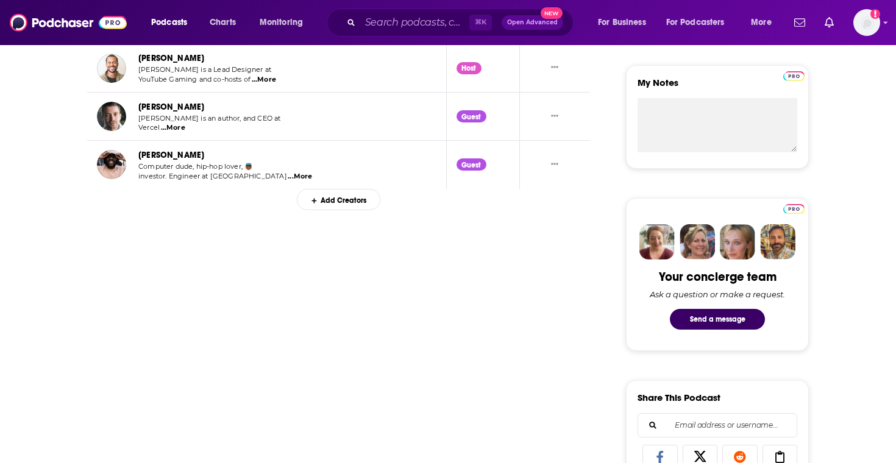
scroll to position [195, 0]
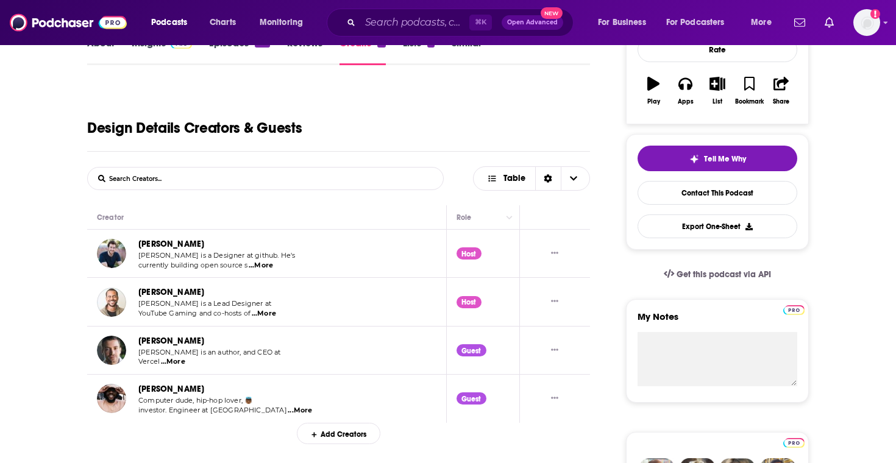
click at [273, 317] on span "...More" at bounding box center [264, 314] width 24 height 10
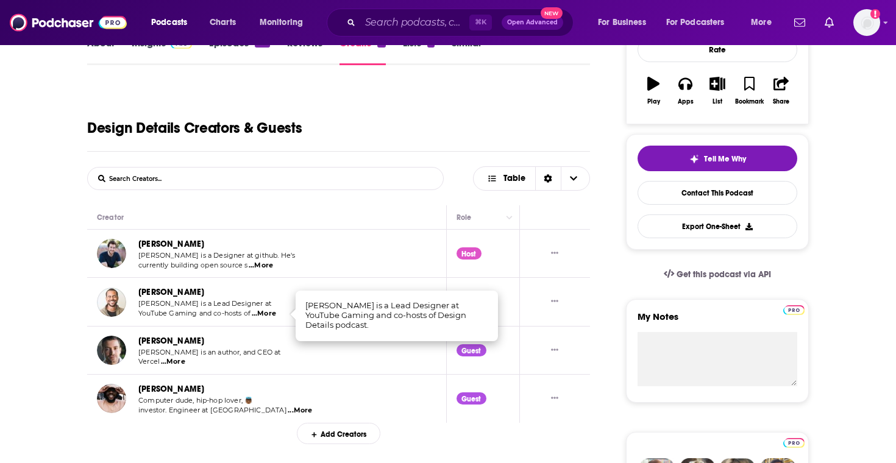
click at [276, 316] on span "...More" at bounding box center [264, 314] width 24 height 10
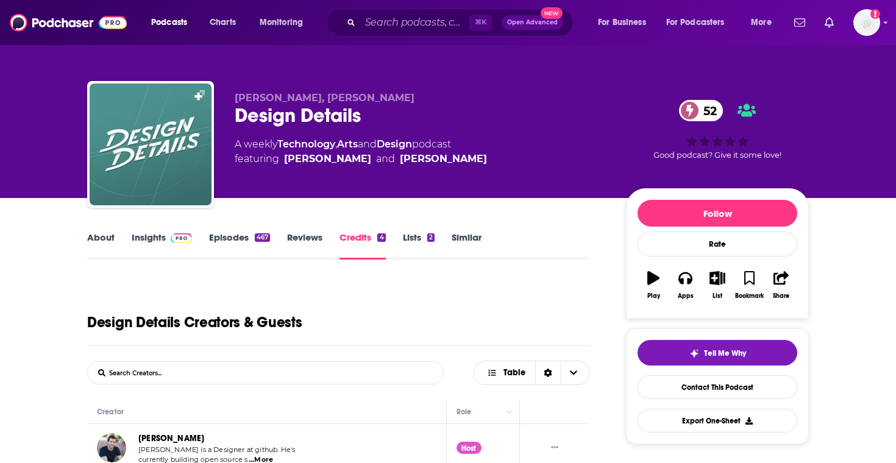
scroll to position [0, 0]
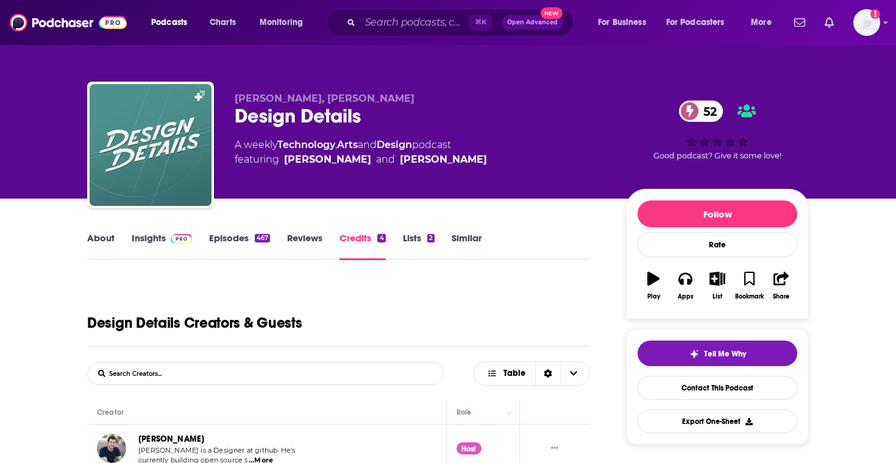
click at [183, 258] on link "Insights" at bounding box center [162, 246] width 60 height 28
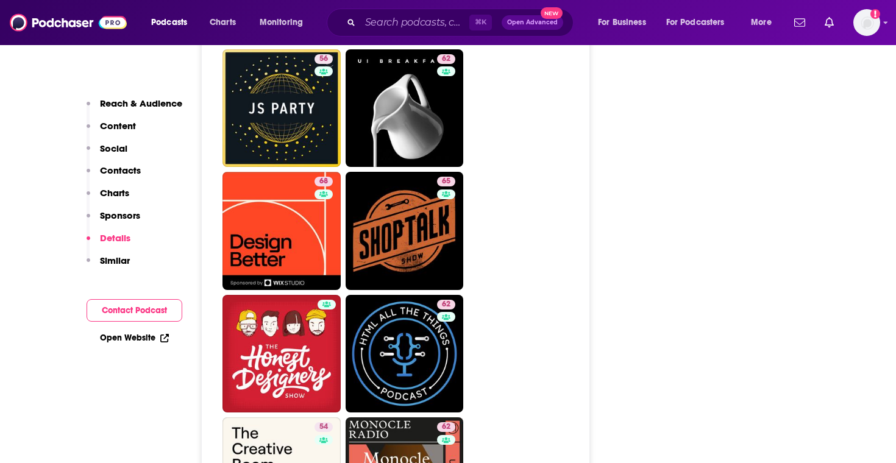
scroll to position [2426, 0]
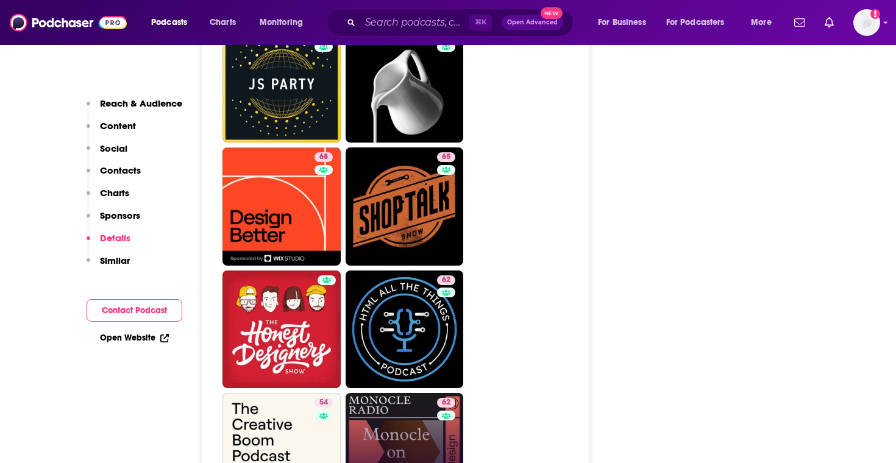
click at [431, 393] on link "62 Monocle on Design" at bounding box center [405, 452] width 118 height 118
type input "https://www.podchaser.com/podcasts/monocle-on-design-31483"
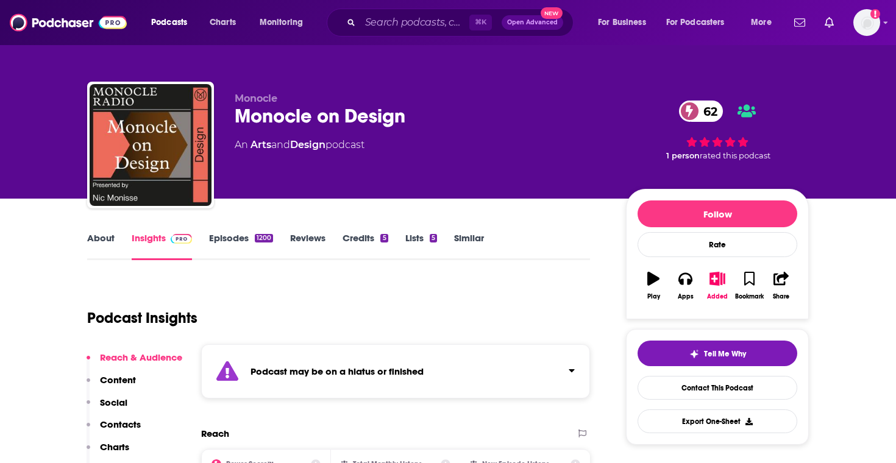
click at [249, 254] on link "Episodes 1200" at bounding box center [241, 246] width 64 height 28
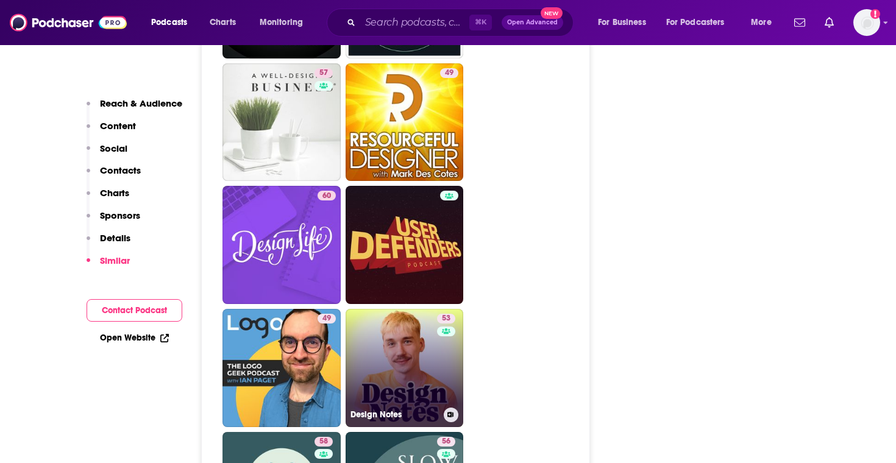
scroll to position [3308, 0]
click at [390, 354] on link "53 Design Notes" at bounding box center [405, 367] width 118 height 118
type input "https://www.podchaser.com/podcasts/design-notes-98009"
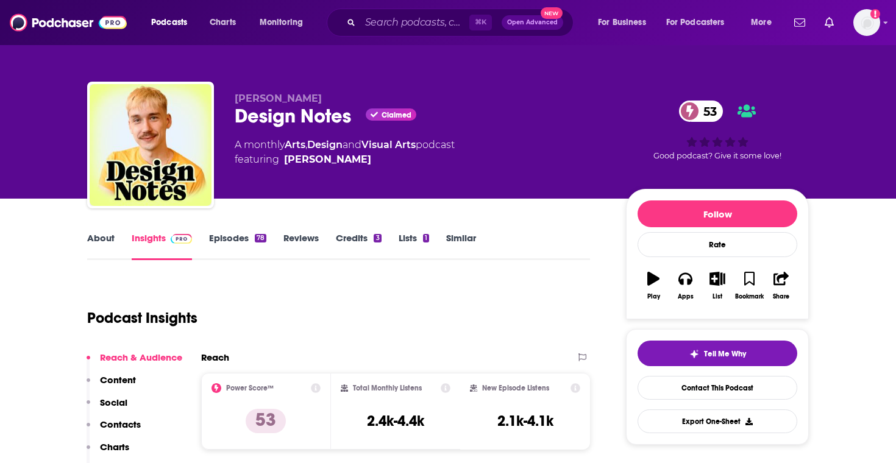
click at [242, 244] on link "Episodes 78" at bounding box center [237, 246] width 57 height 28
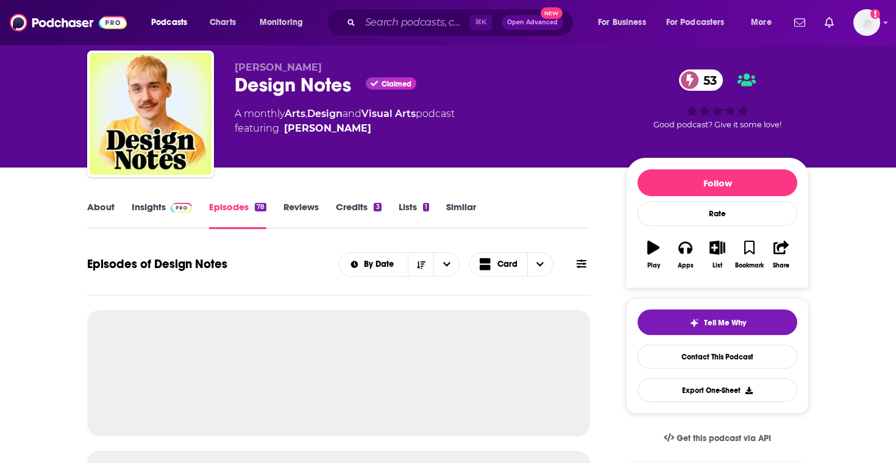
scroll to position [40, 0]
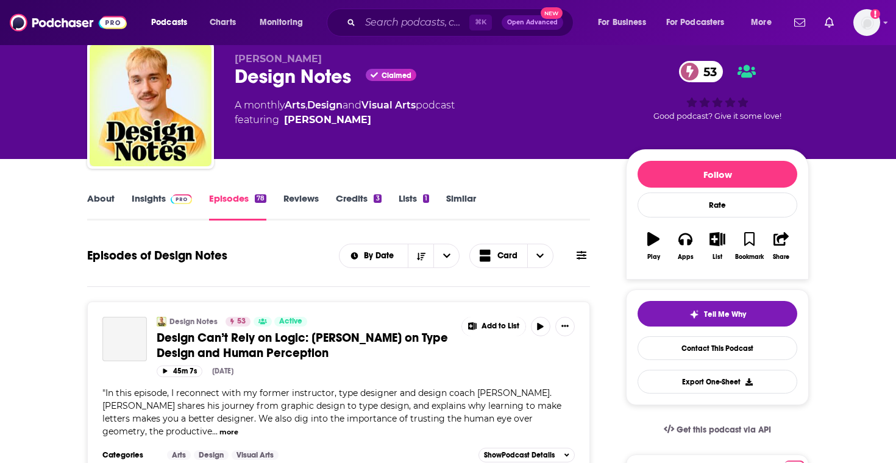
click at [171, 199] on img at bounding box center [181, 199] width 21 height 10
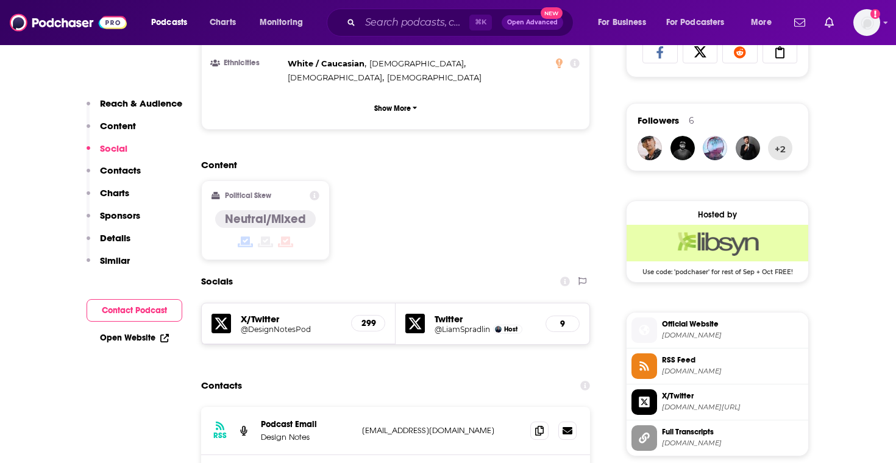
scroll to position [858, 0]
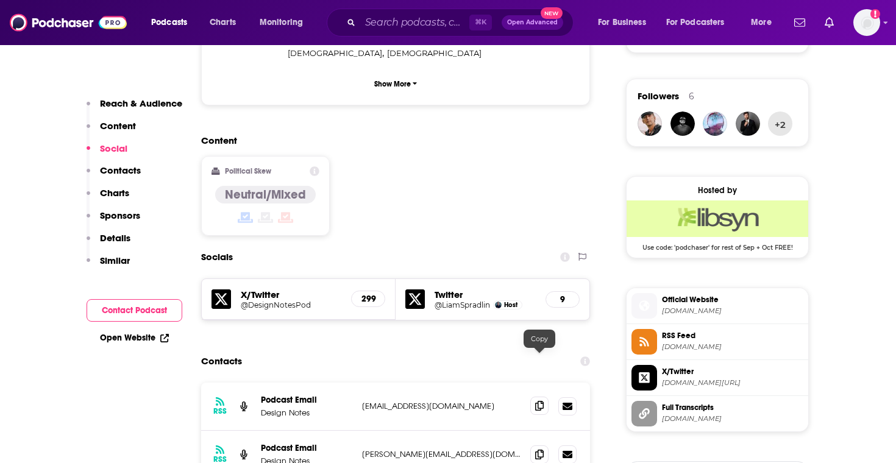
click at [540, 401] on icon at bounding box center [539, 406] width 9 height 10
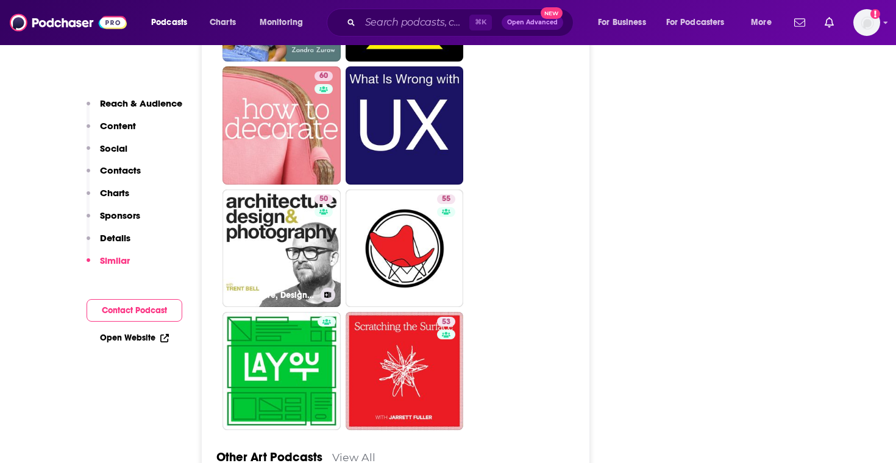
scroll to position [3255, 0]
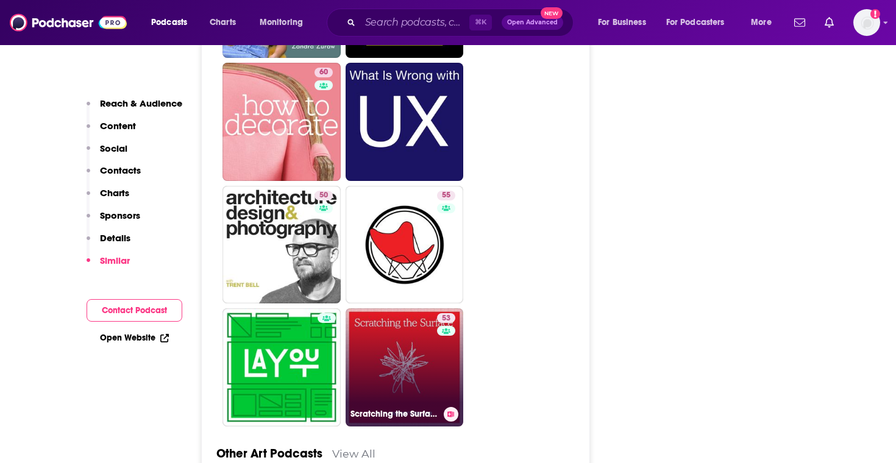
click at [363, 321] on link "53 Scratching the Surface" at bounding box center [405, 367] width 118 height 118
type input "https://www.podchaser.com/podcasts/scratching-the-surface-225766"
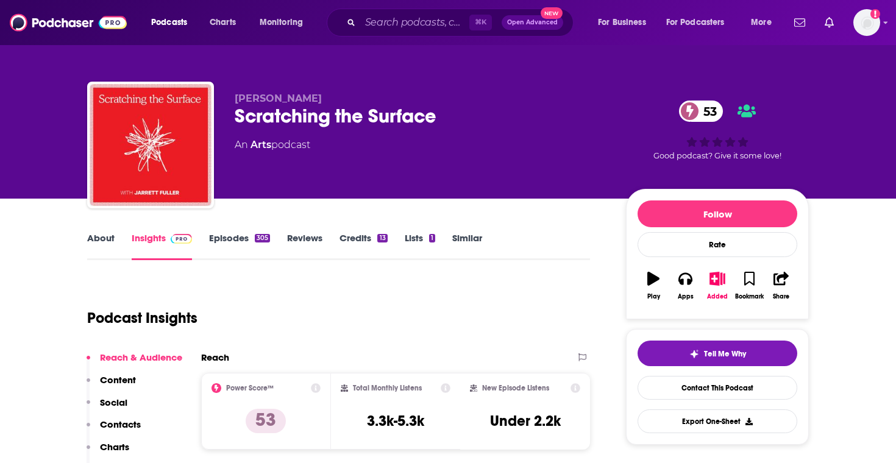
click at [102, 241] on link "About" at bounding box center [100, 246] width 27 height 28
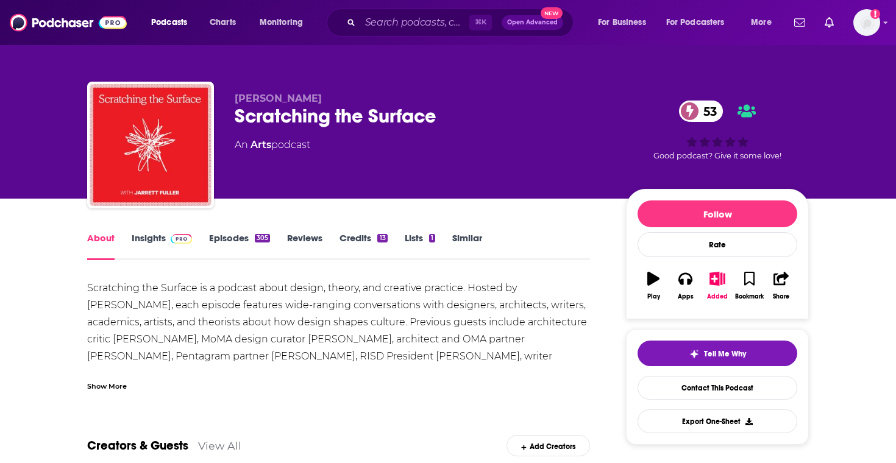
click at [229, 241] on link "Episodes 305" at bounding box center [239, 246] width 61 height 28
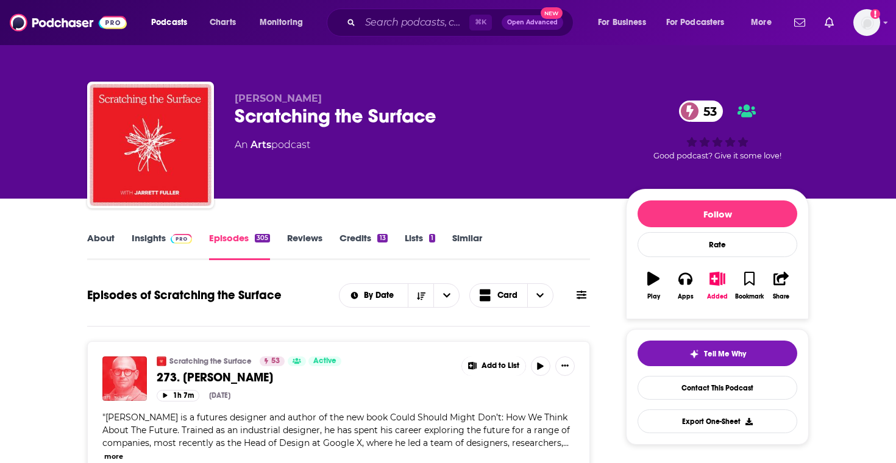
click at [152, 240] on link "Insights" at bounding box center [162, 246] width 60 height 28
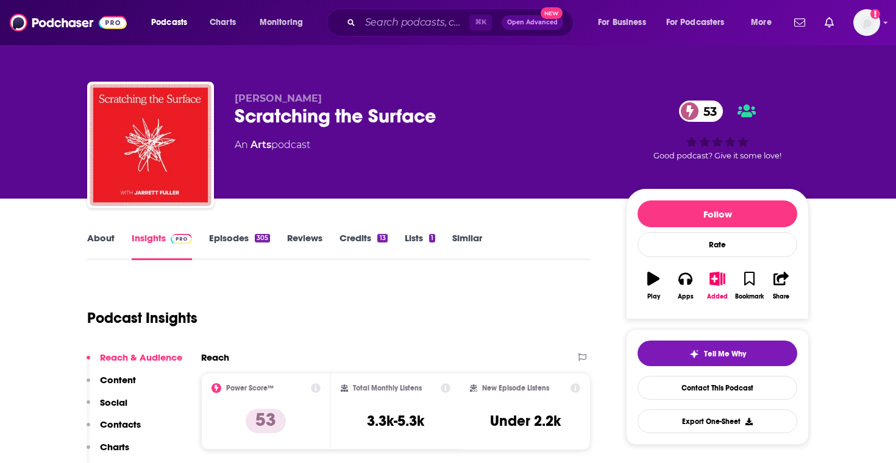
scroll to position [10, 0]
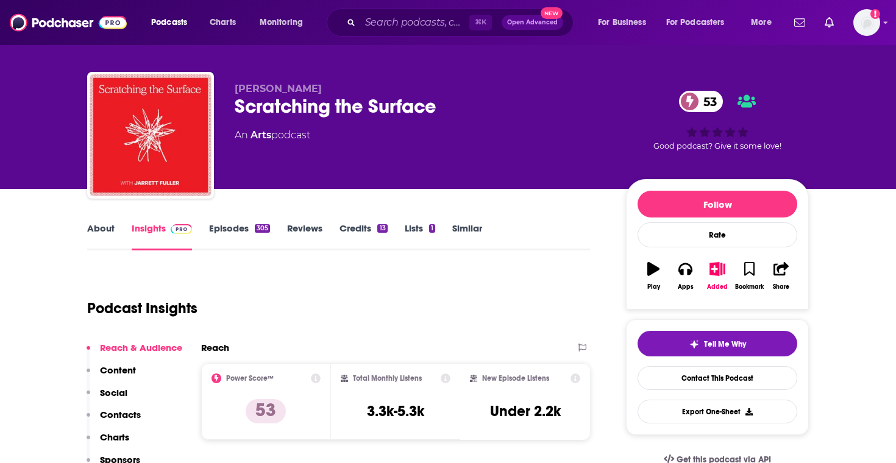
click at [237, 241] on link "Episodes 305" at bounding box center [239, 237] width 61 height 28
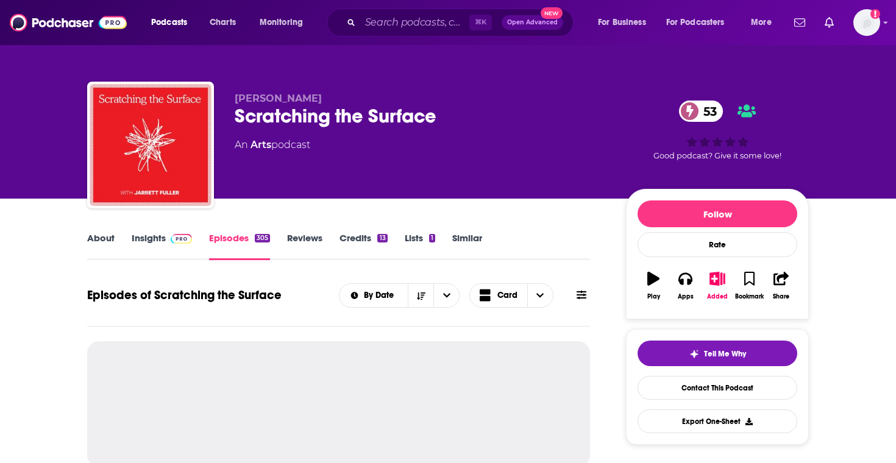
click at [158, 236] on link "Insights" at bounding box center [162, 246] width 60 height 28
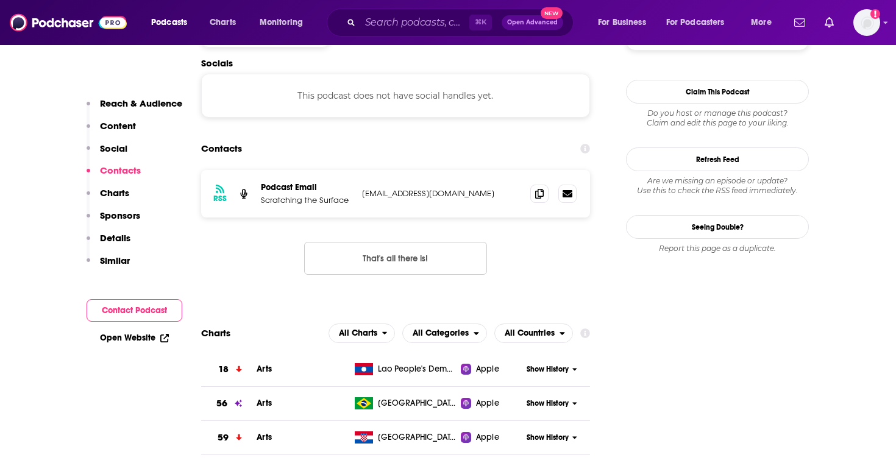
scroll to position [1031, 0]
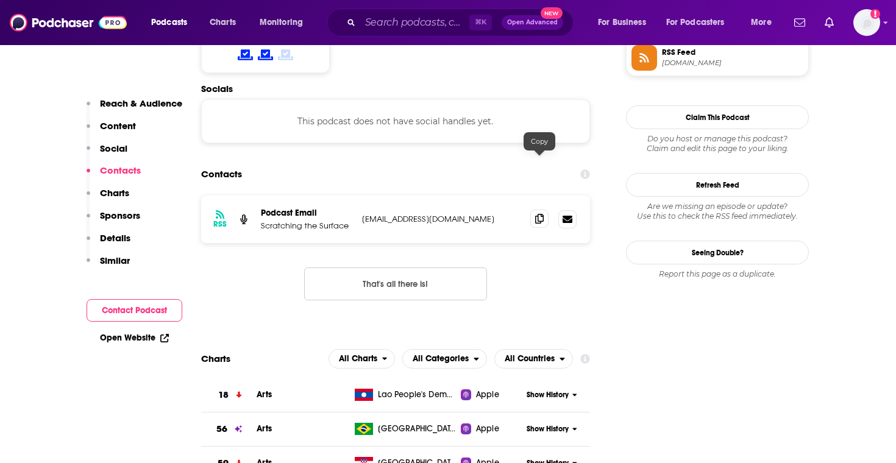
click at [547, 210] on span at bounding box center [539, 219] width 18 height 18
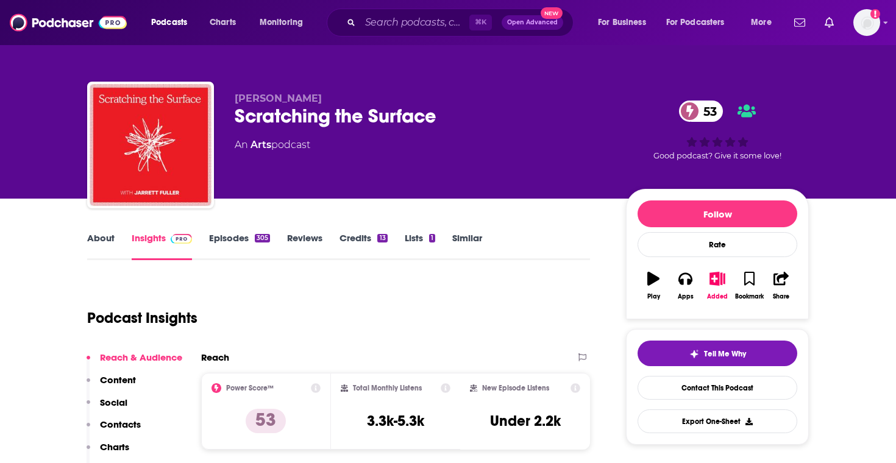
scroll to position [21, 0]
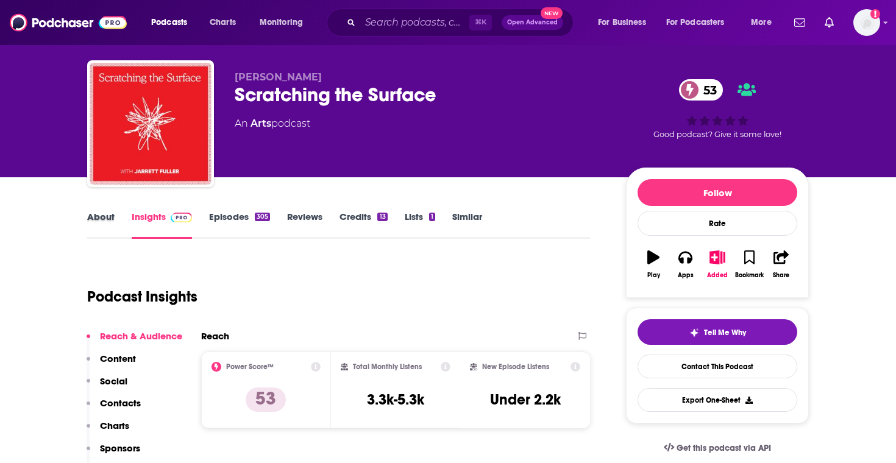
click at [118, 223] on div "About" at bounding box center [109, 225] width 45 height 28
click at [103, 230] on link "About" at bounding box center [100, 225] width 27 height 28
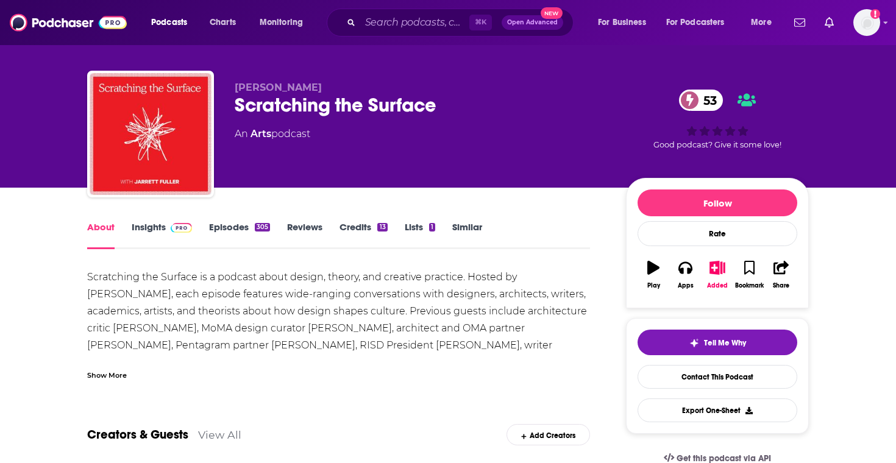
scroll to position [13, 0]
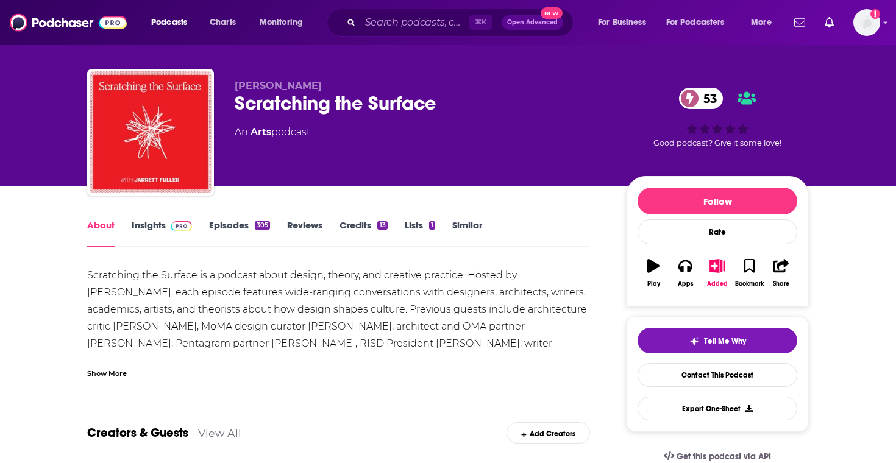
click at [153, 231] on link "Insights" at bounding box center [162, 233] width 60 height 28
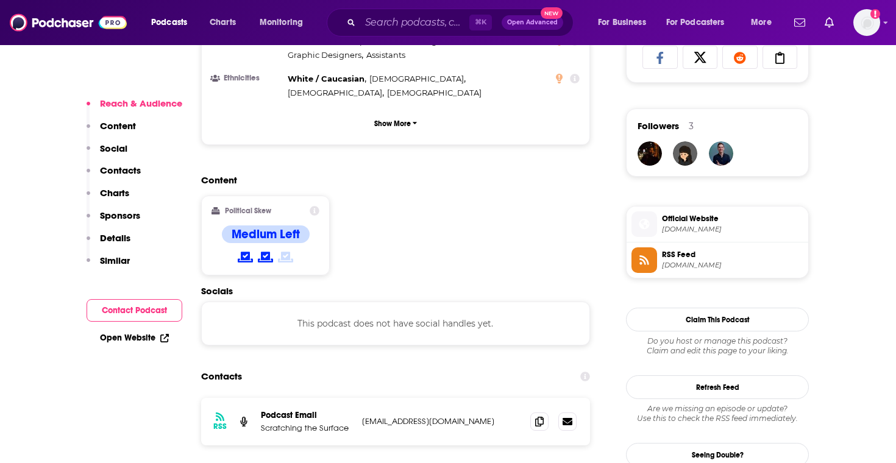
scroll to position [831, 0]
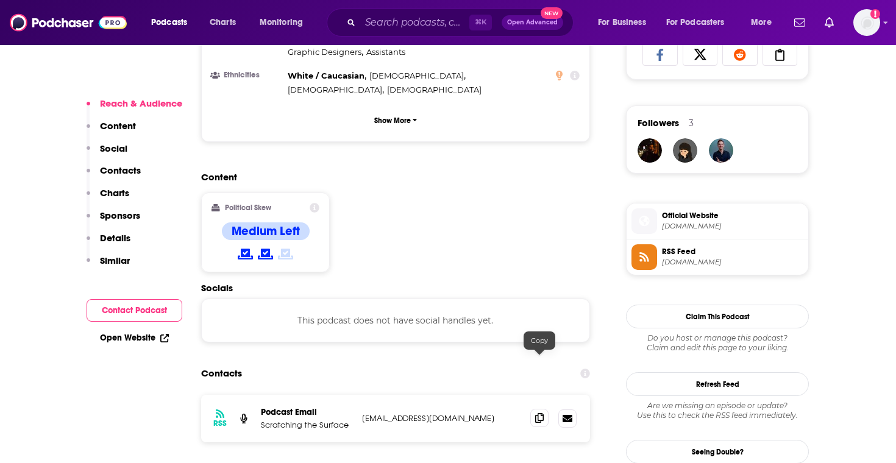
click at [538, 413] on icon at bounding box center [539, 418] width 9 height 10
click at [376, 16] on input "Search podcasts, credits, & more..." at bounding box center [414, 23] width 109 height 20
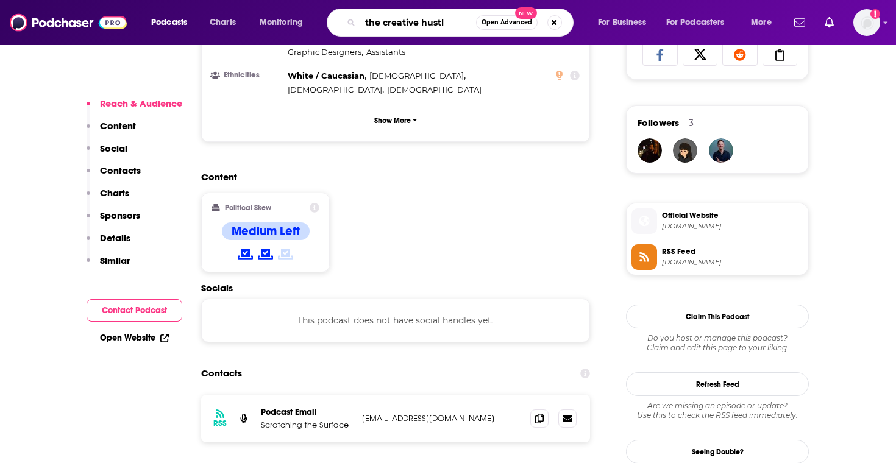
type input "the creative hustle"
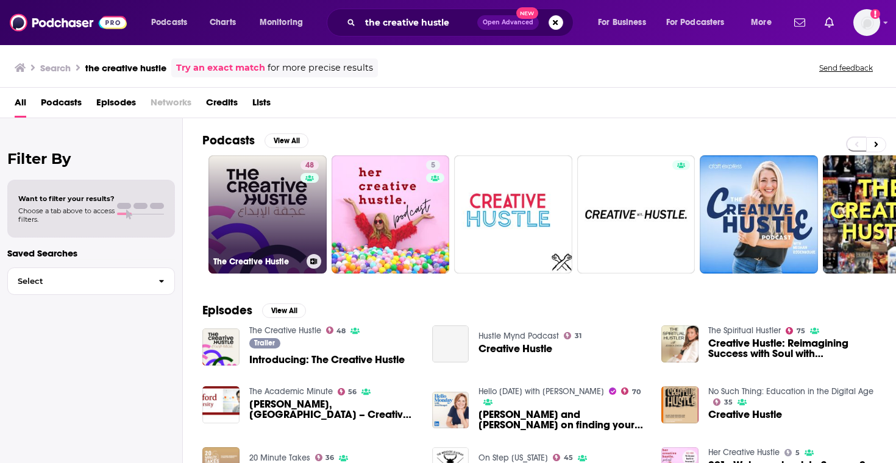
click at [288, 214] on link "48 The Creative Hustle" at bounding box center [267, 214] width 118 height 118
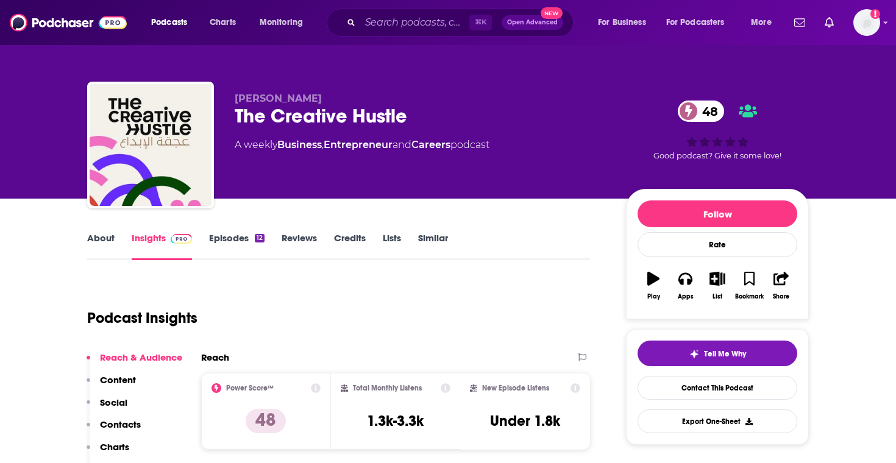
click at [108, 243] on link "About" at bounding box center [100, 246] width 27 height 28
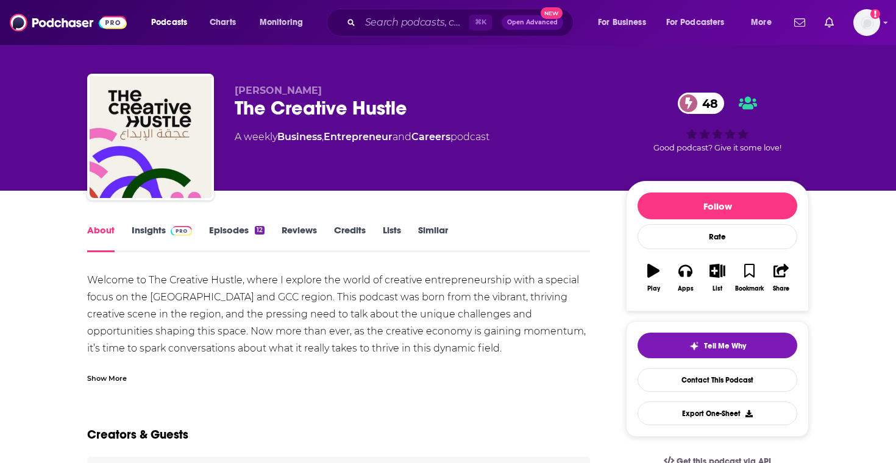
scroll to position [9, 0]
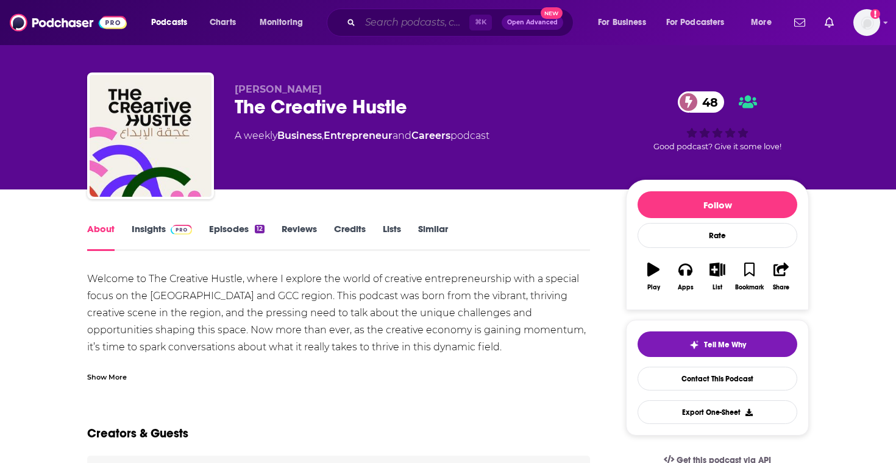
click at [385, 18] on input "Search podcasts, credits, & more..." at bounding box center [414, 23] width 109 height 20
